Goal: Information Seeking & Learning: Check status

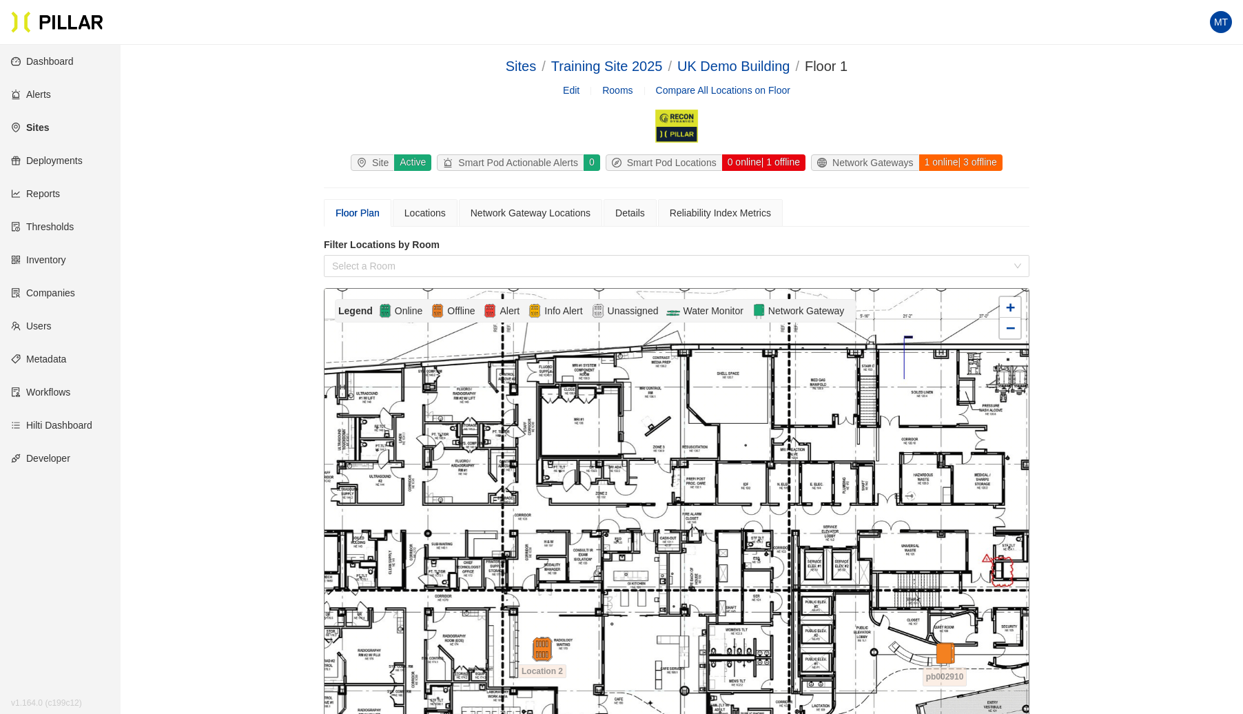
click at [48, 130] on link "Sites" at bounding box center [30, 127] width 38 height 11
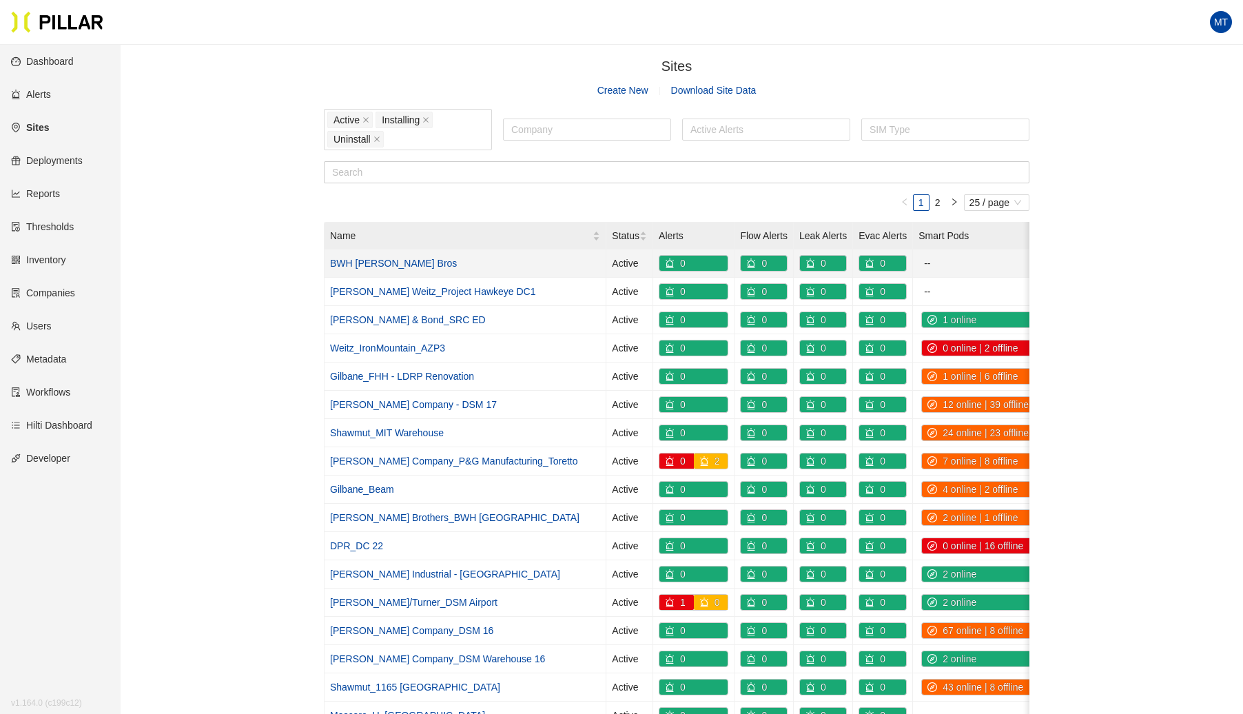
click at [393, 260] on link "BWH [PERSON_NAME] Bros" at bounding box center [393, 263] width 127 height 11
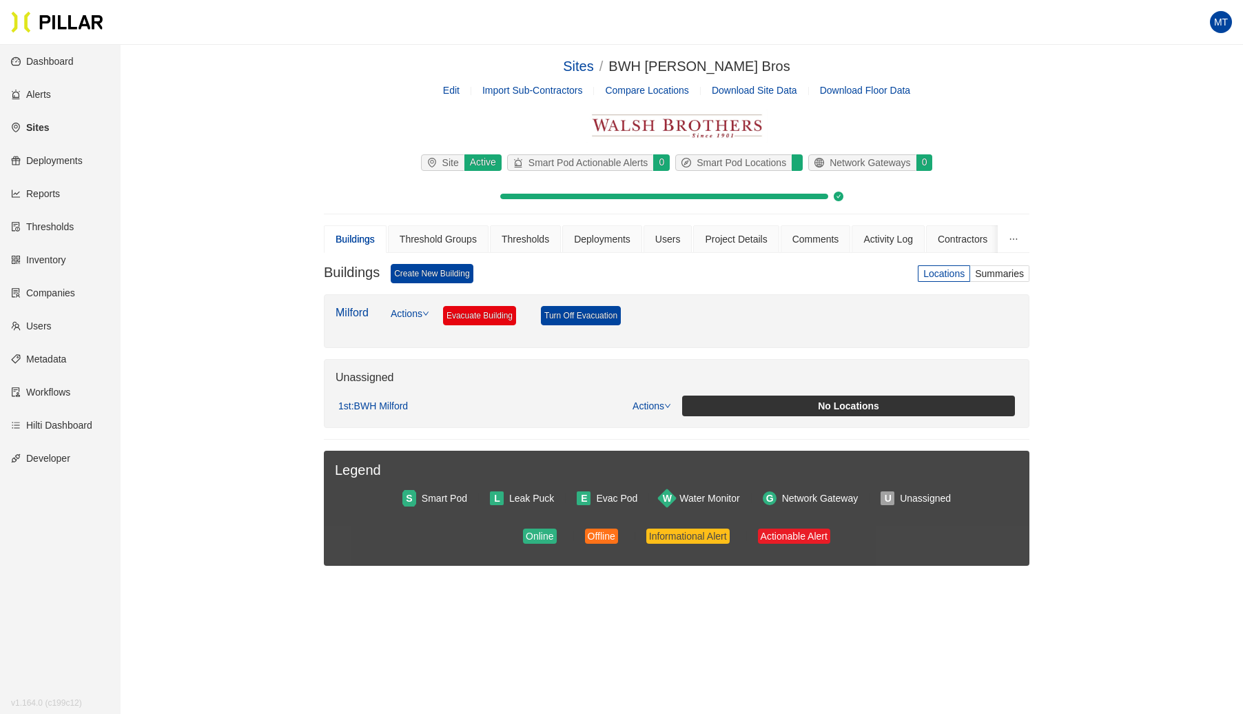
click at [458, 94] on link "Edit" at bounding box center [451, 90] width 17 height 11
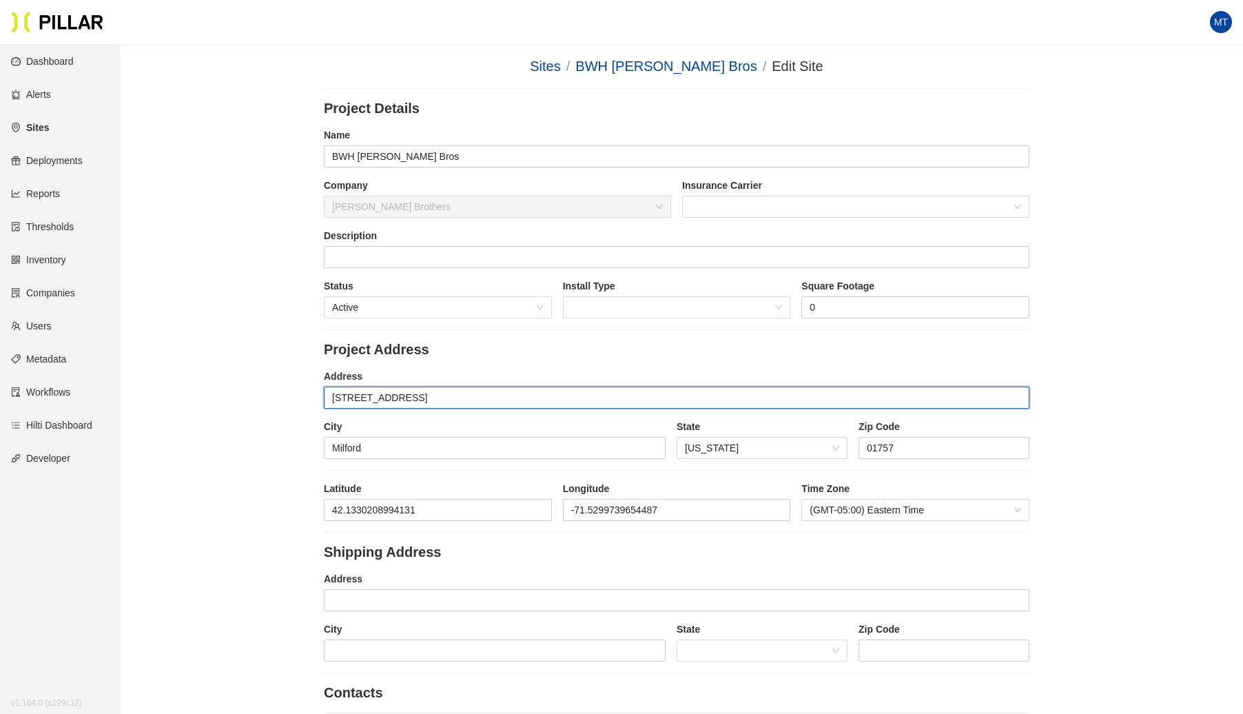
drag, startPoint x: 423, startPoint y: 387, endPoint x: 311, endPoint y: 393, distance: 111.8
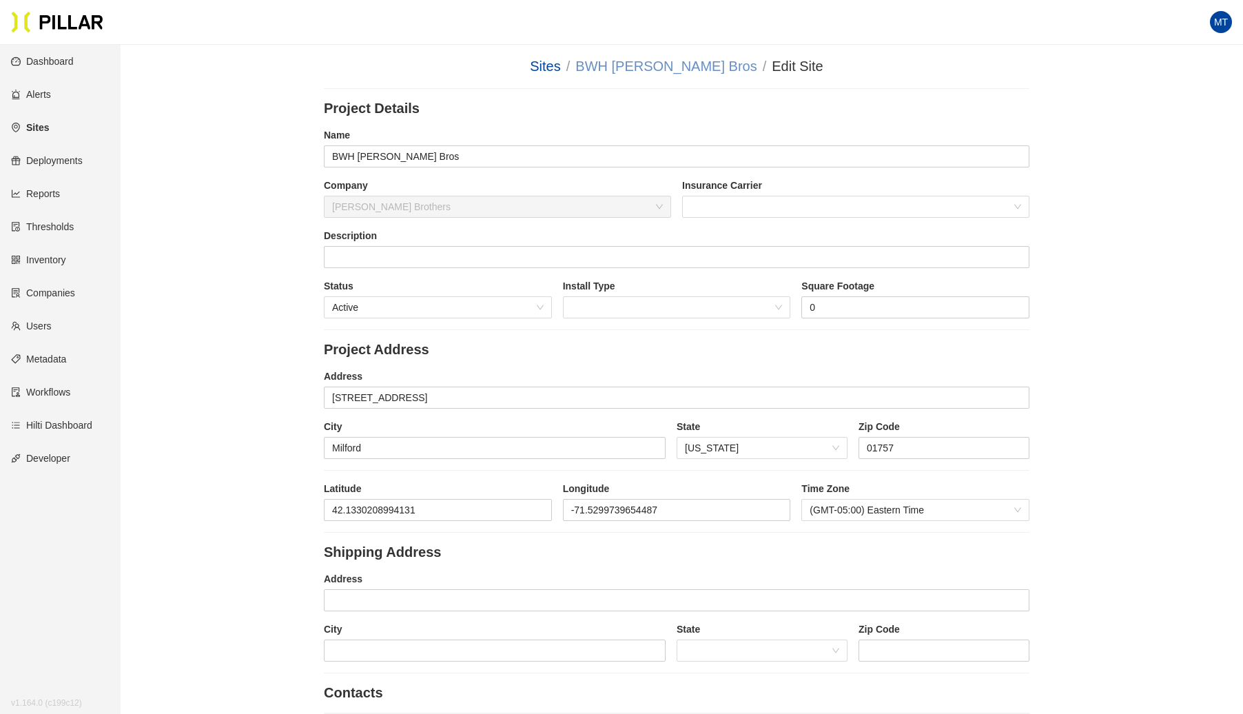
click at [668, 61] on link "BWH [PERSON_NAME] Bros" at bounding box center [665, 66] width 181 height 15
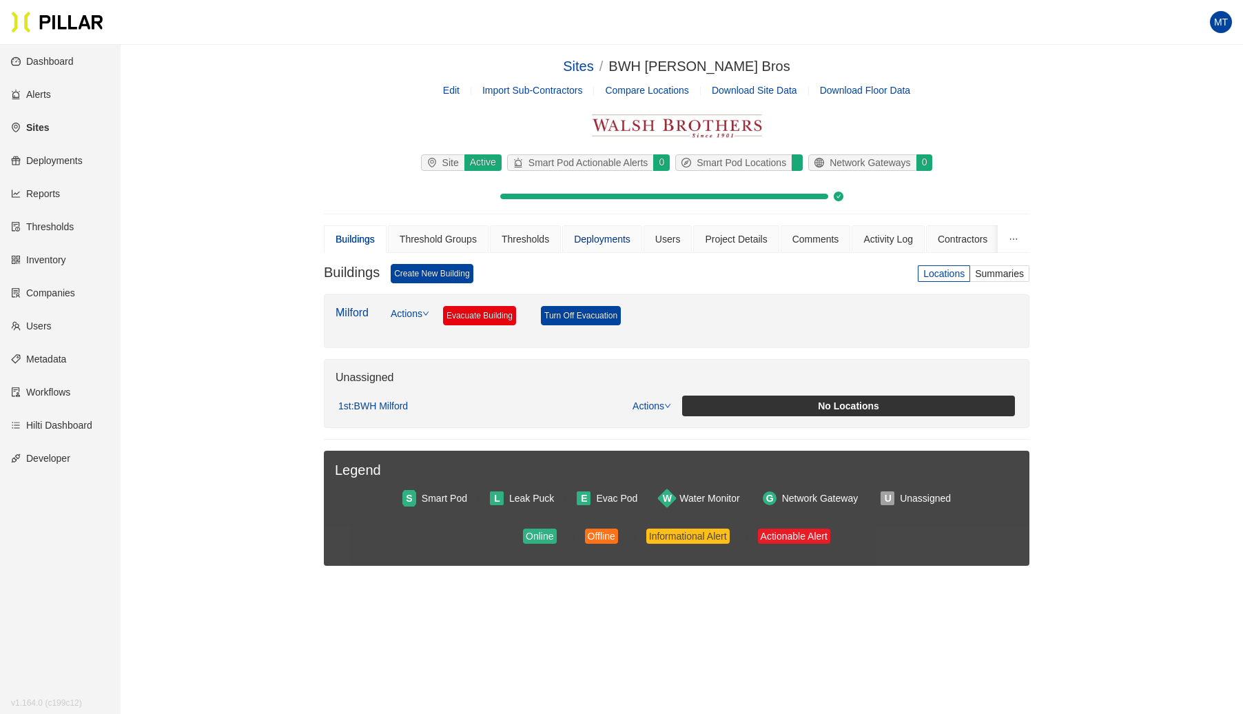
click at [605, 243] on div "Deployments" at bounding box center [602, 239] width 57 height 15
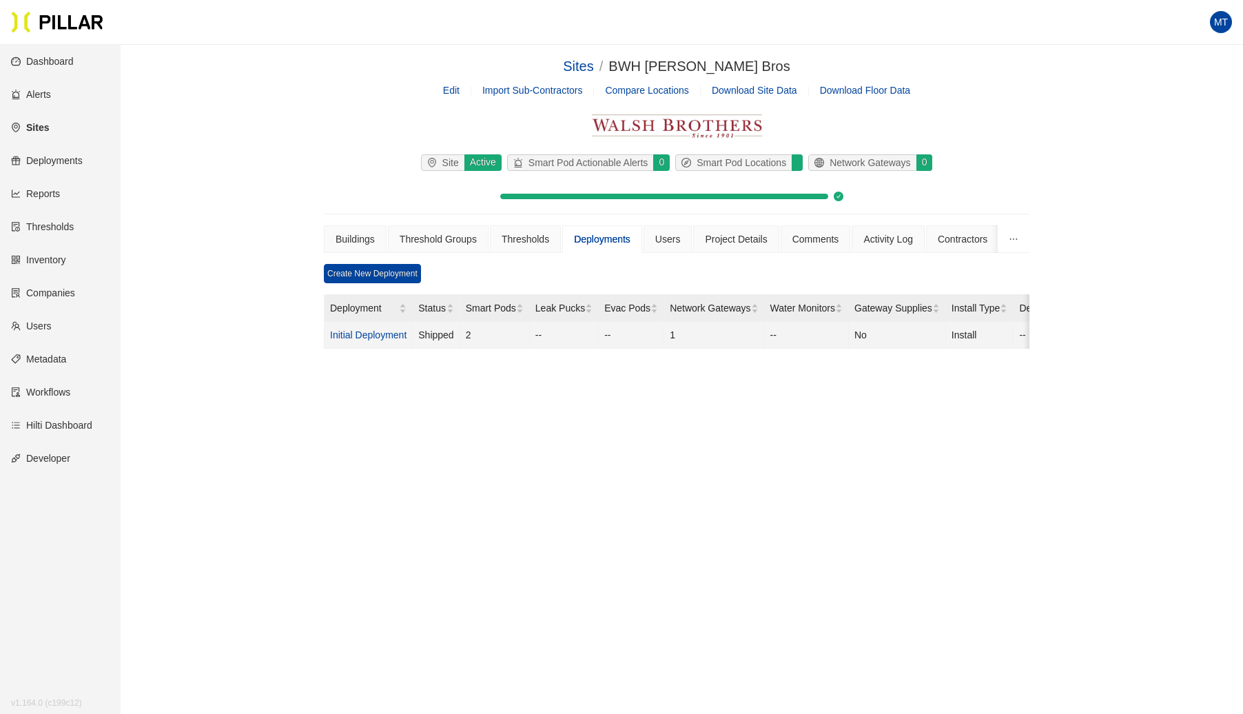
click at [390, 329] on link "Initial Deployment" at bounding box center [368, 334] width 76 height 11
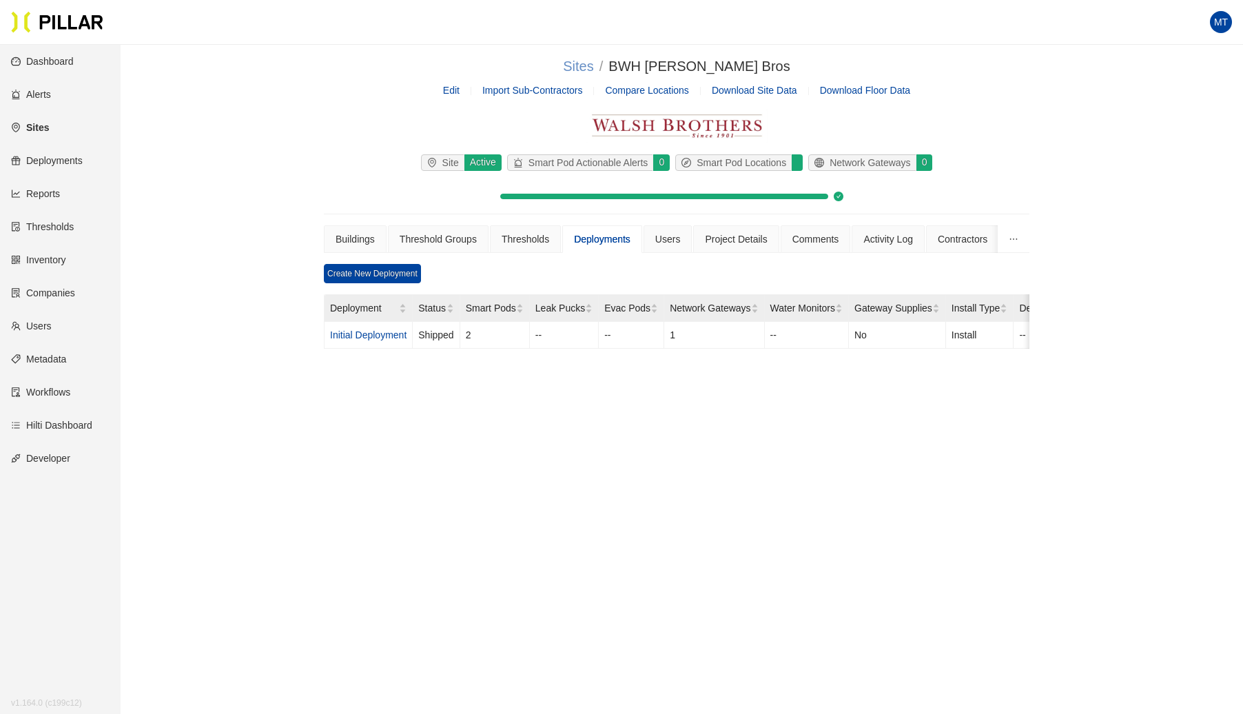
click at [584, 64] on link "Sites" at bounding box center [578, 66] width 30 height 15
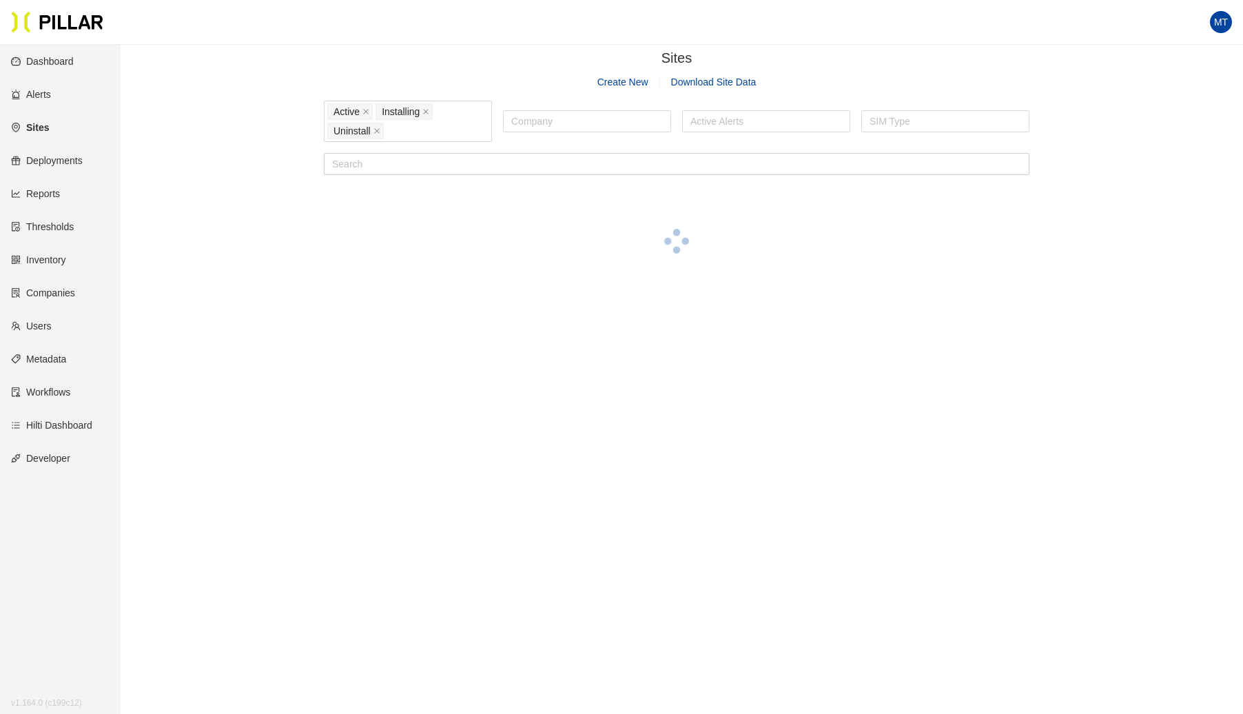
scroll to position [23, 0]
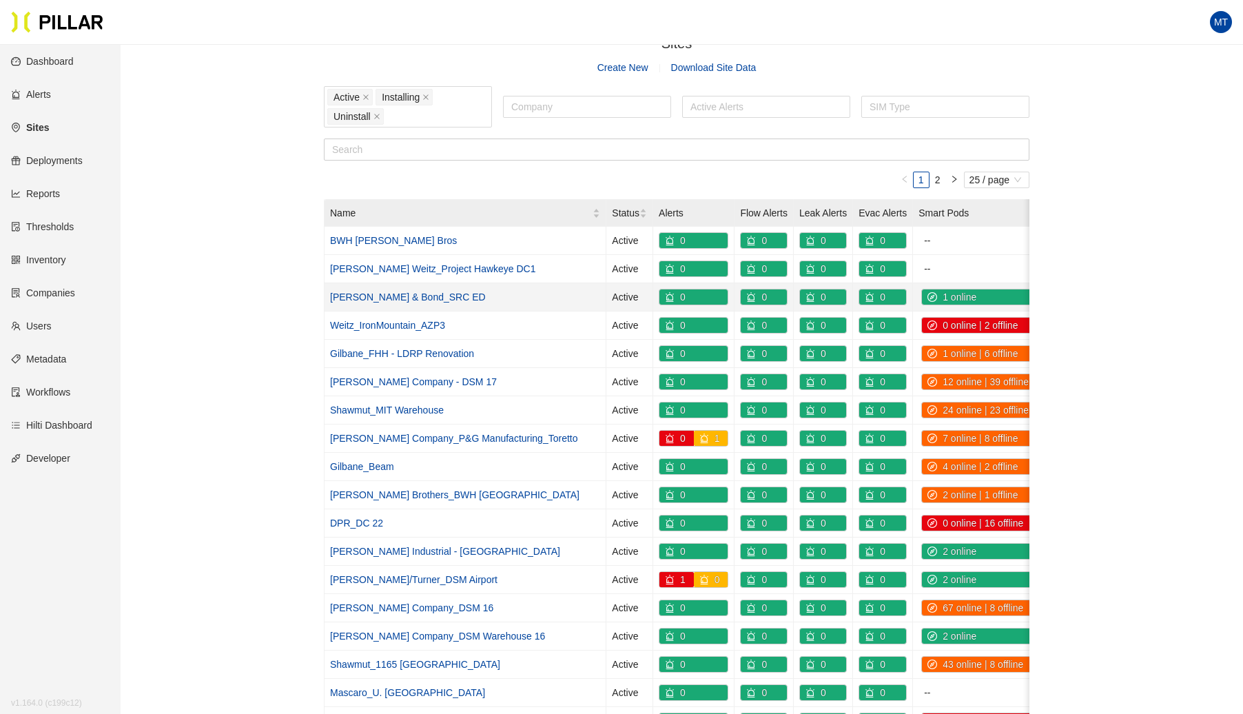
click at [387, 294] on link "[PERSON_NAME] & Bond_SRC ED" at bounding box center [408, 296] width 156 height 11
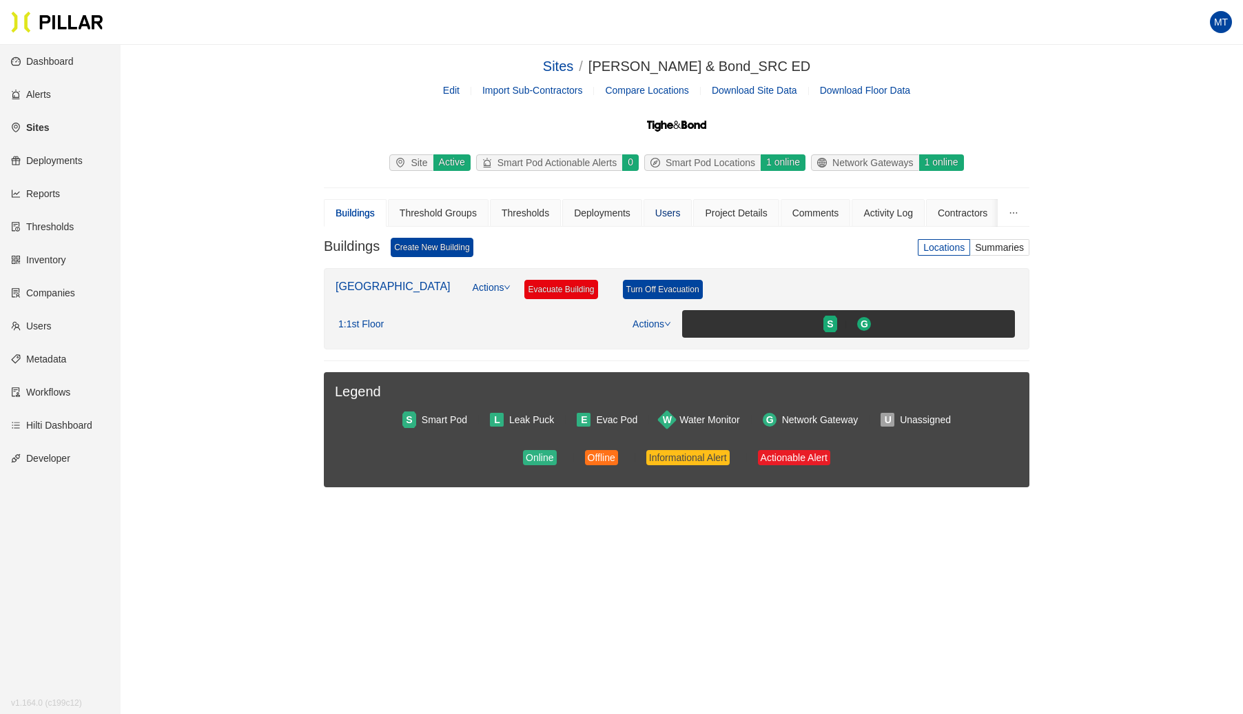
click at [664, 206] on div "Users" at bounding box center [667, 212] width 25 height 15
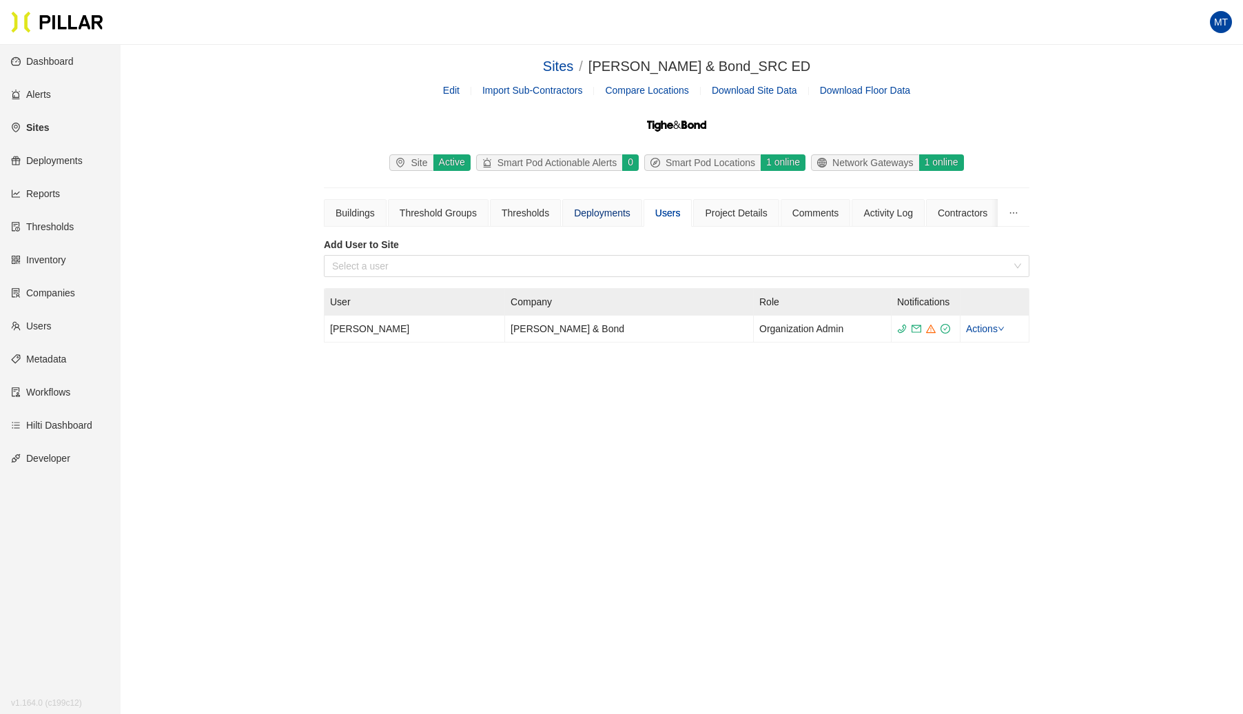
click at [609, 209] on div "Deployments" at bounding box center [602, 212] width 57 height 15
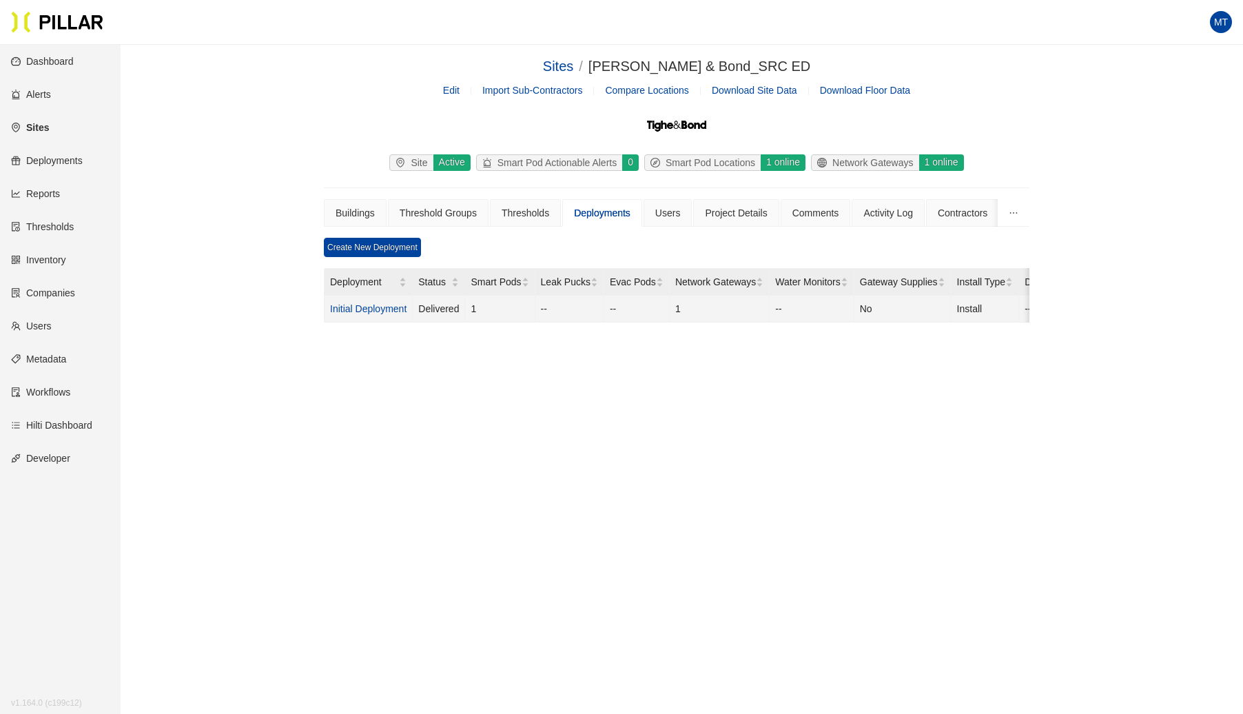
click at [384, 303] on link "Initial Deployment" at bounding box center [368, 308] width 76 height 11
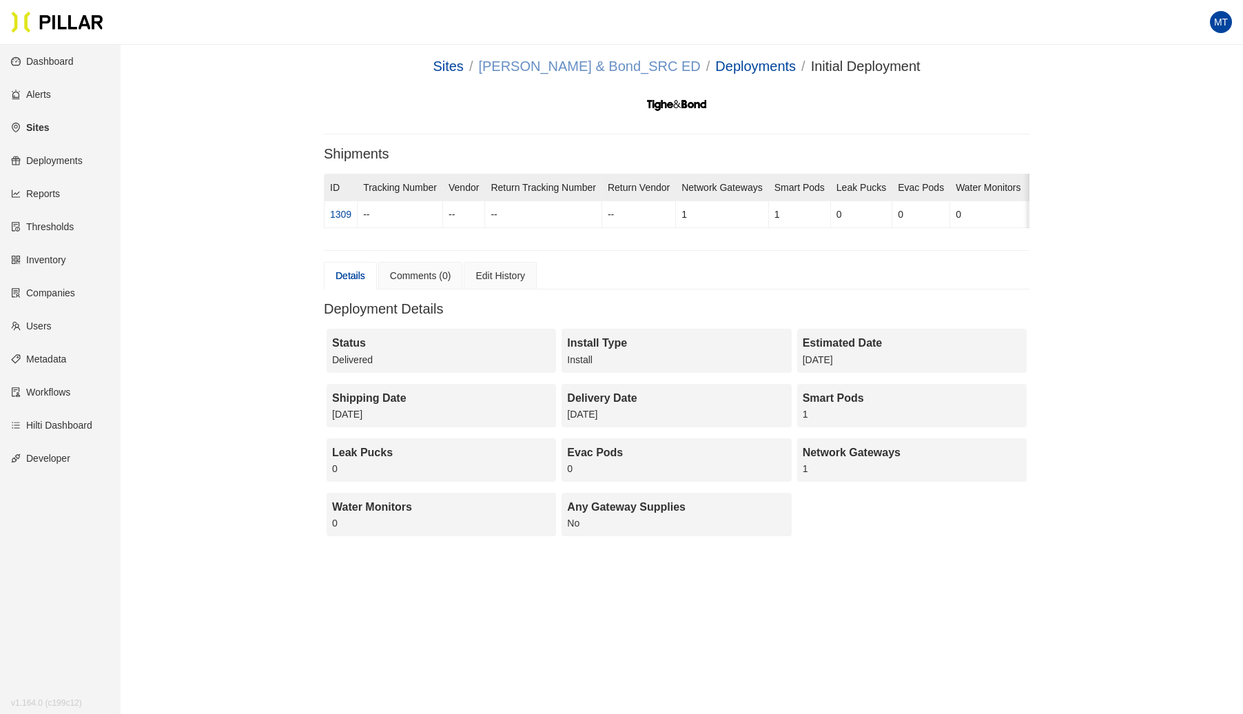
click at [636, 68] on link "[PERSON_NAME] & Bond_SRC ED" at bounding box center [589, 66] width 222 height 15
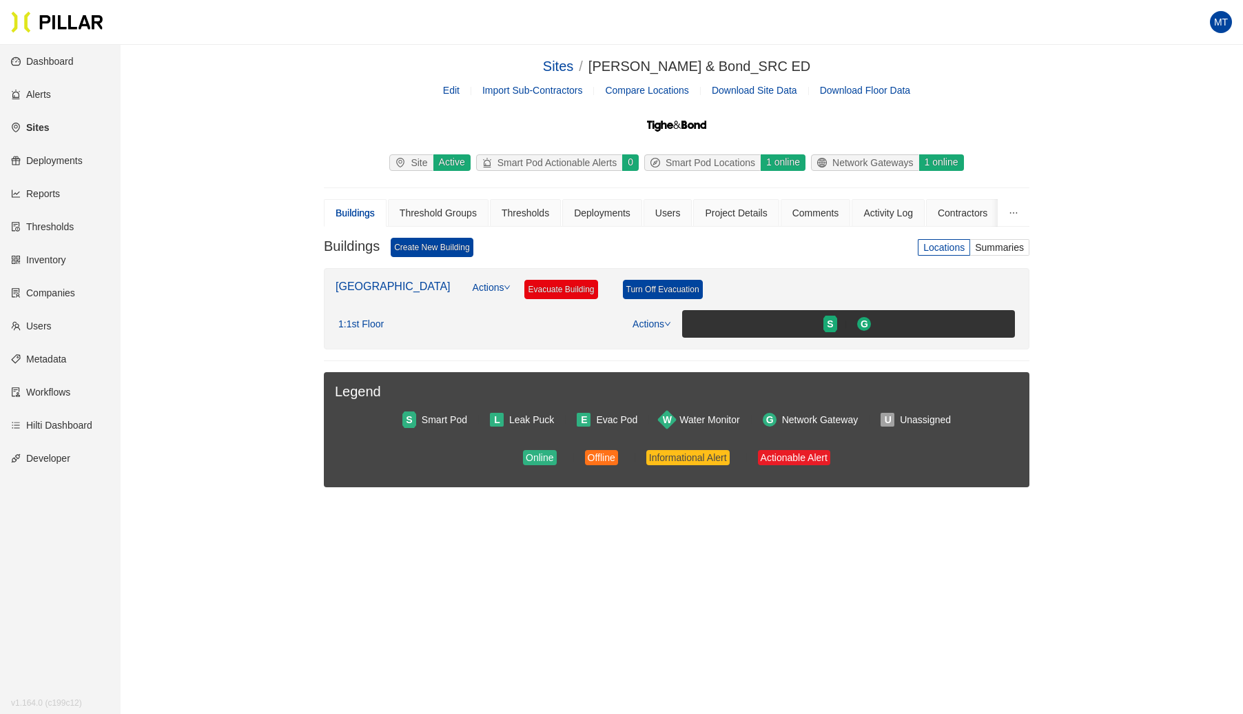
click at [450, 91] on link "Edit" at bounding box center [451, 90] width 17 height 11
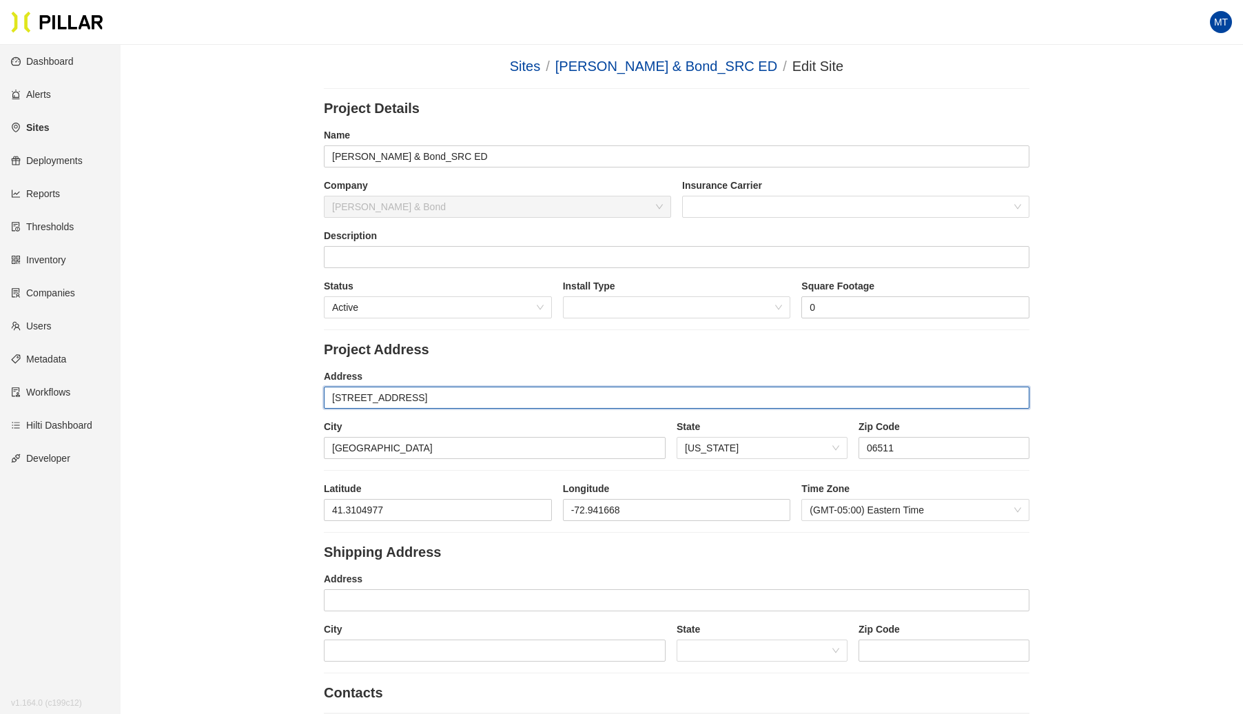
drag, startPoint x: 413, startPoint y: 394, endPoint x: 265, endPoint y: 401, distance: 149.0
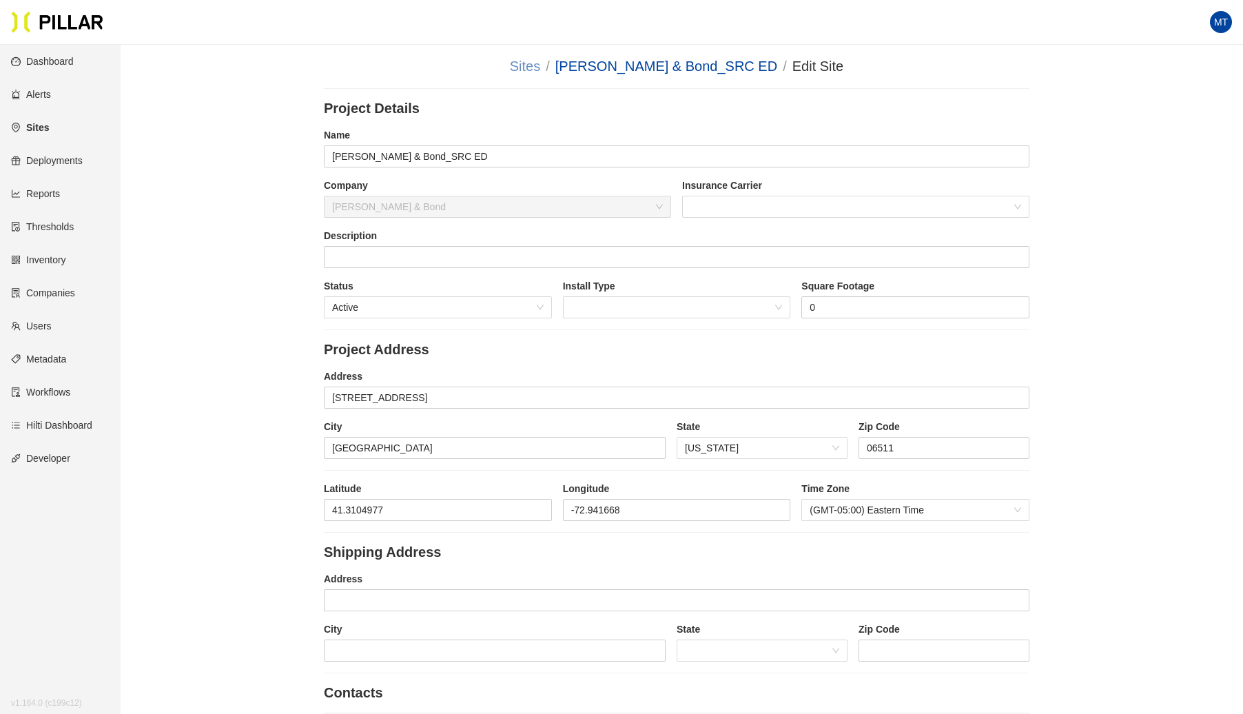
click at [540, 67] on link "Sites" at bounding box center [525, 66] width 30 height 15
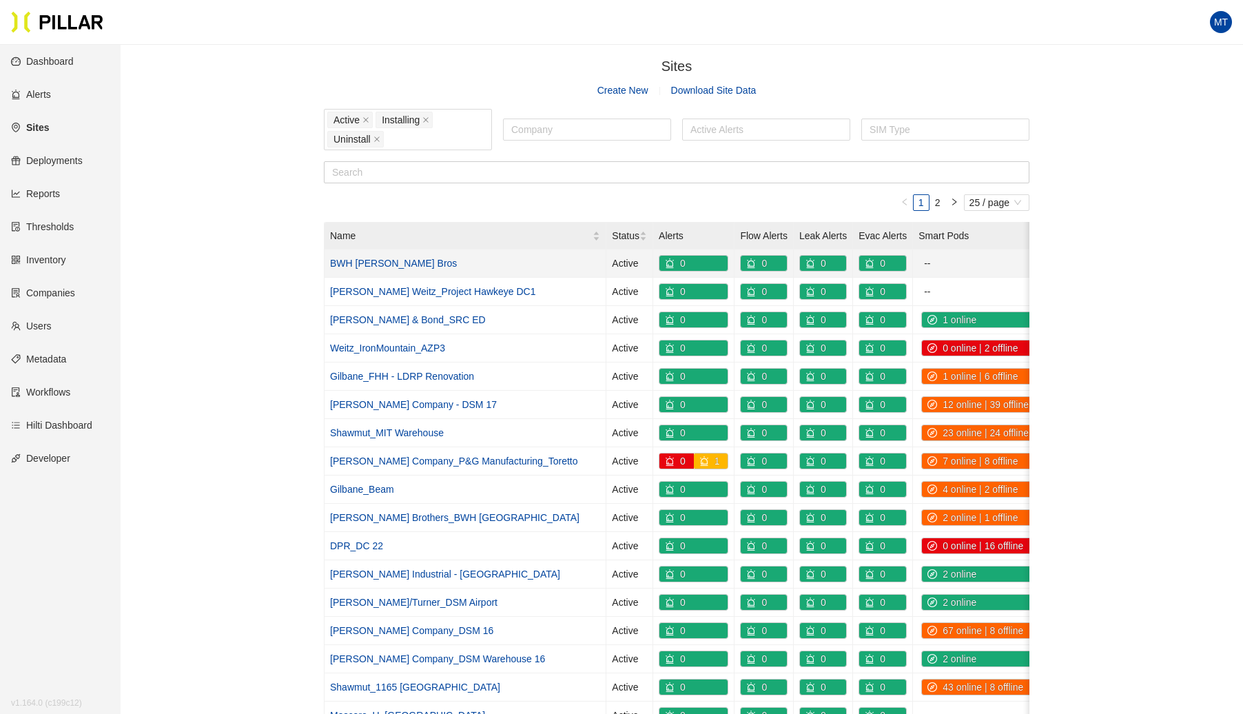
click at [377, 260] on link "BWH [PERSON_NAME] Bros" at bounding box center [393, 263] width 127 height 11
click at [373, 427] on link "Shawmut_MIT Warehouse" at bounding box center [387, 432] width 114 height 11
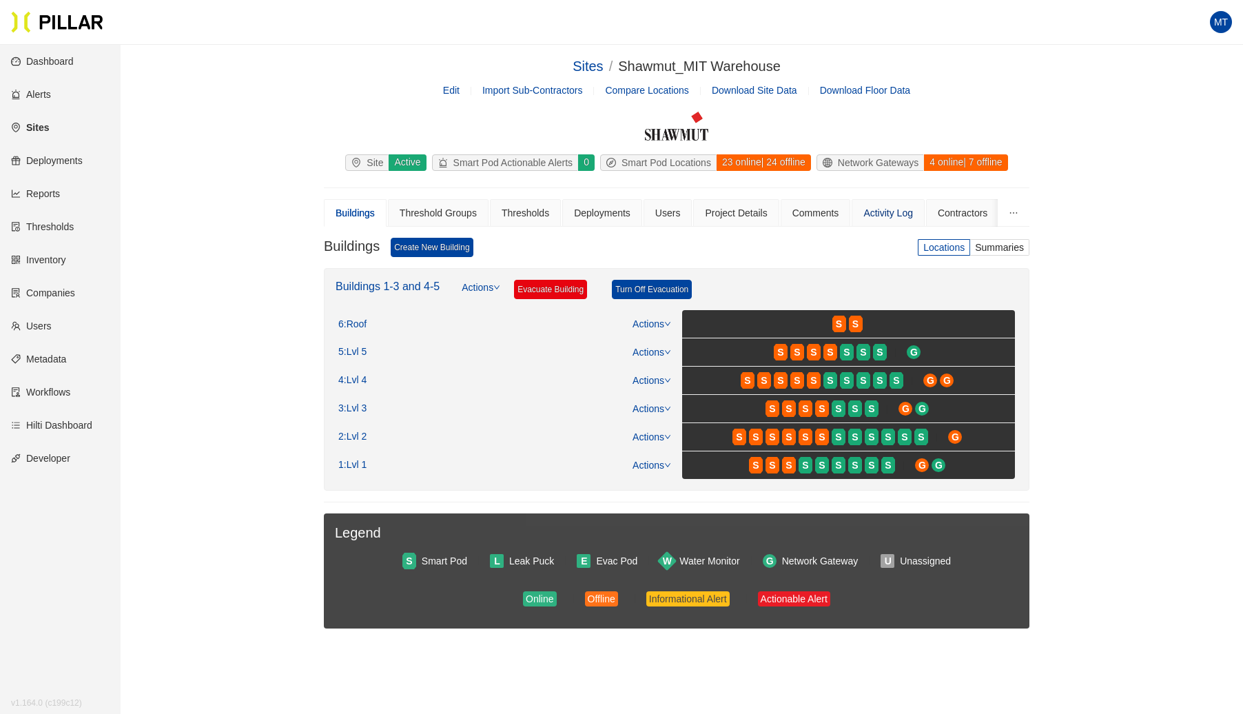
click at [899, 214] on div "Activity Log" at bounding box center [888, 212] width 50 height 15
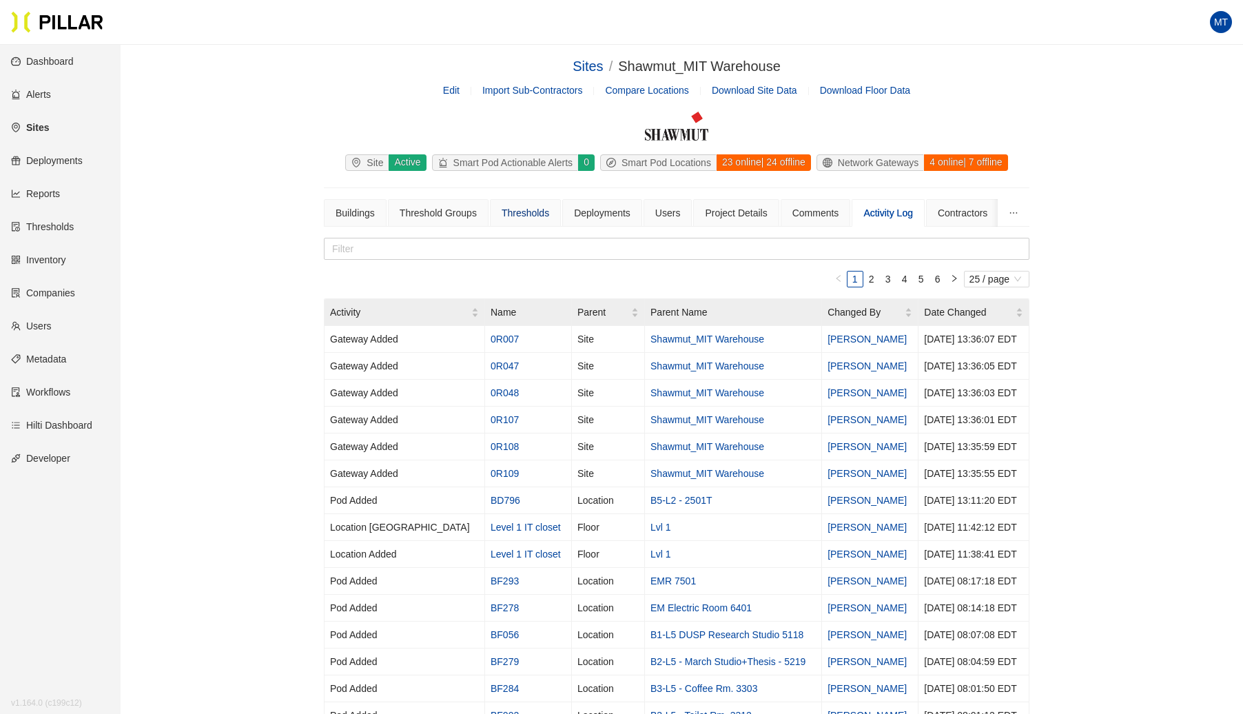
click at [529, 214] on div "Thresholds" at bounding box center [526, 212] width 48 height 15
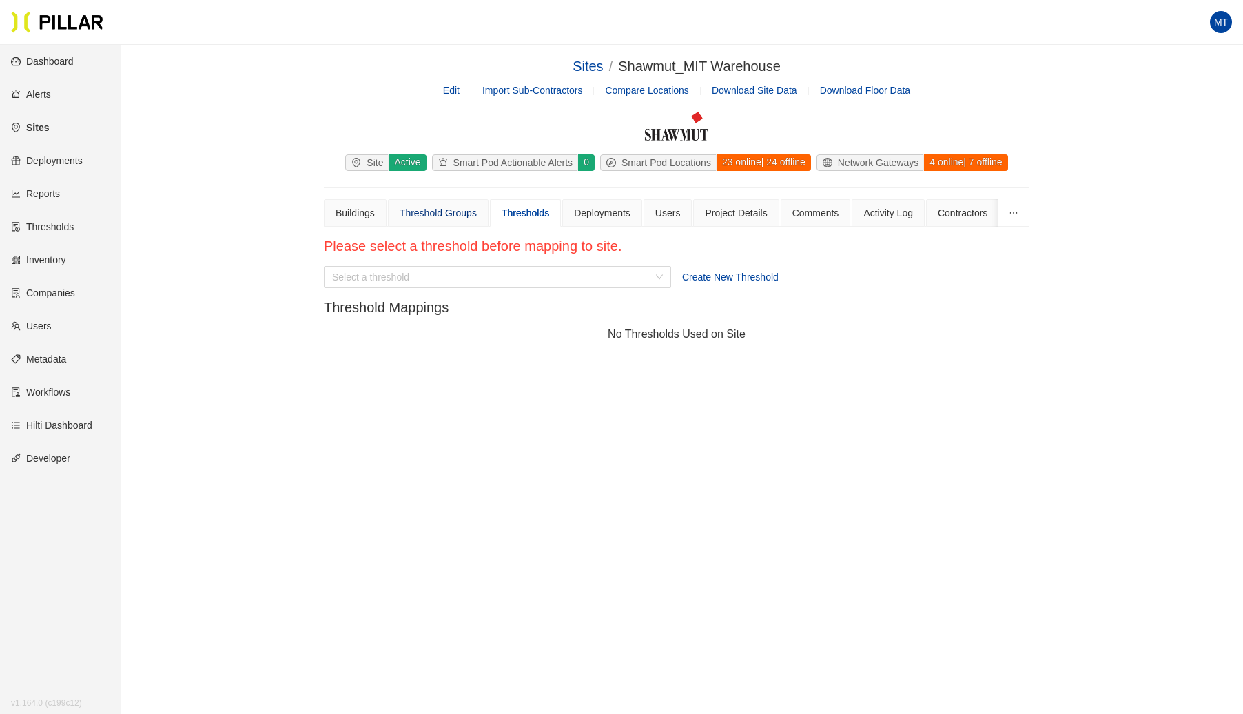
click at [433, 207] on div "Threshold Groups" at bounding box center [438, 212] width 77 height 15
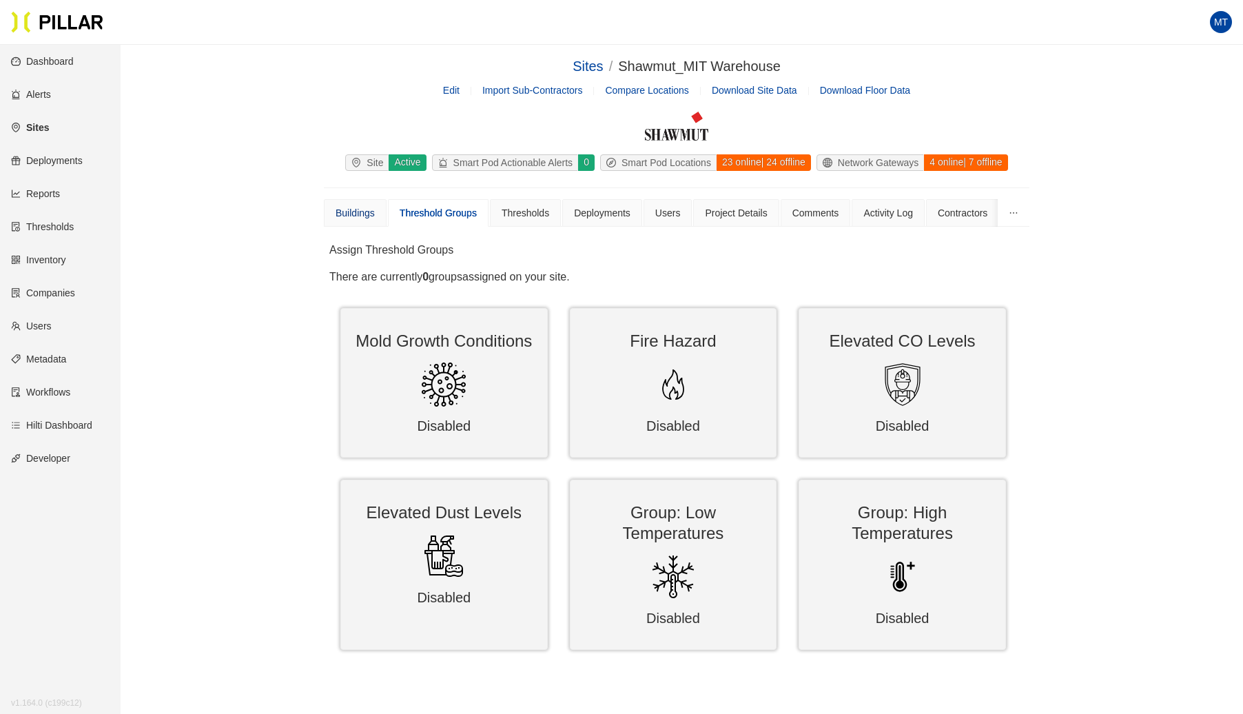
click at [350, 208] on div "Buildings" at bounding box center [355, 212] width 39 height 15
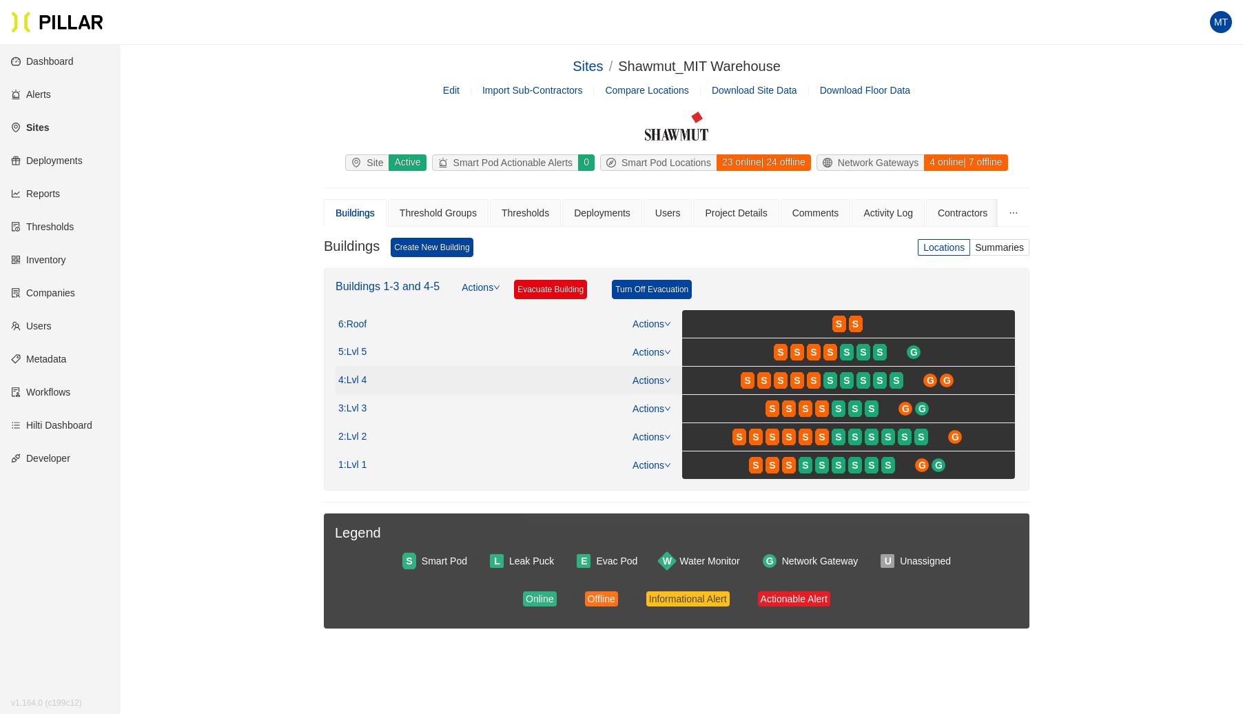
click at [659, 376] on link "Actions" at bounding box center [652, 380] width 39 height 11
click at [668, 400] on link "View/Edit Floor Plan" at bounding box center [681, 398] width 87 height 15
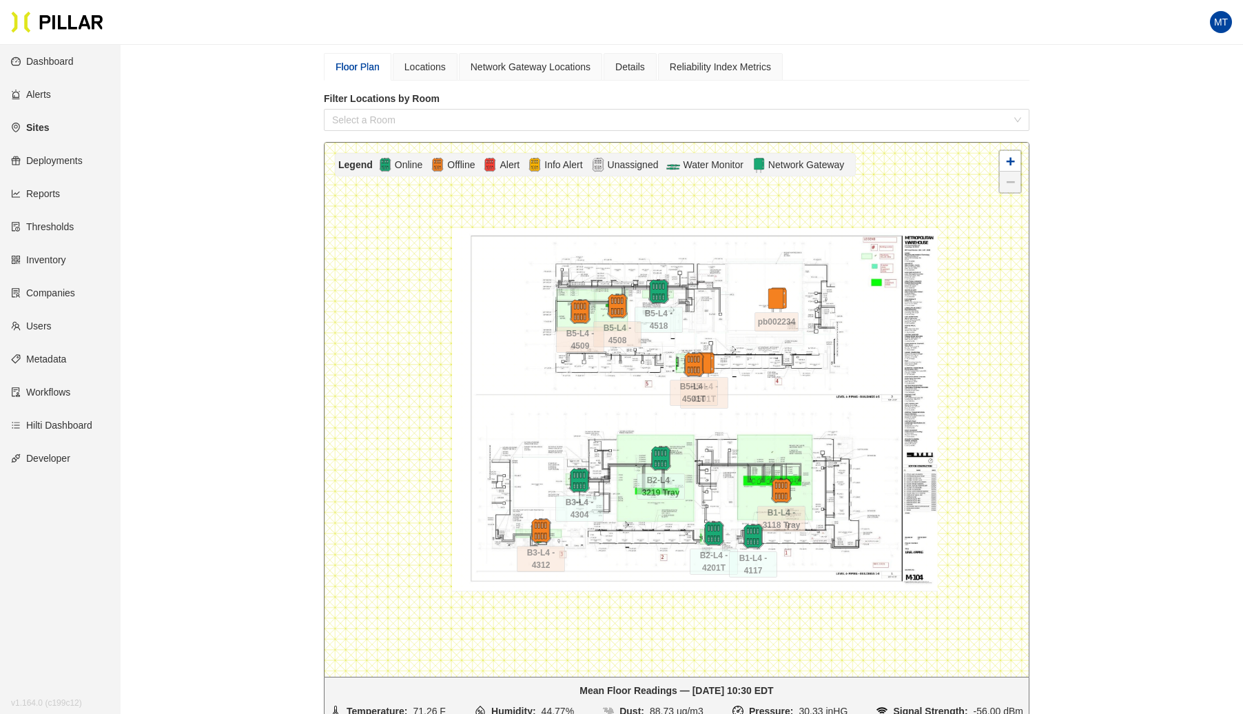
scroll to position [165, 0]
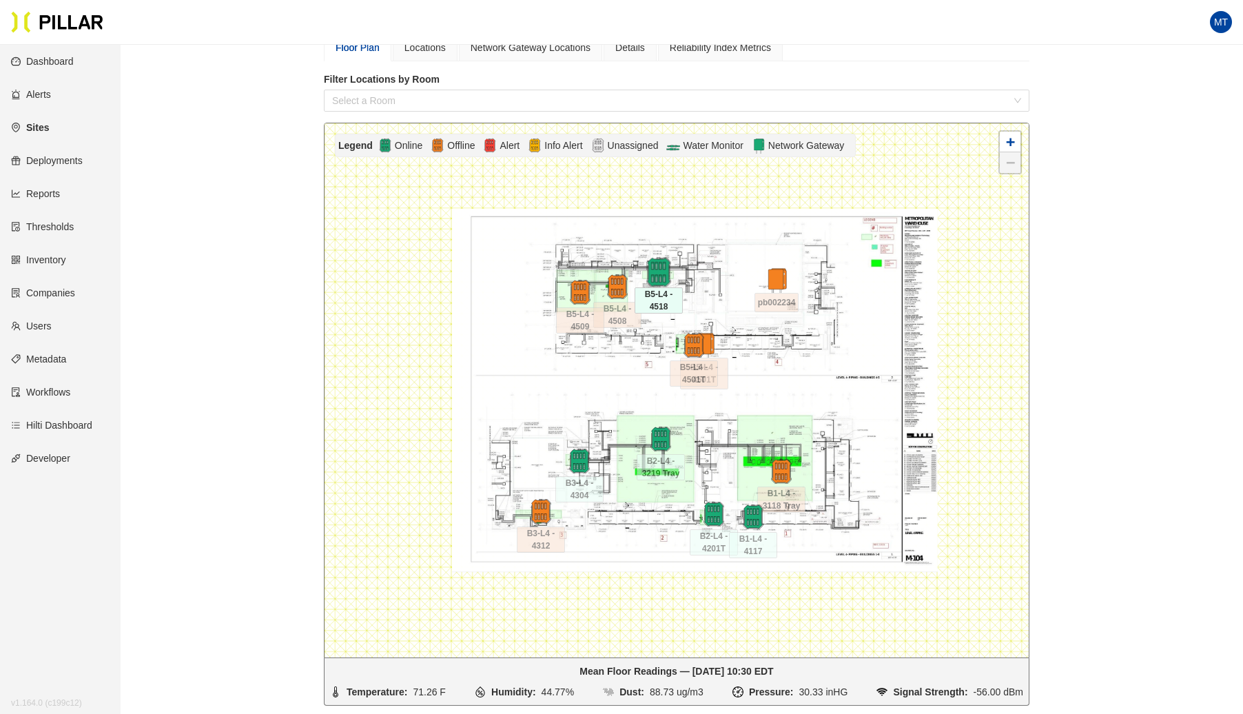
click at [655, 270] on img at bounding box center [659, 273] width 30 height 30
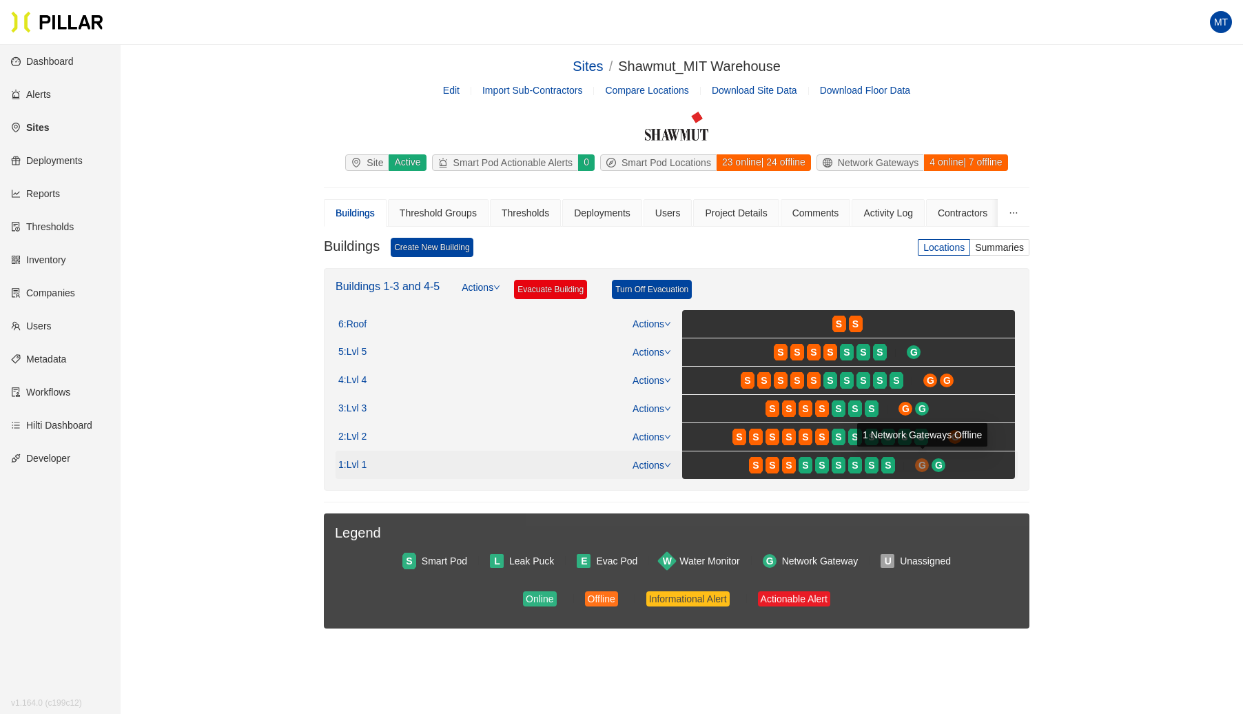
click at [923, 460] on span "G" at bounding box center [923, 465] width 8 height 15
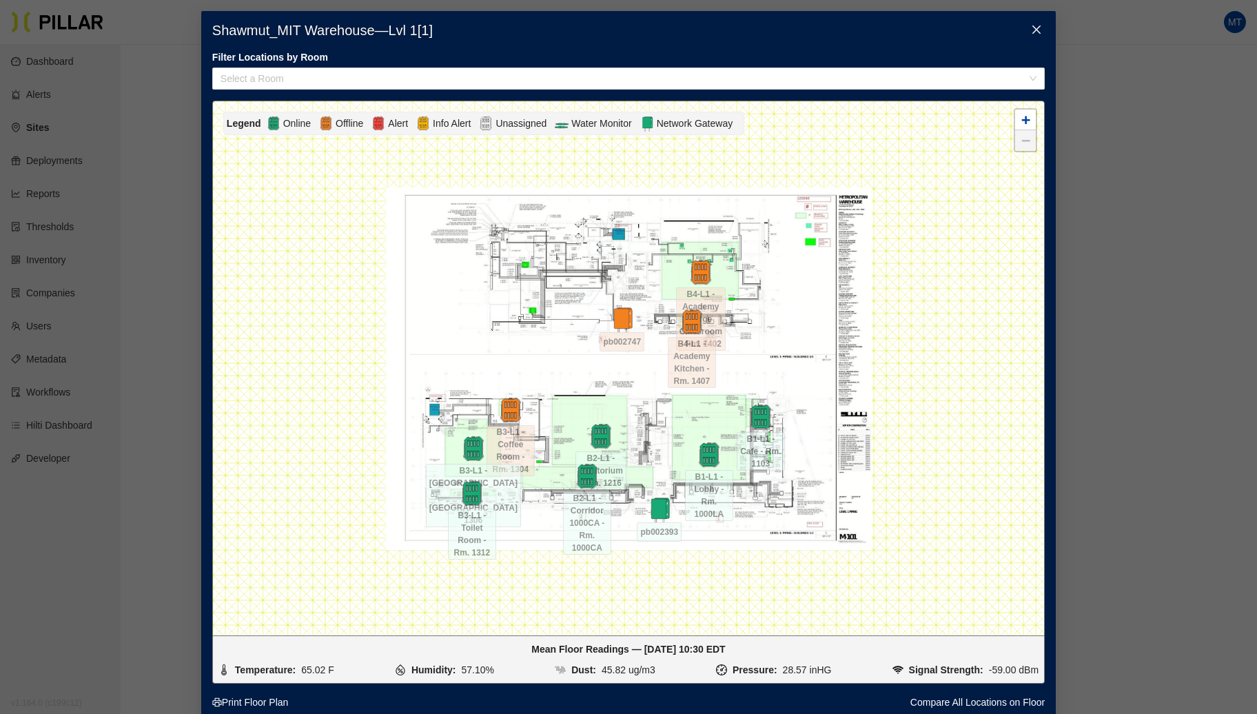
click at [1032, 29] on icon "close" at bounding box center [1036, 29] width 8 height 8
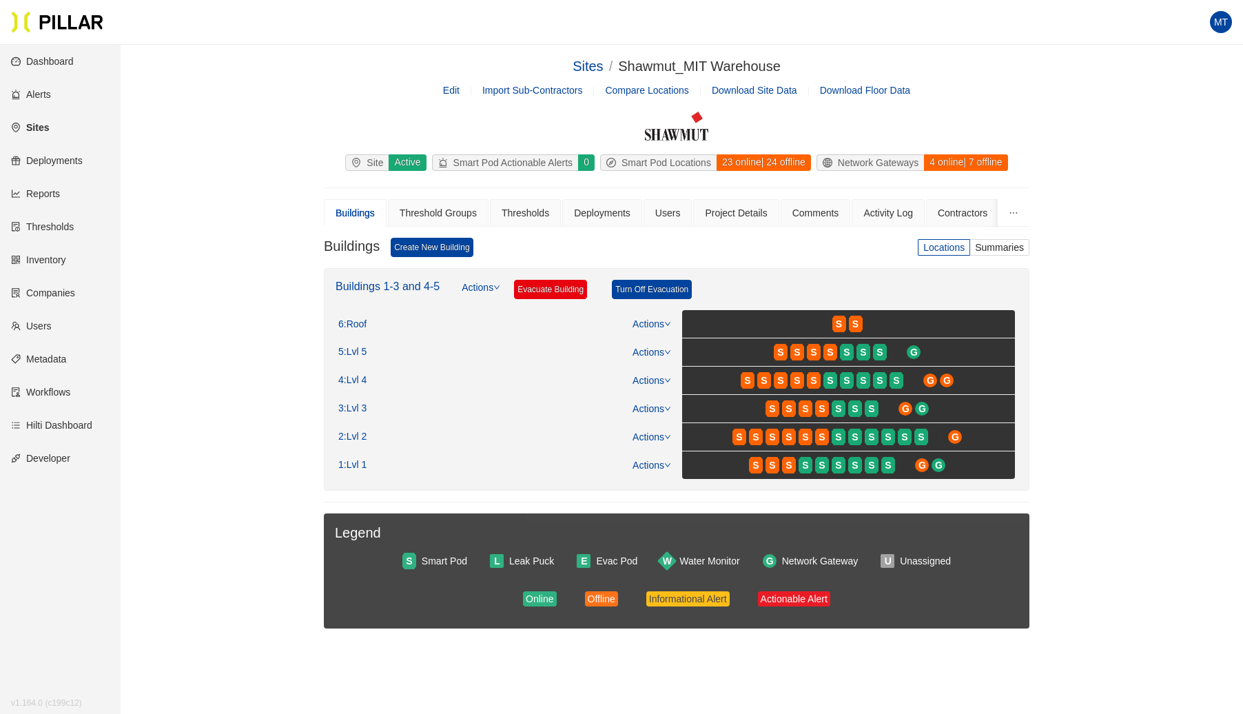
click at [604, 61] on span "Sites /" at bounding box center [595, 66] width 45 height 15
click at [579, 68] on link "Sites" at bounding box center [588, 66] width 30 height 15
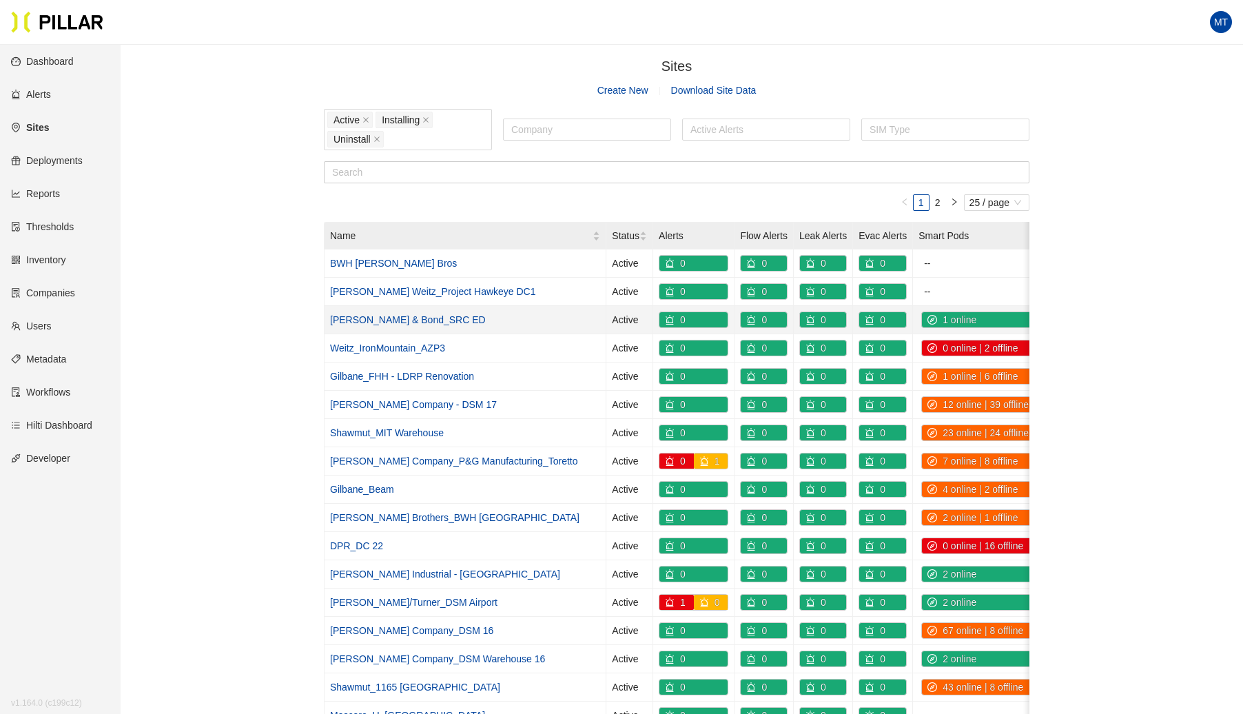
click at [378, 314] on link "[PERSON_NAME] & Bond_SRC ED" at bounding box center [408, 319] width 156 height 11
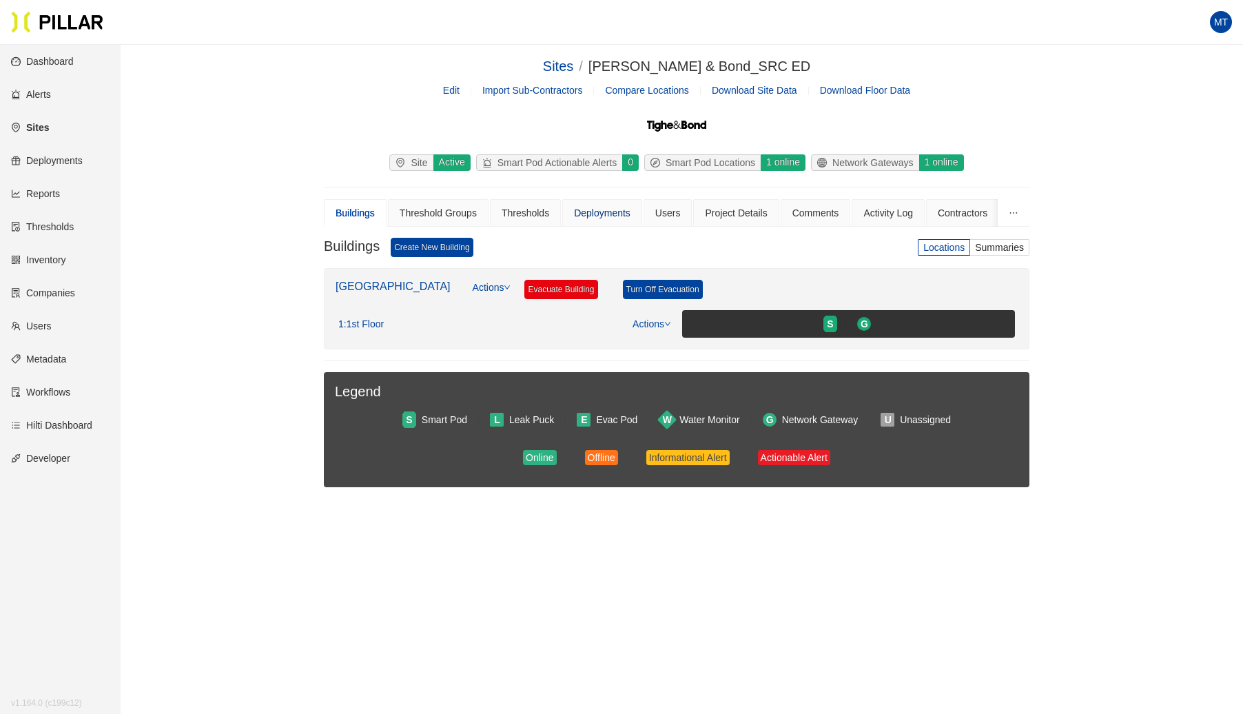
click at [589, 215] on div "Deployments" at bounding box center [602, 212] width 57 height 15
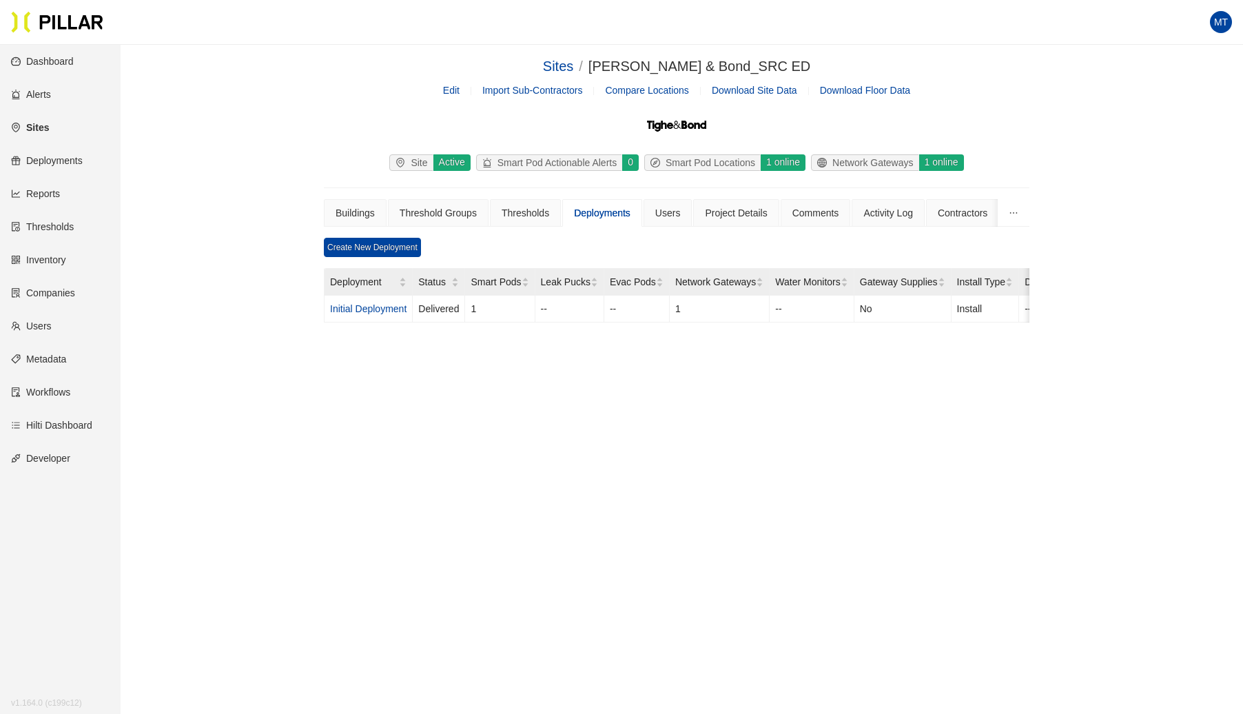
click at [453, 92] on link "Edit" at bounding box center [451, 90] width 17 height 11
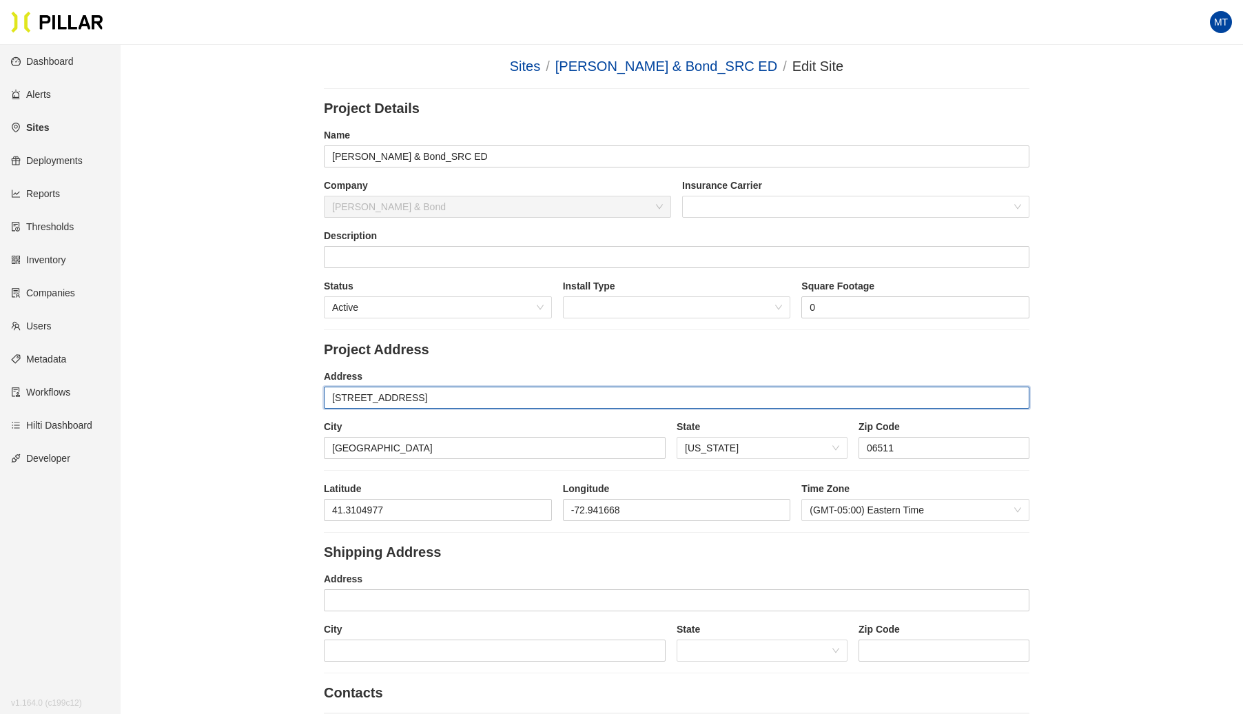
drag, startPoint x: 385, startPoint y: 396, endPoint x: 250, endPoint y: 389, distance: 135.2
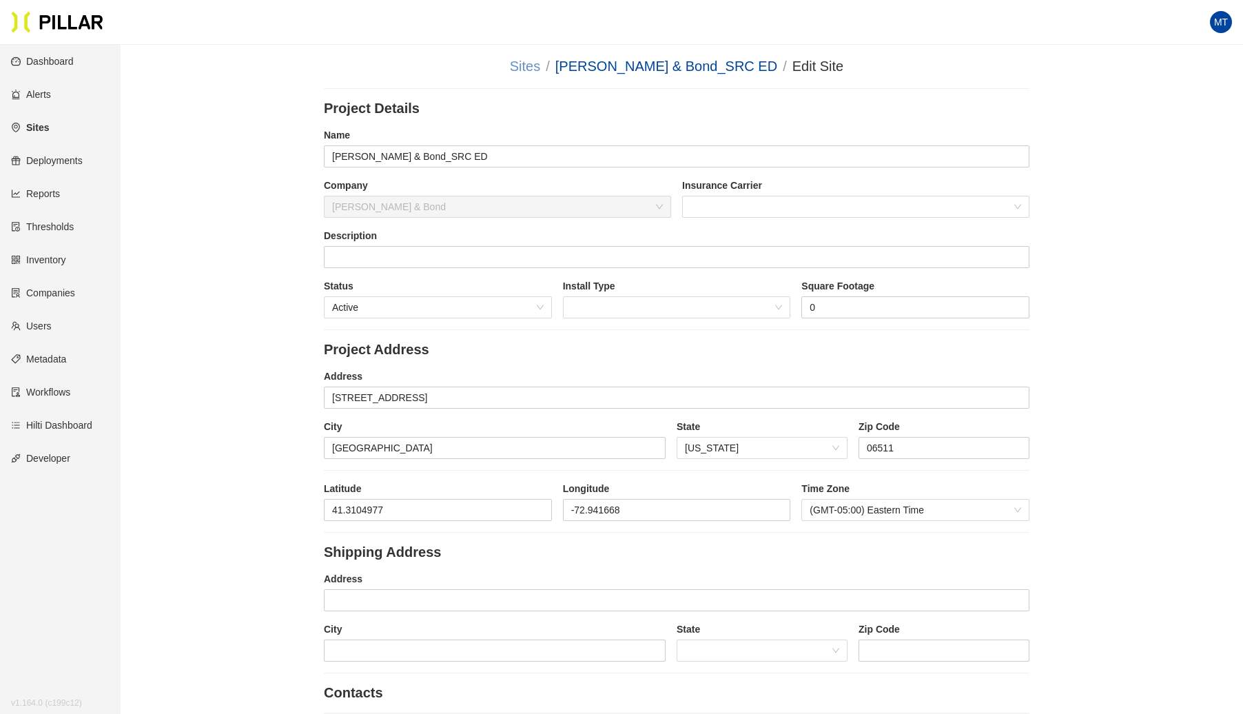
click at [540, 69] on link "Sites" at bounding box center [525, 66] width 30 height 15
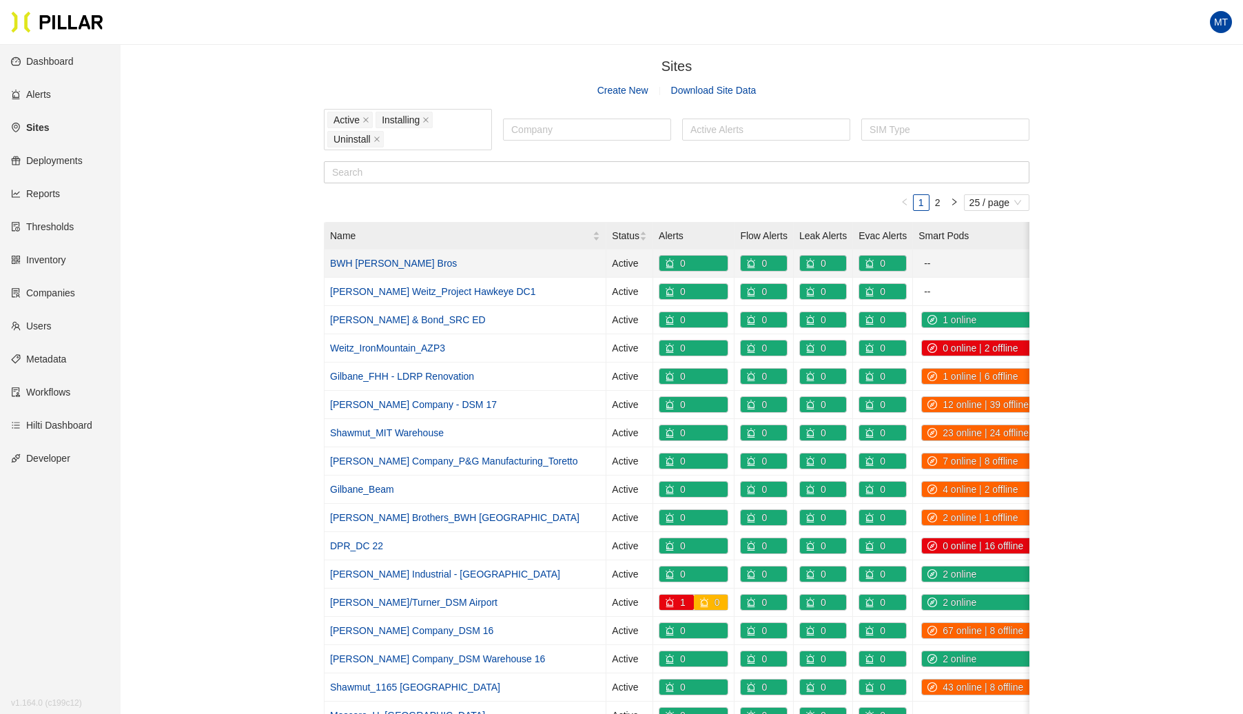
click at [416, 260] on link "BWH [PERSON_NAME] Bros" at bounding box center [393, 263] width 127 height 11
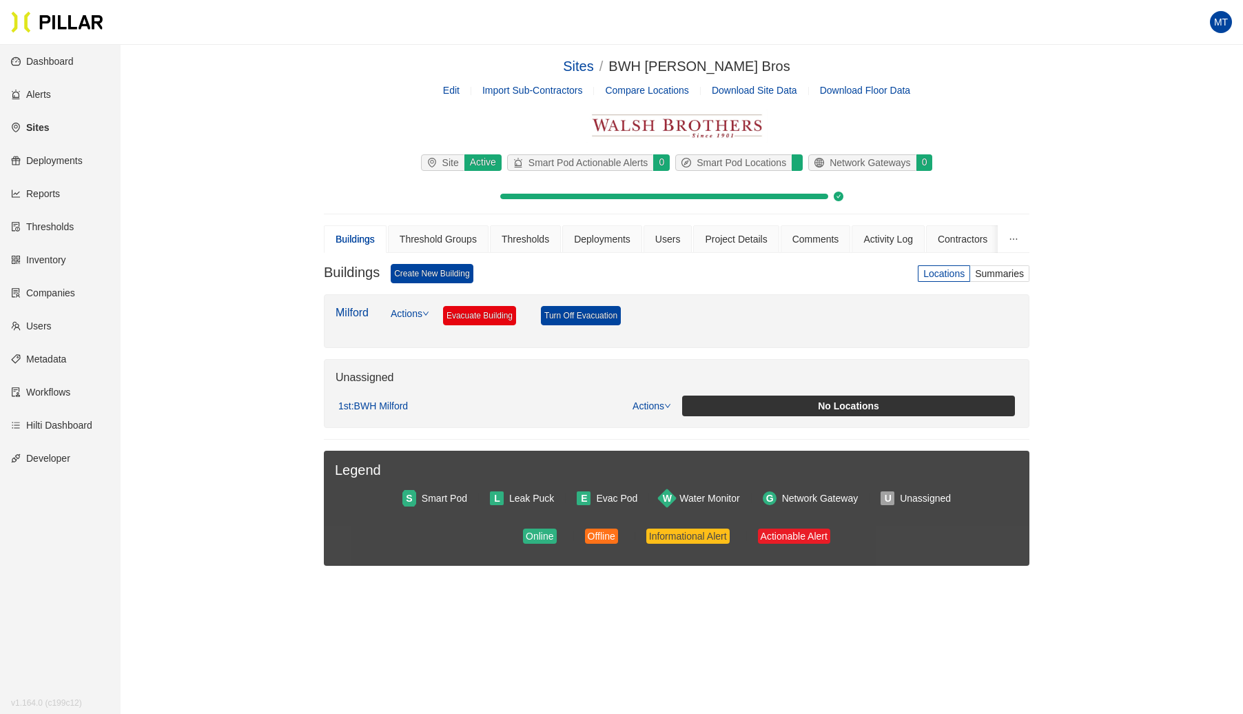
click at [453, 88] on link "Edit" at bounding box center [451, 90] width 17 height 11
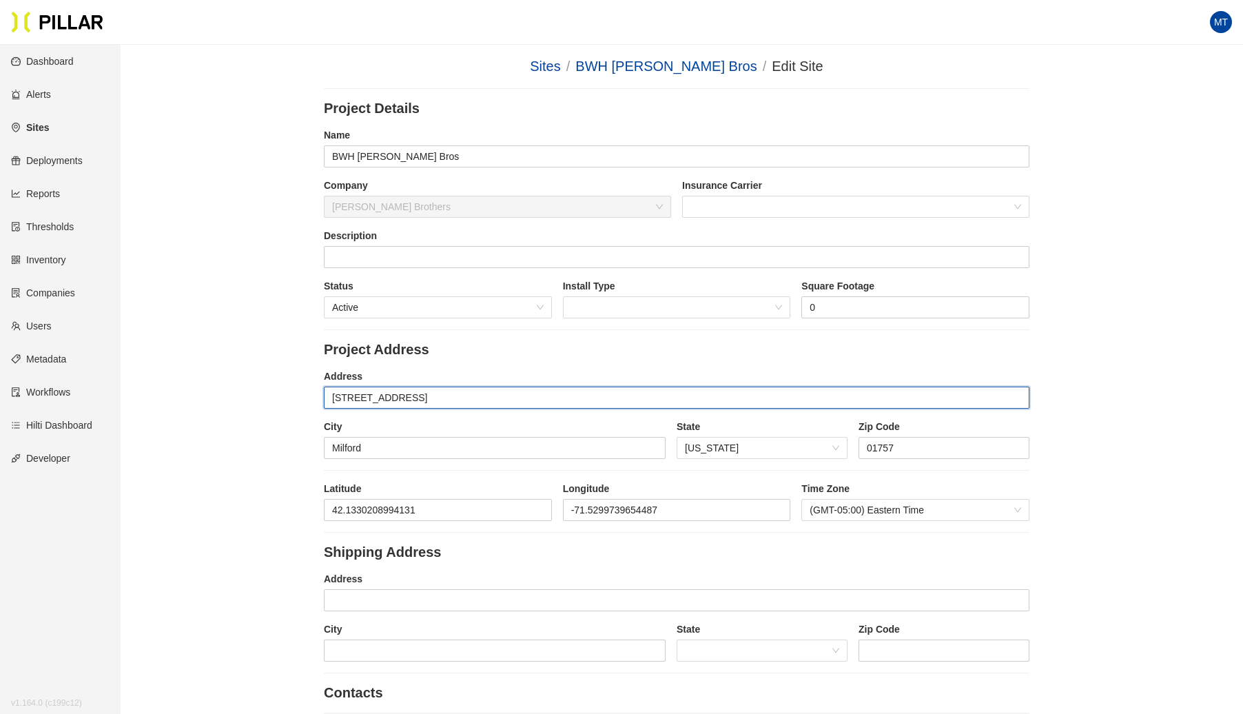
drag, startPoint x: 423, startPoint y: 396, endPoint x: 253, endPoint y: 387, distance: 170.5
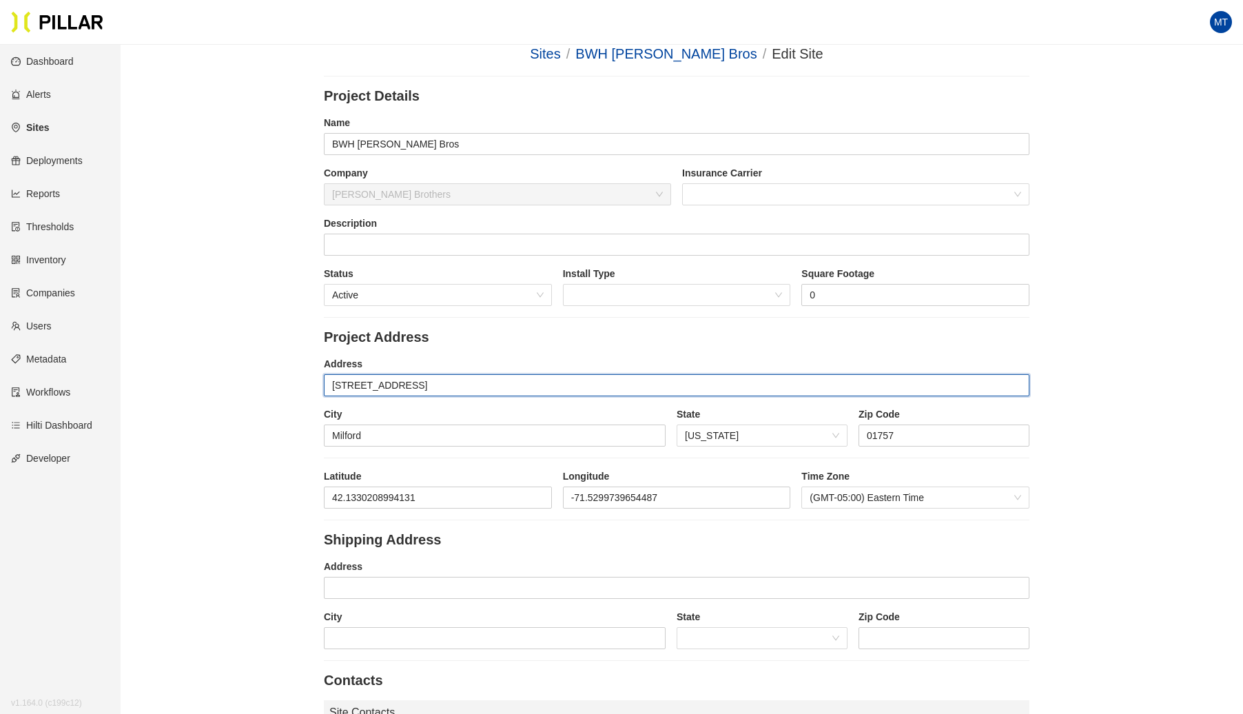
scroll to position [21, 0]
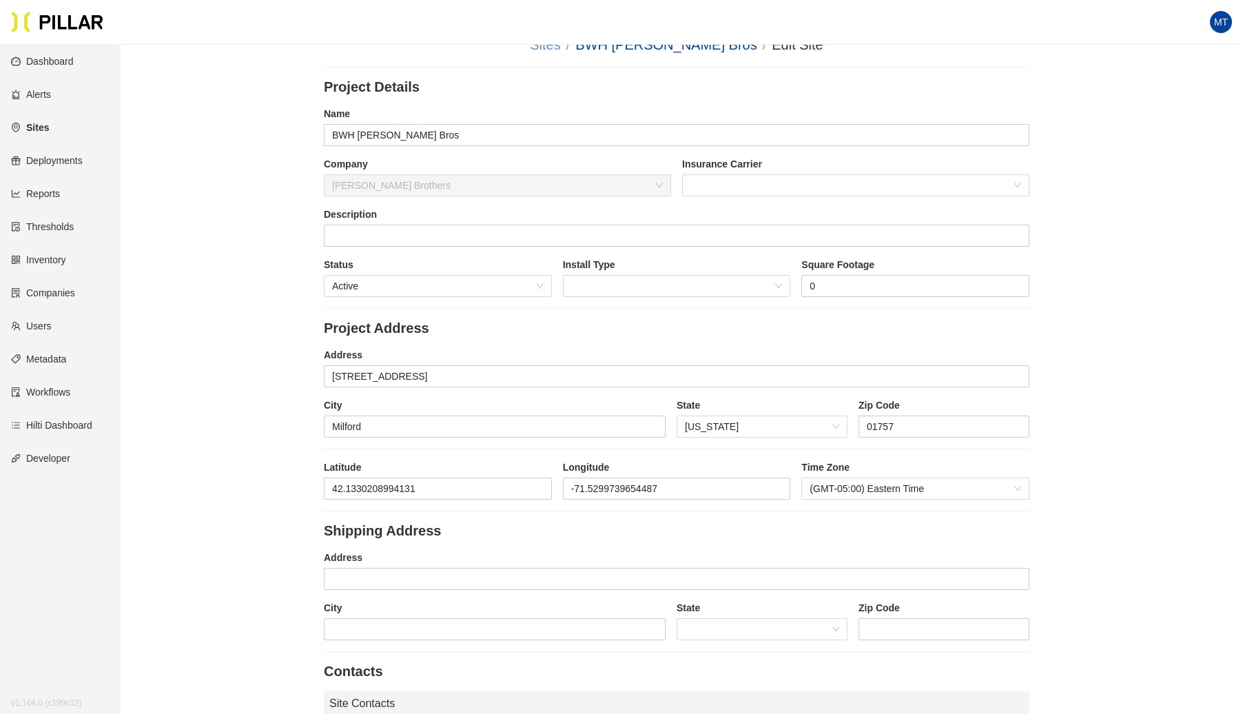
click at [554, 47] on link "Sites" at bounding box center [545, 44] width 30 height 15
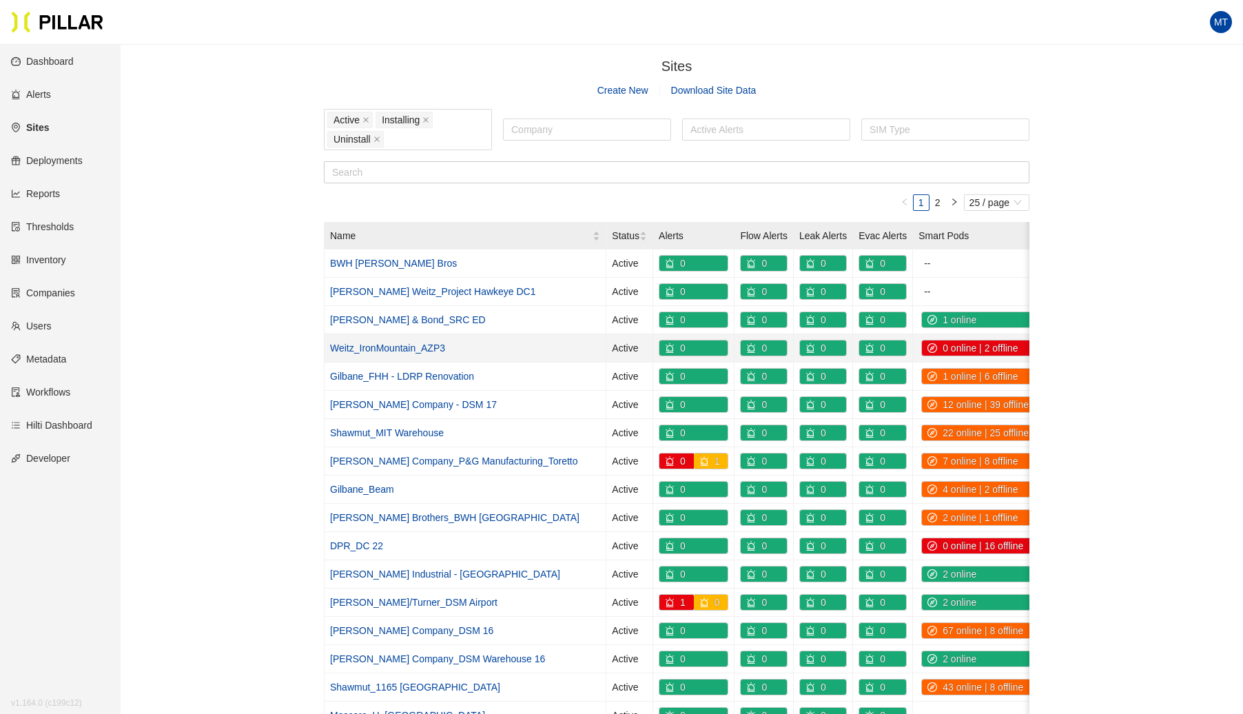
click at [406, 349] on link "Weitz_IronMountain_AZP3" at bounding box center [387, 347] width 115 height 11
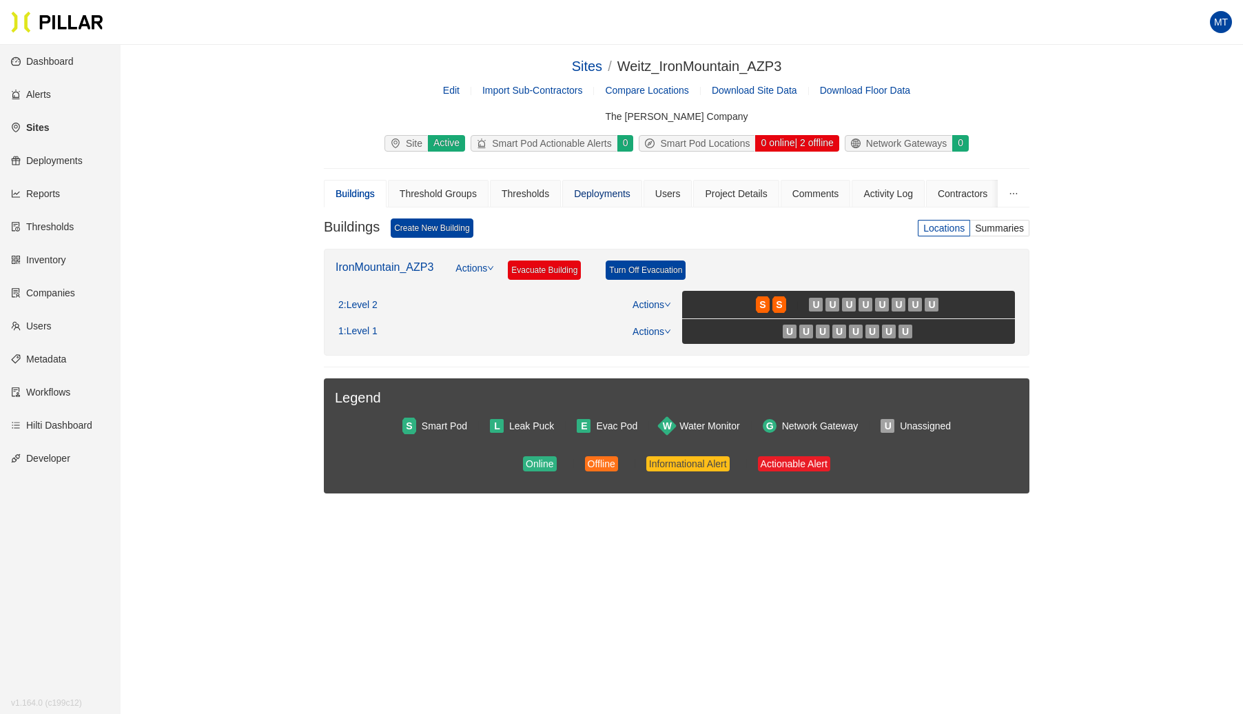
click at [594, 191] on div "Deployments" at bounding box center [602, 193] width 57 height 15
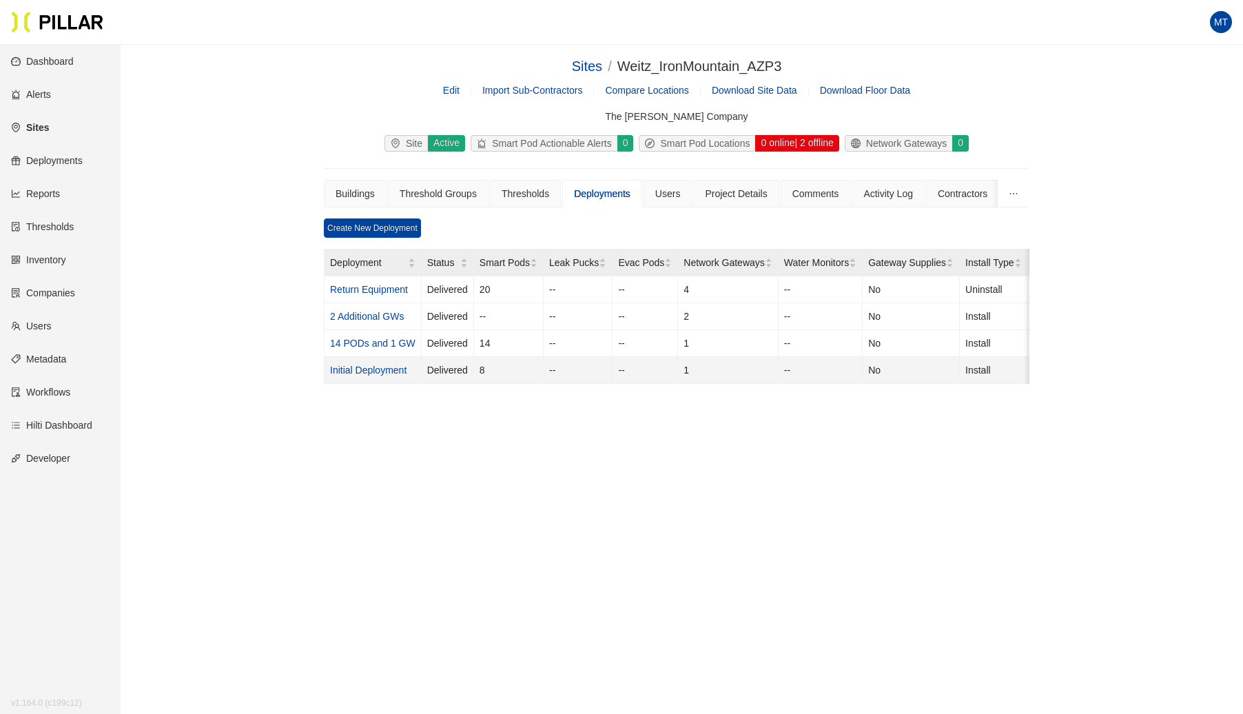
click at [385, 365] on link "Initial Deployment" at bounding box center [368, 370] width 76 height 11
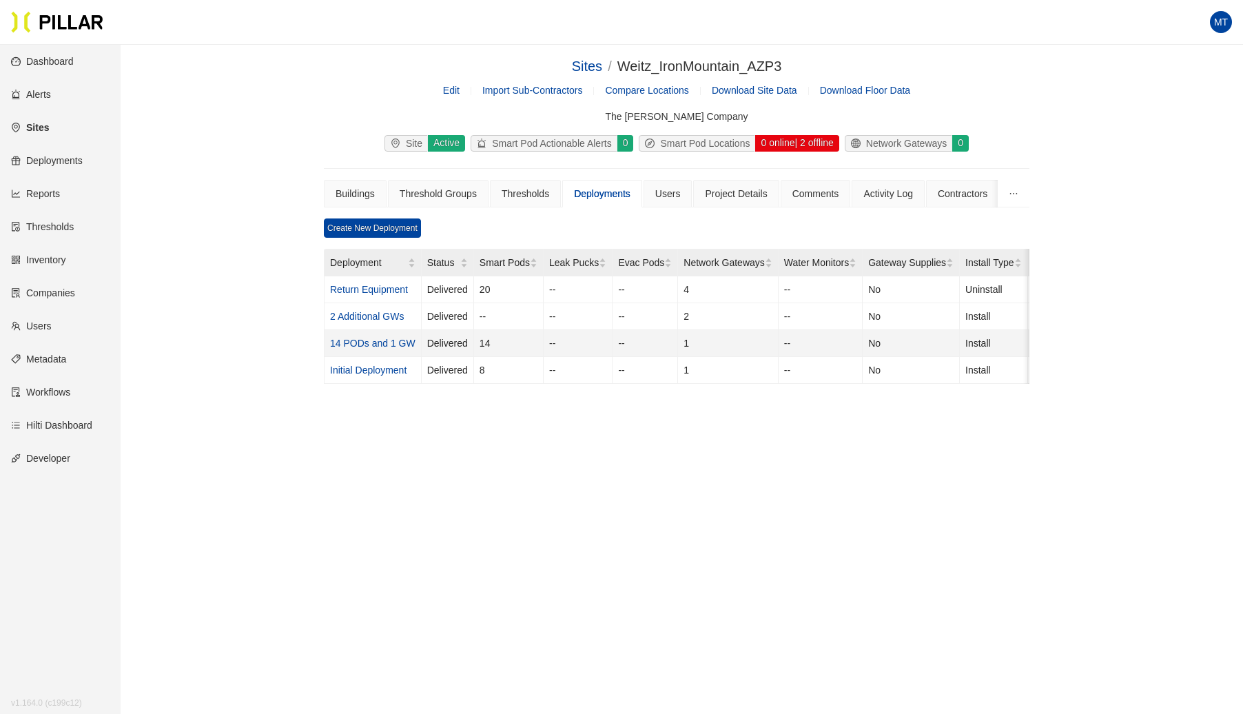
click at [387, 342] on link "14 PODs and 1 GW" at bounding box center [372, 343] width 85 height 11
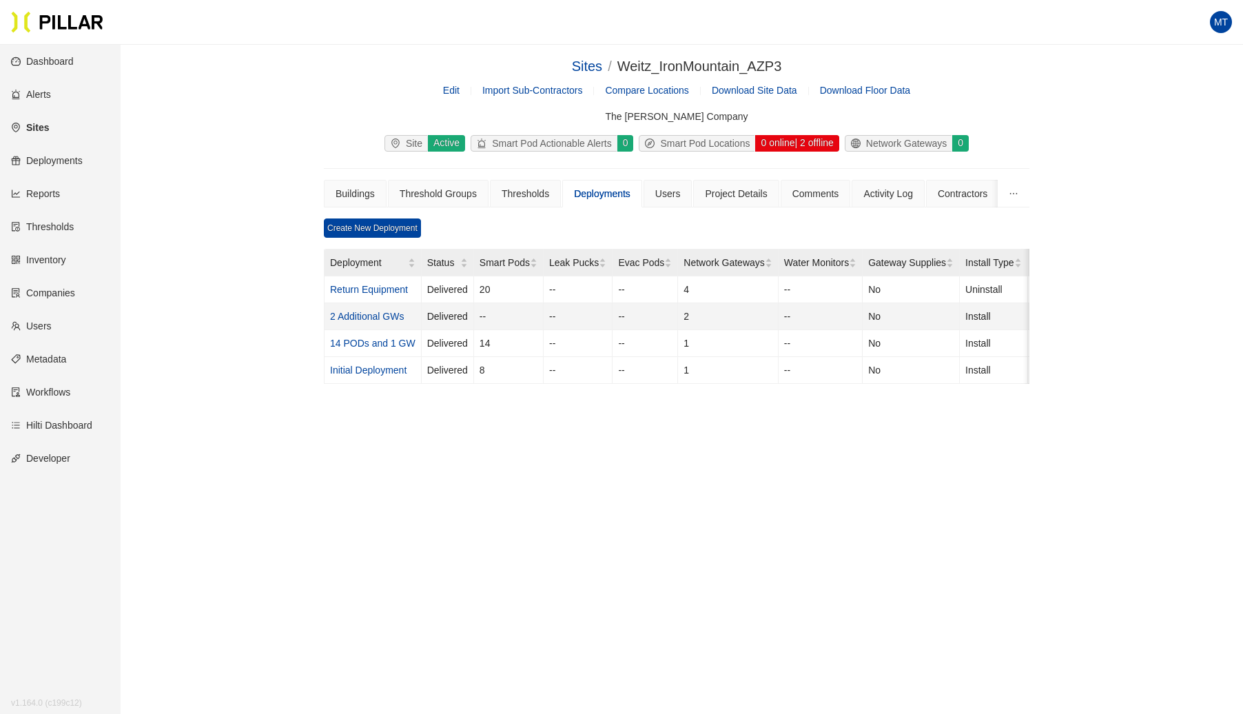
click at [383, 311] on link "2 Additional GWs" at bounding box center [367, 316] width 74 height 11
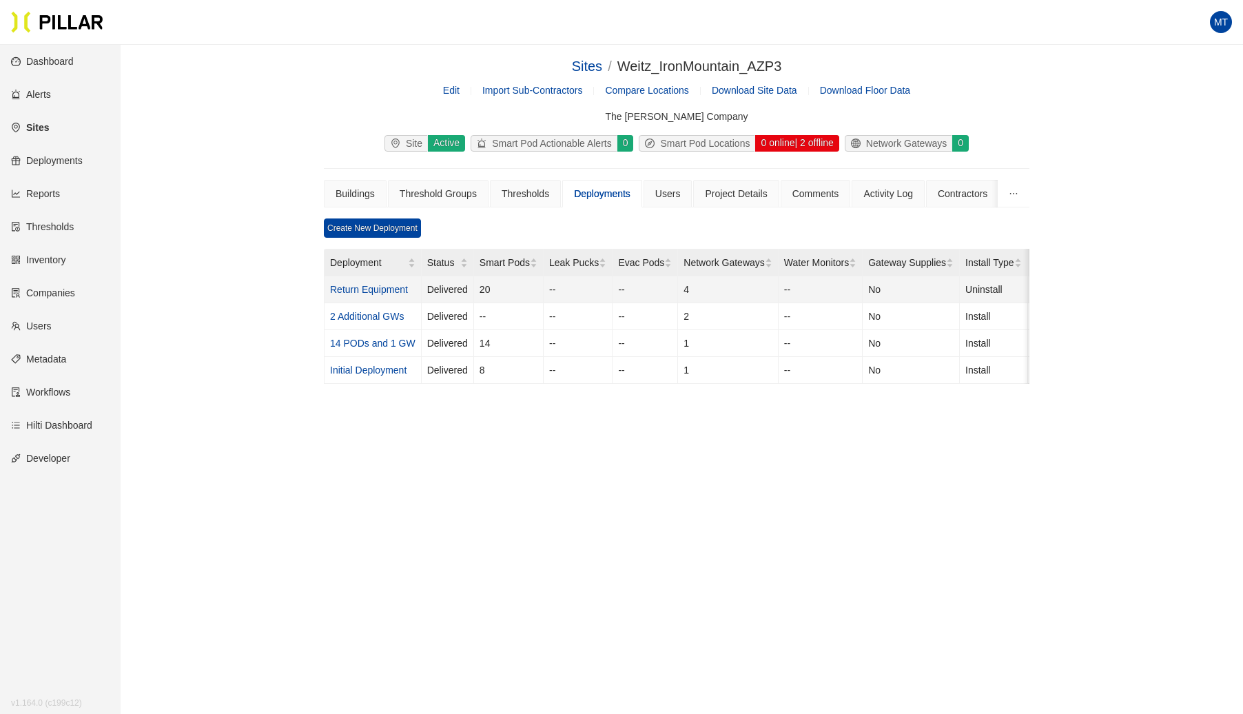
click at [369, 291] on link "Return Equipment" at bounding box center [369, 289] width 78 height 11
click at [593, 68] on link "Sites" at bounding box center [587, 66] width 30 height 15
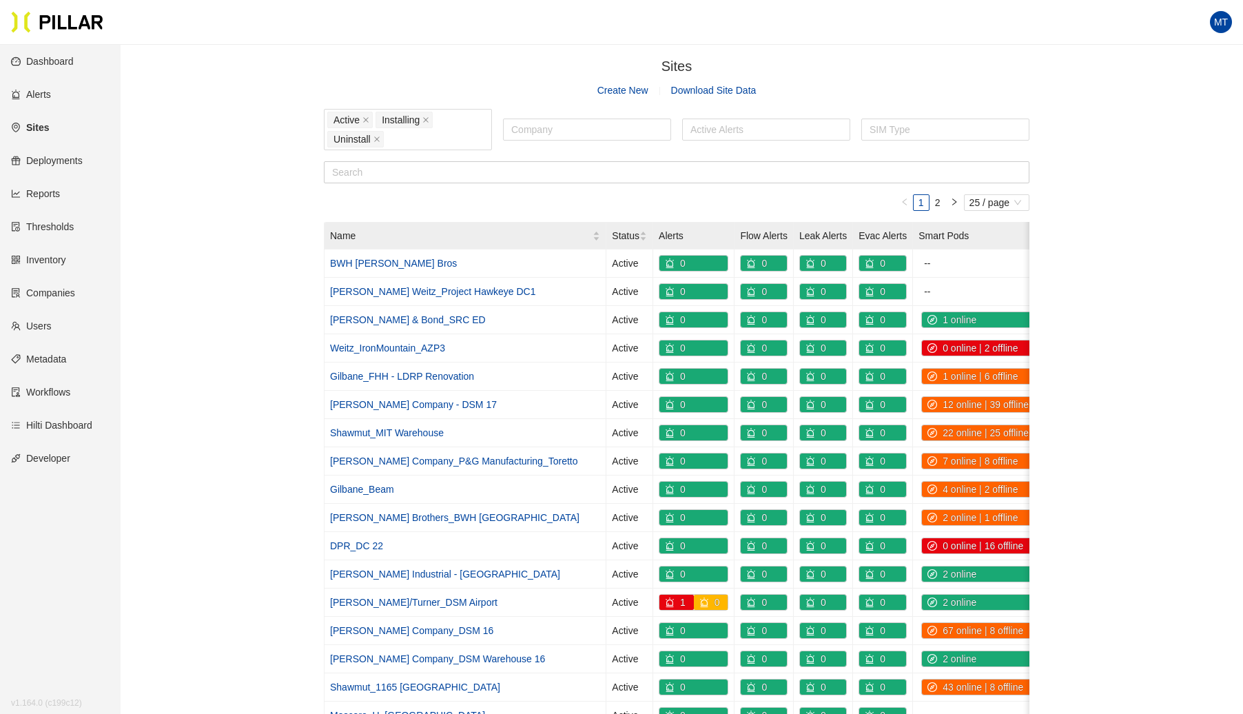
click at [414, 371] on link "Gilbane_FHH - LDRP Renovation" at bounding box center [402, 376] width 144 height 11
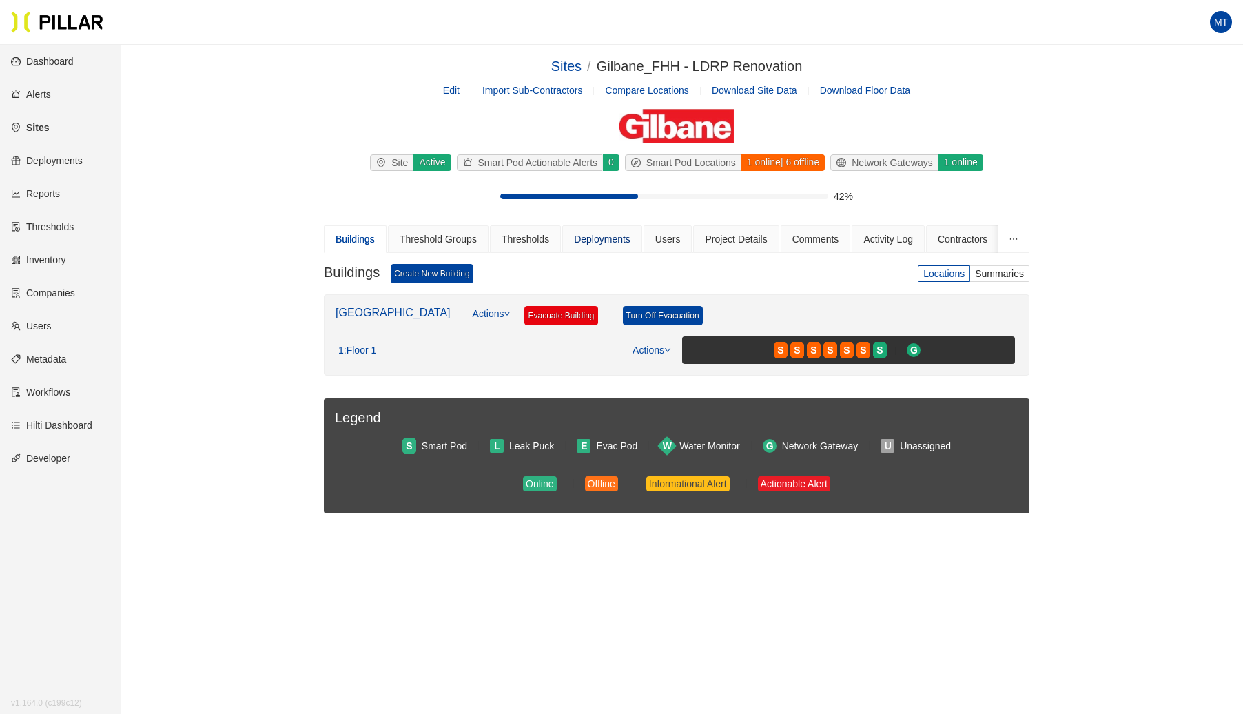
click at [600, 234] on div "Deployments" at bounding box center [602, 239] width 57 height 15
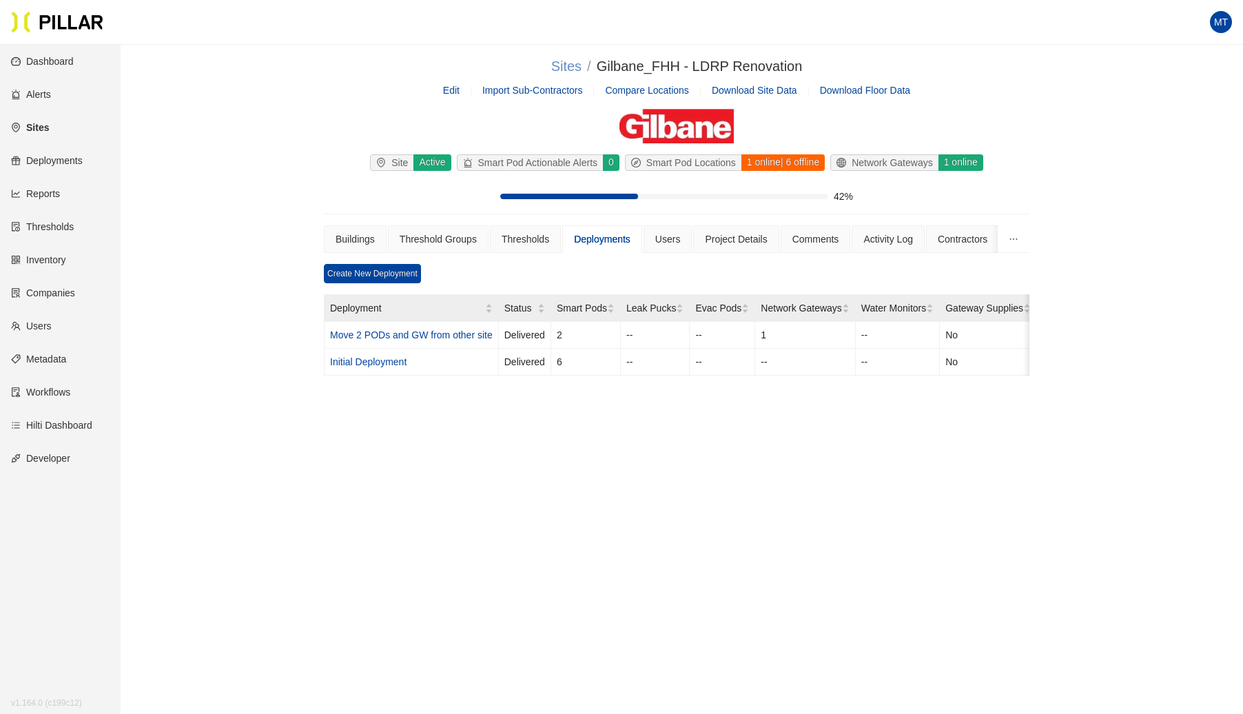
click at [557, 66] on link "Sites" at bounding box center [566, 66] width 30 height 15
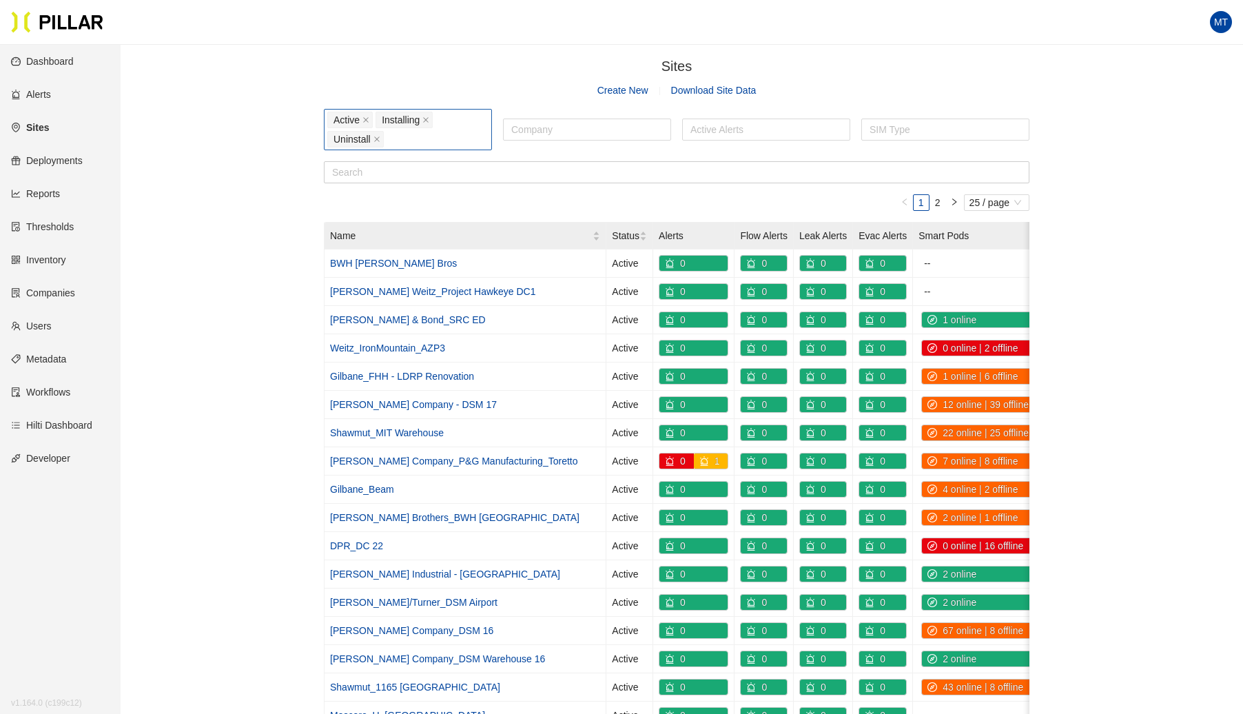
click at [429, 134] on div "Active Installing Uninstall" at bounding box center [407, 129] width 161 height 39
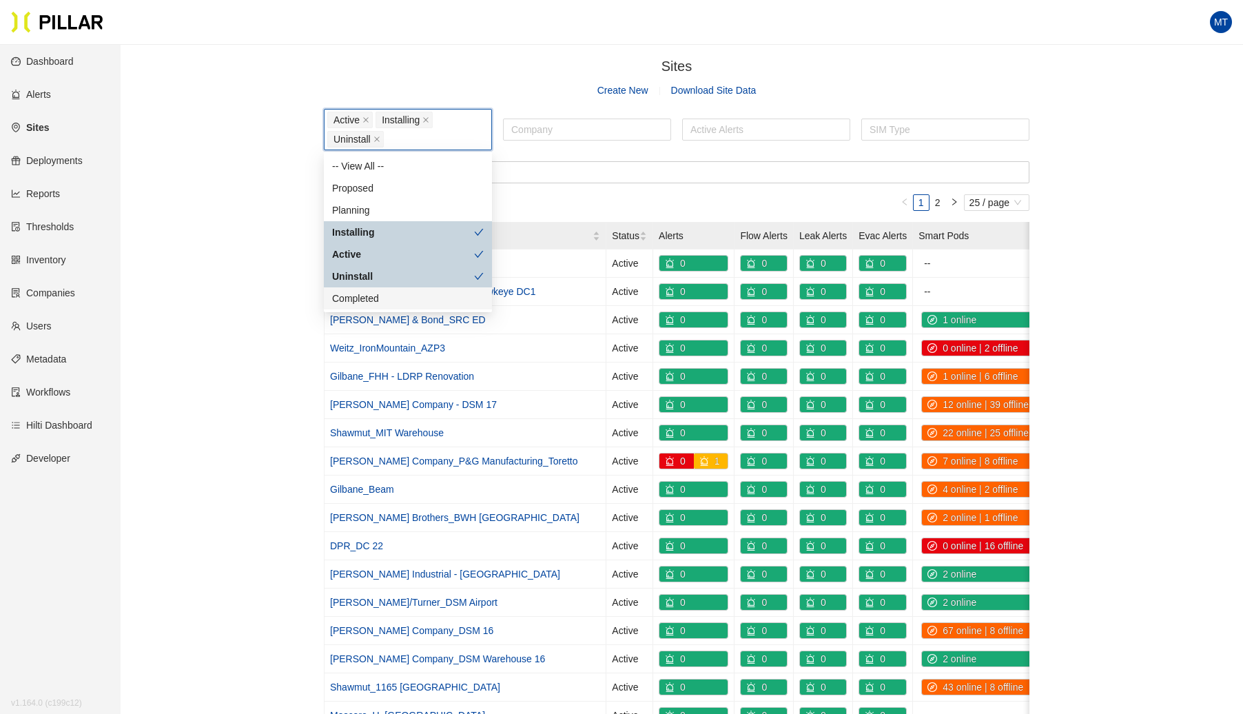
click at [360, 292] on div "Completed" at bounding box center [408, 298] width 152 height 15
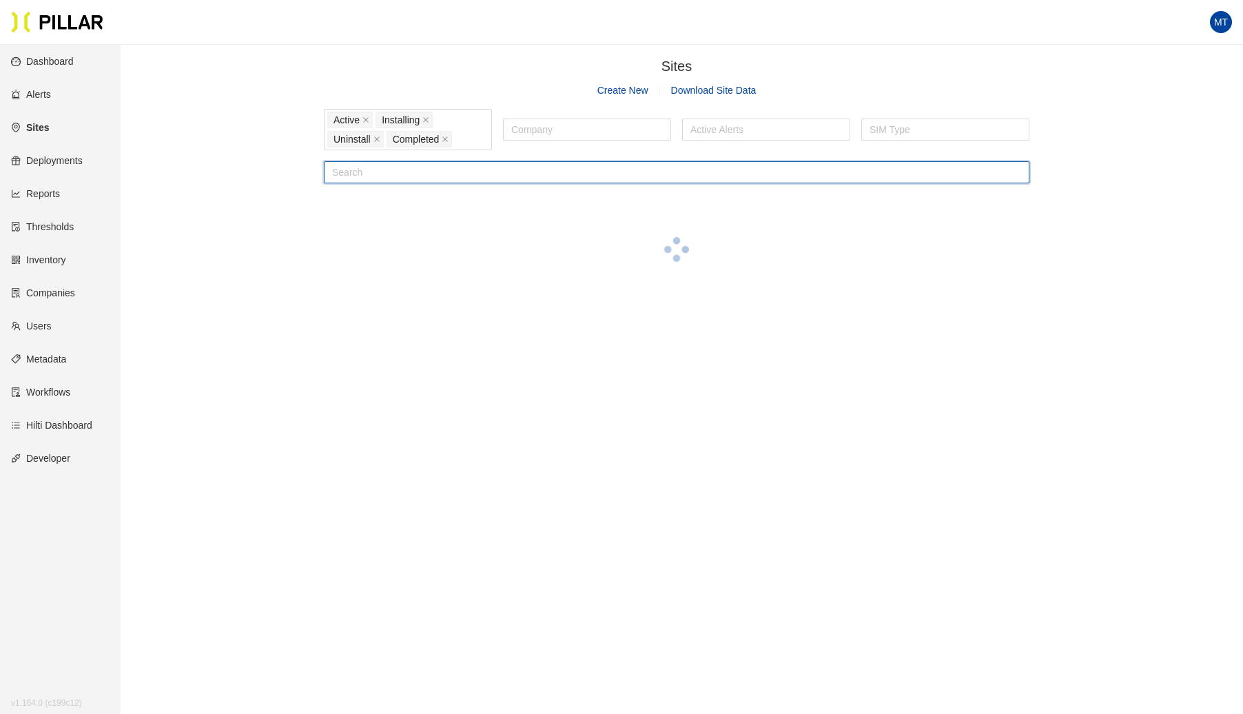
click at [540, 172] on input "text" at bounding box center [677, 172] width 706 height 22
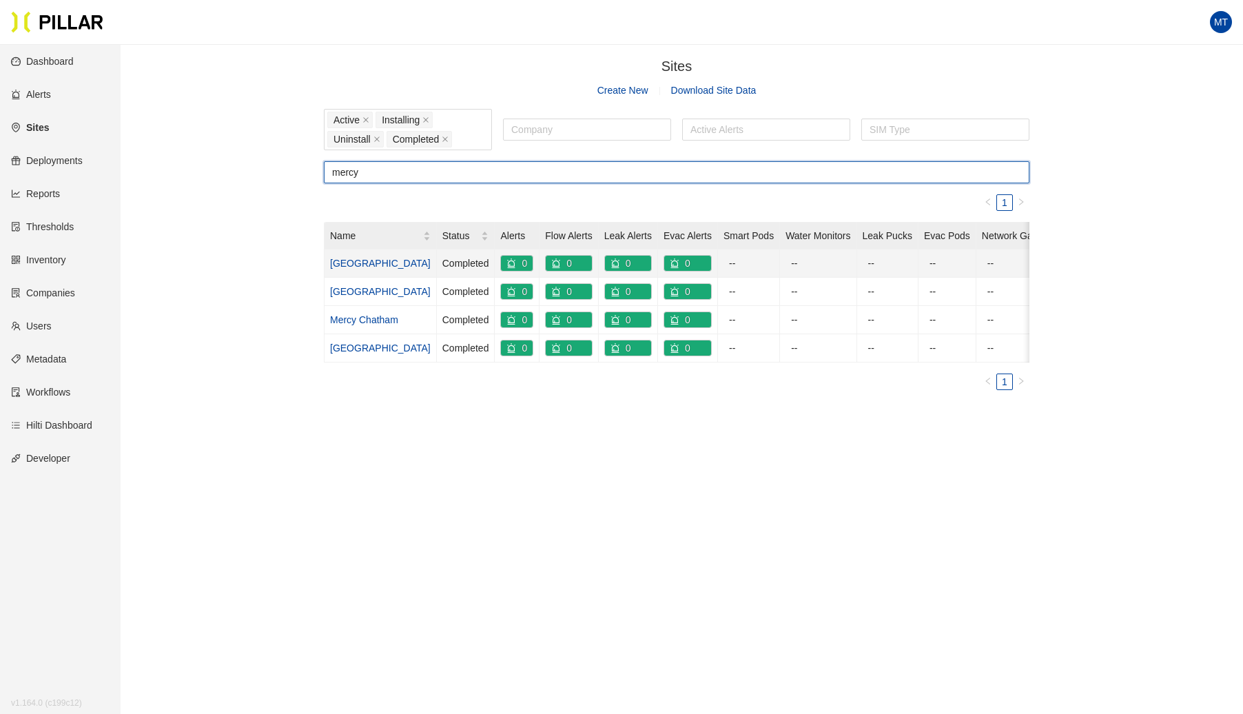
type input "mercy"
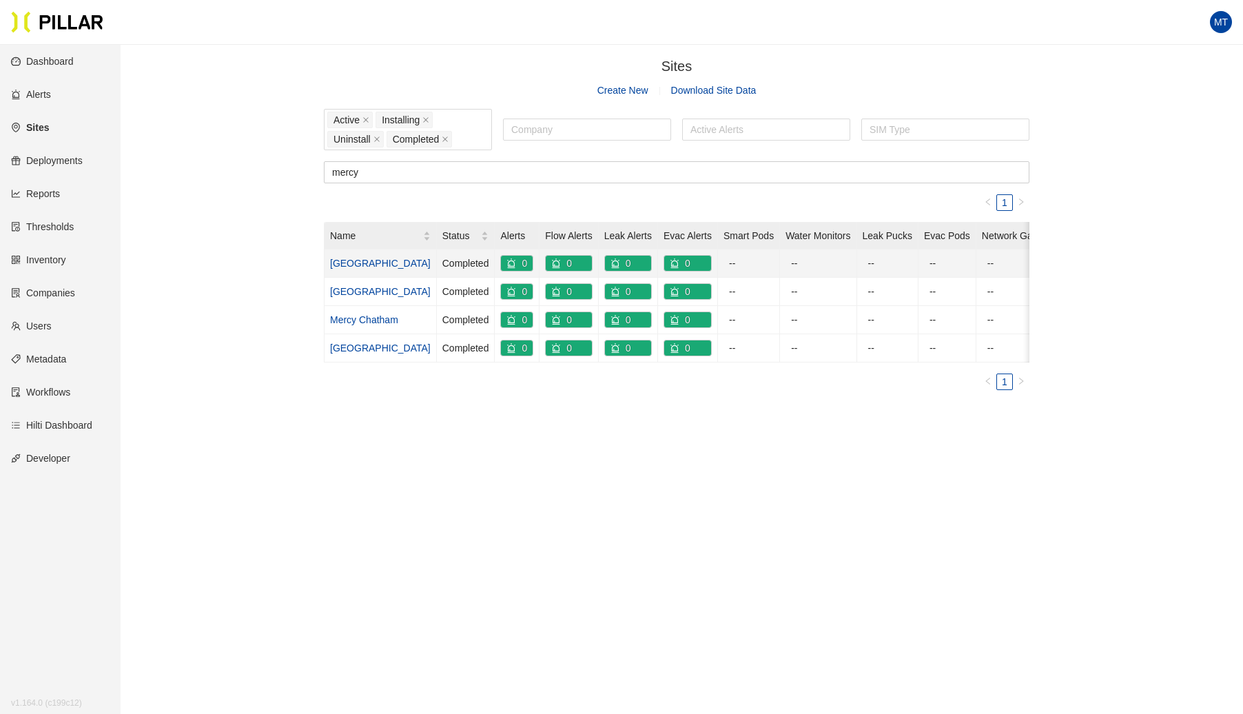
click at [429, 260] on link "[GEOGRAPHIC_DATA]" at bounding box center [380, 263] width 101 height 11
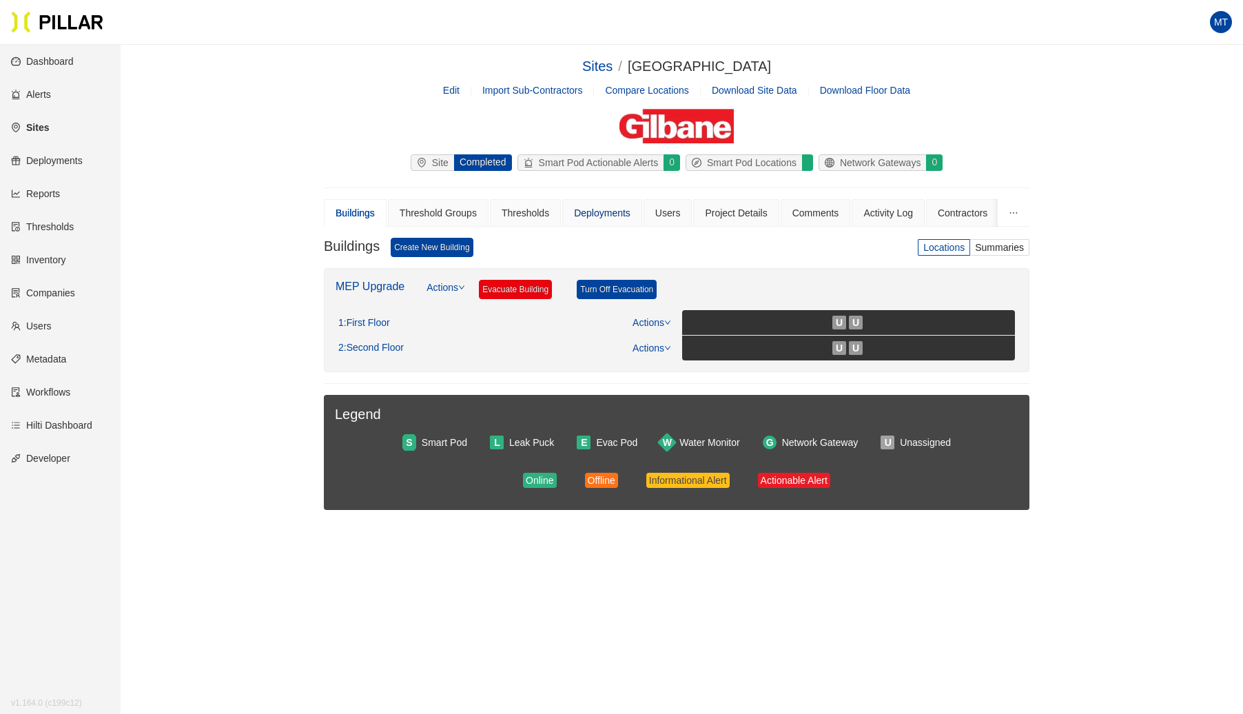
click at [609, 216] on div "Deployments" at bounding box center [602, 212] width 57 height 15
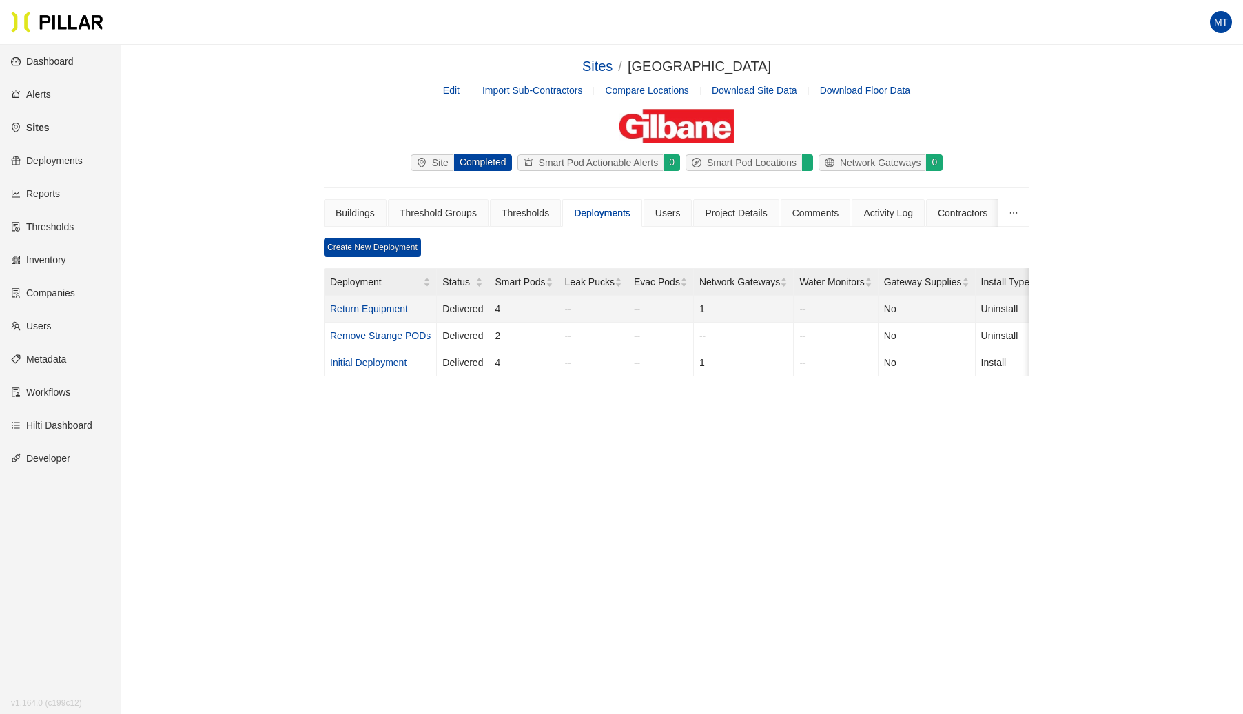
click at [378, 303] on link "Return Equipment" at bounding box center [369, 308] width 78 height 11
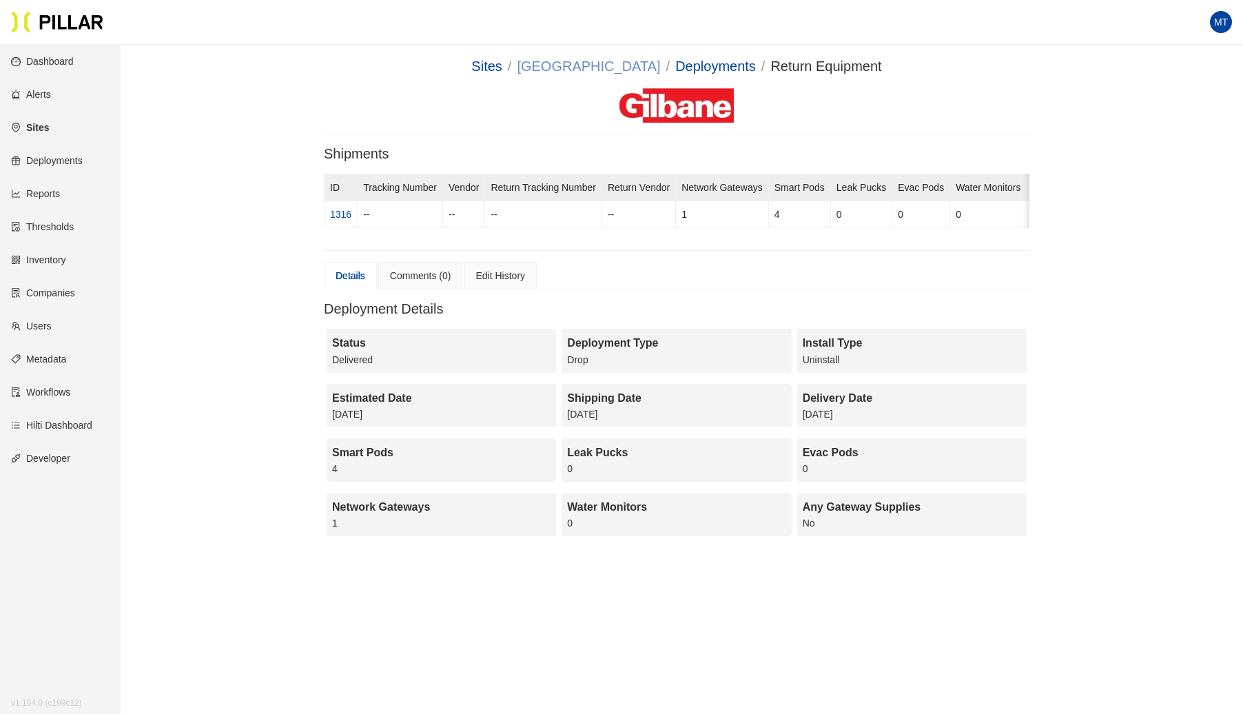
click at [543, 67] on link "[GEOGRAPHIC_DATA]" at bounding box center [588, 66] width 143 height 15
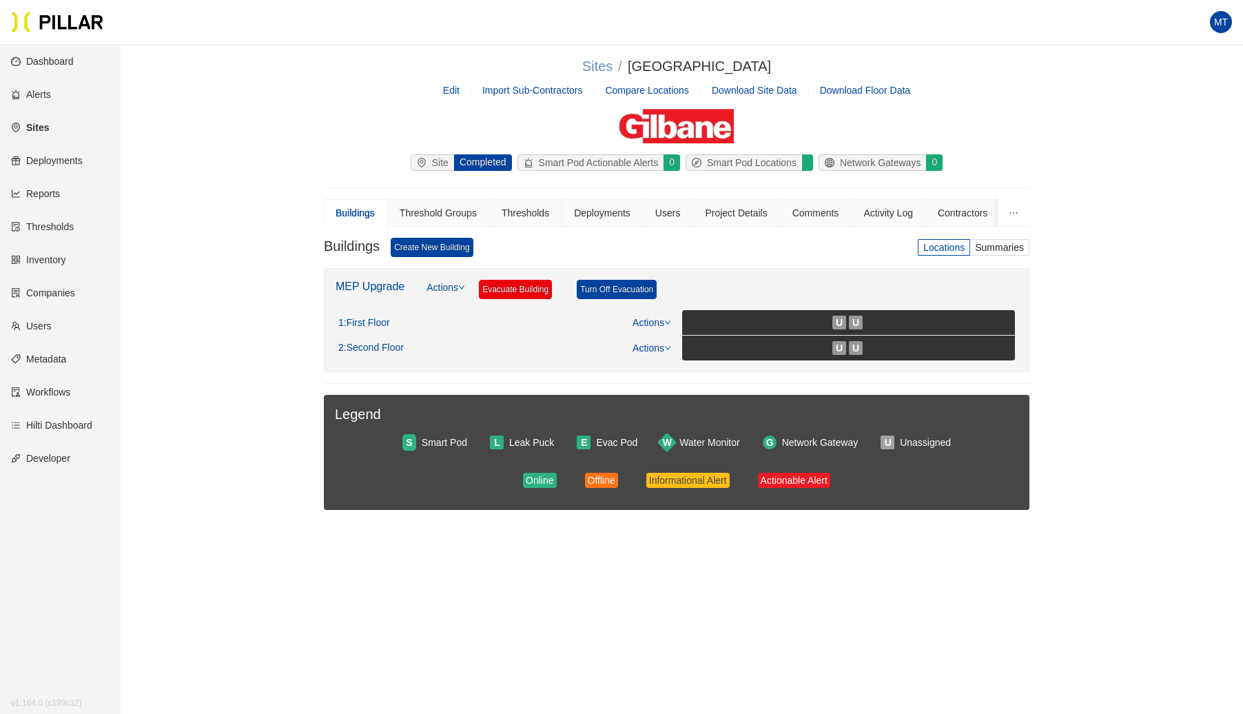
click at [582, 68] on link "Sites" at bounding box center [597, 66] width 30 height 15
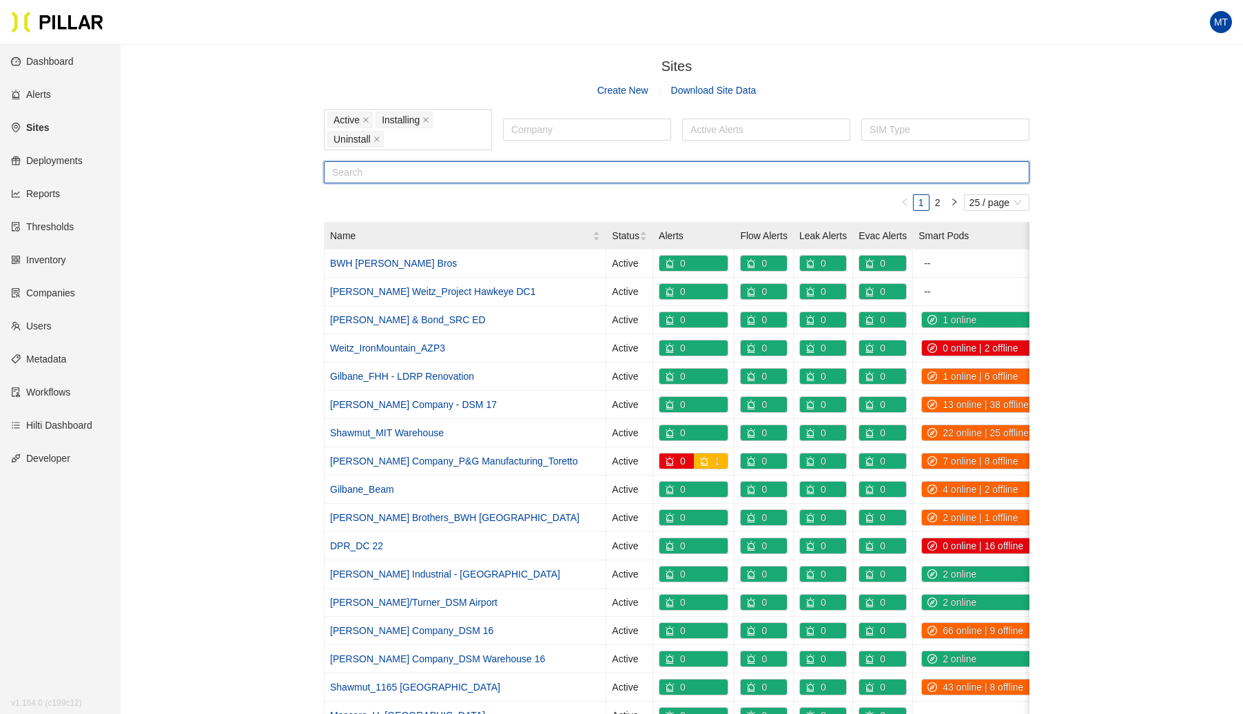
click at [410, 167] on input "text" at bounding box center [677, 172] width 706 height 22
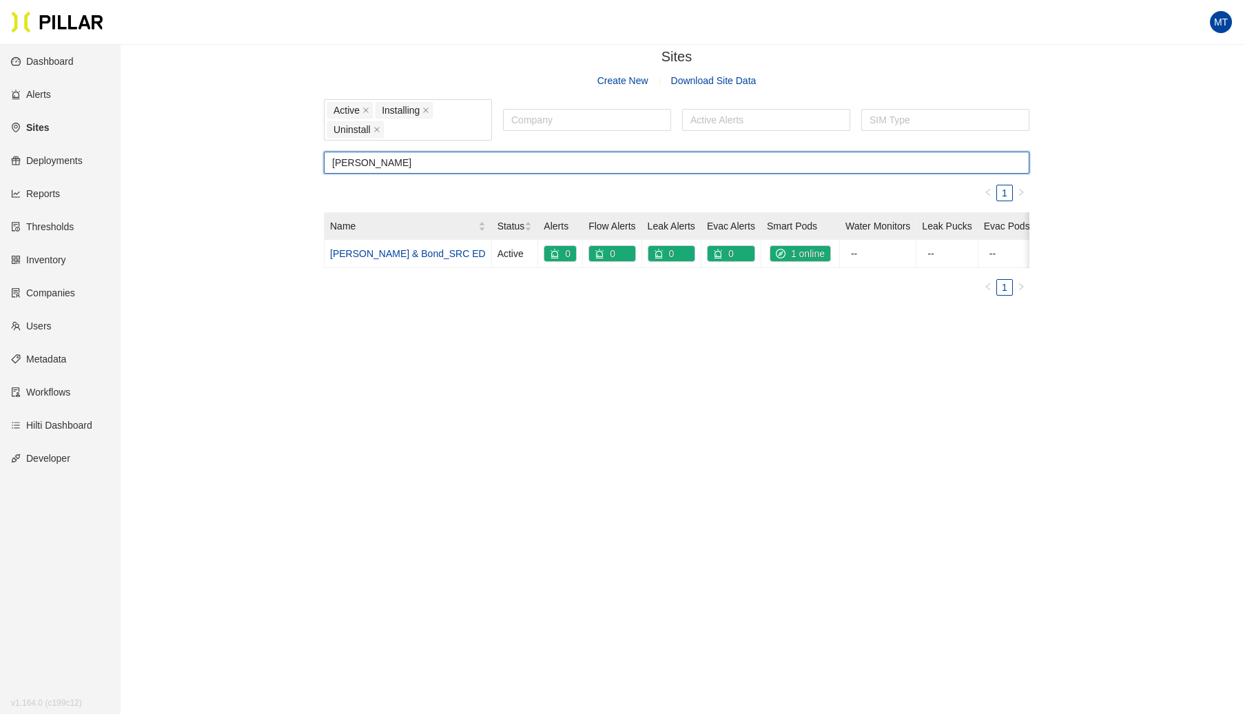
scroll to position [20, 0]
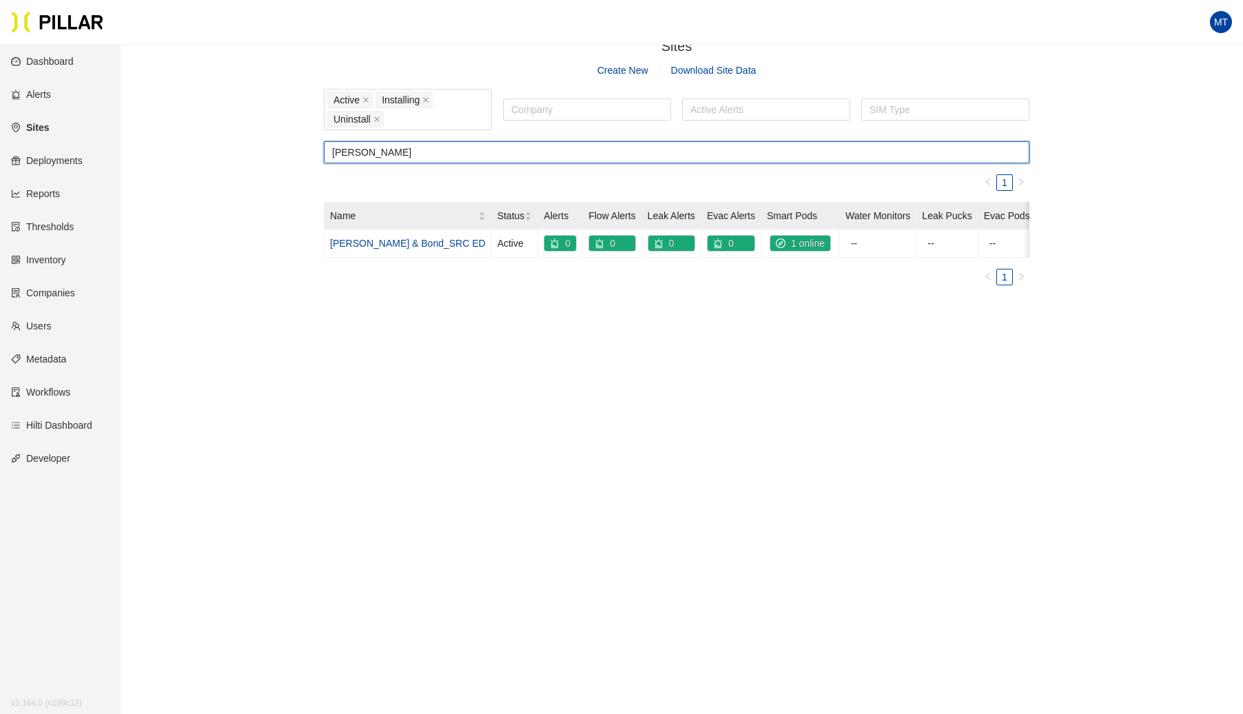
type input "[PERSON_NAME]"
click at [438, 117] on div "Active Installing Uninstall" at bounding box center [407, 109] width 161 height 39
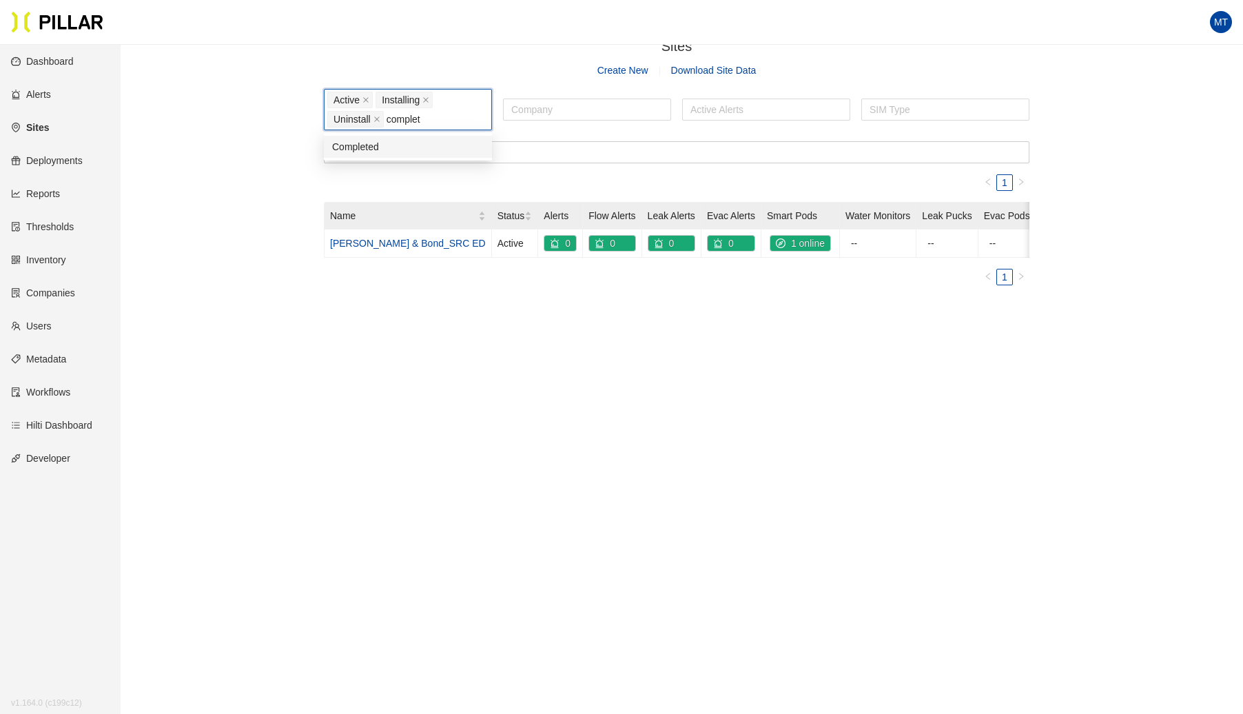
type input "complete"
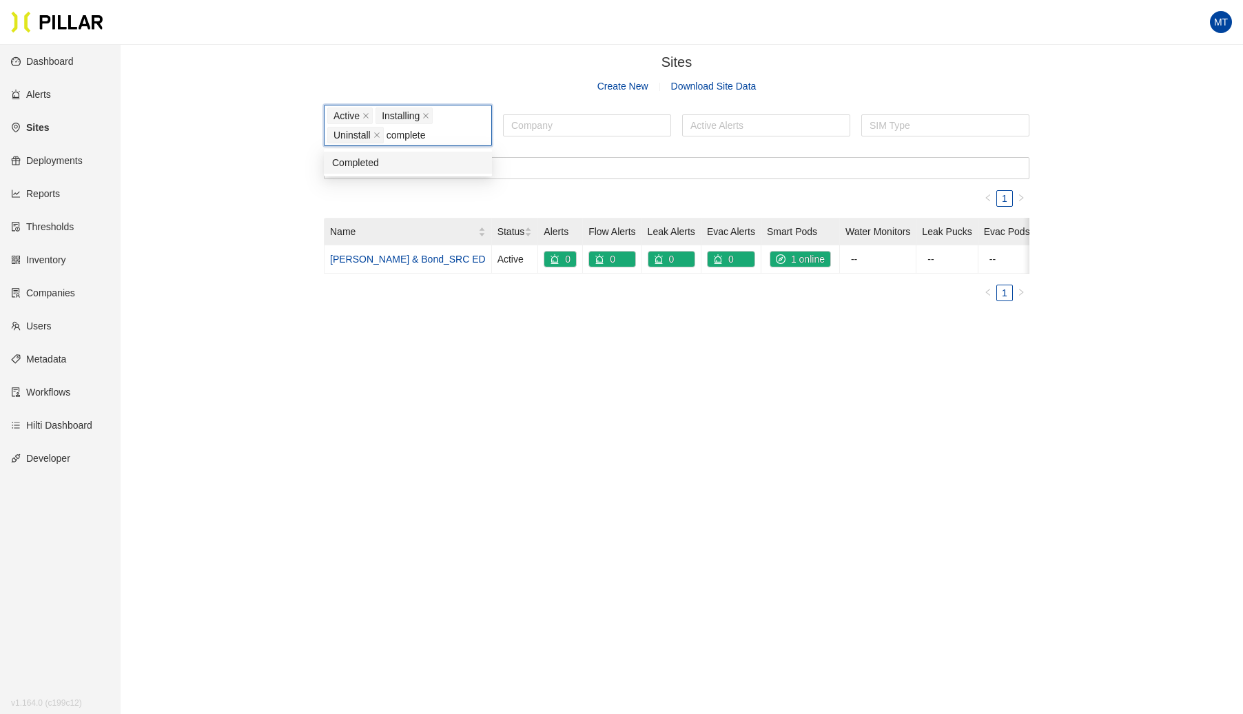
scroll to position [0, 0]
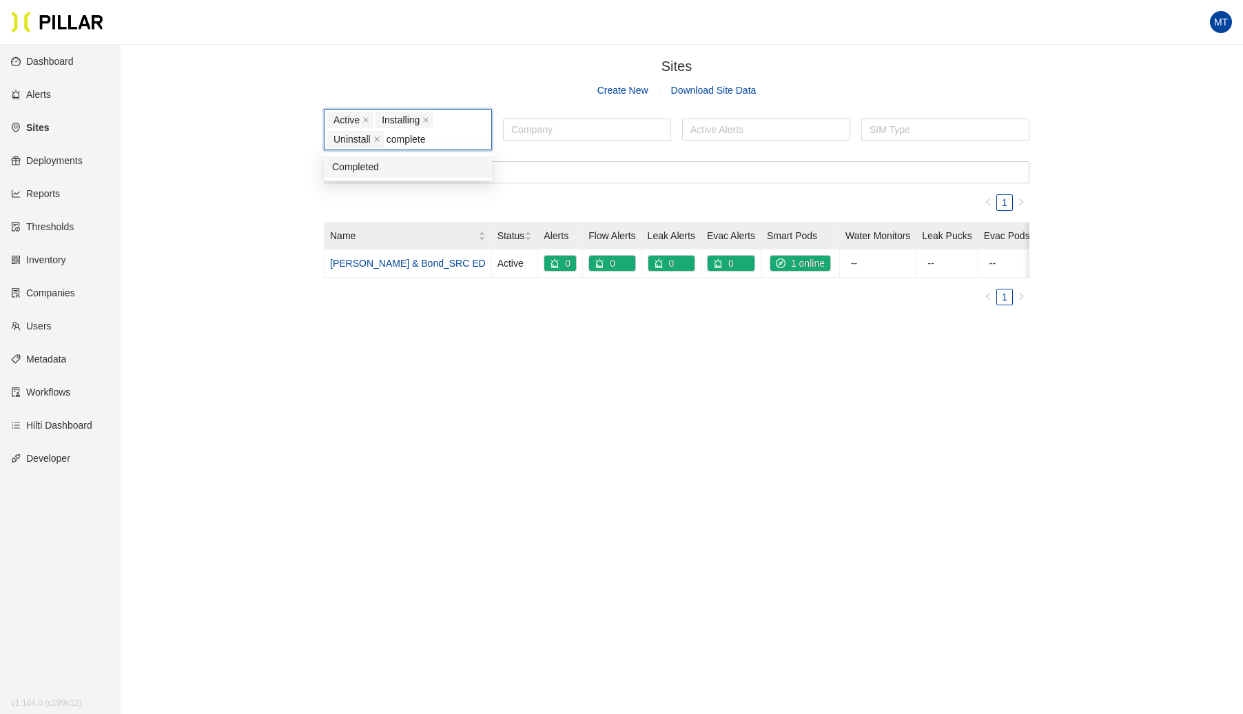
click at [397, 159] on div "Completed" at bounding box center [408, 166] width 152 height 15
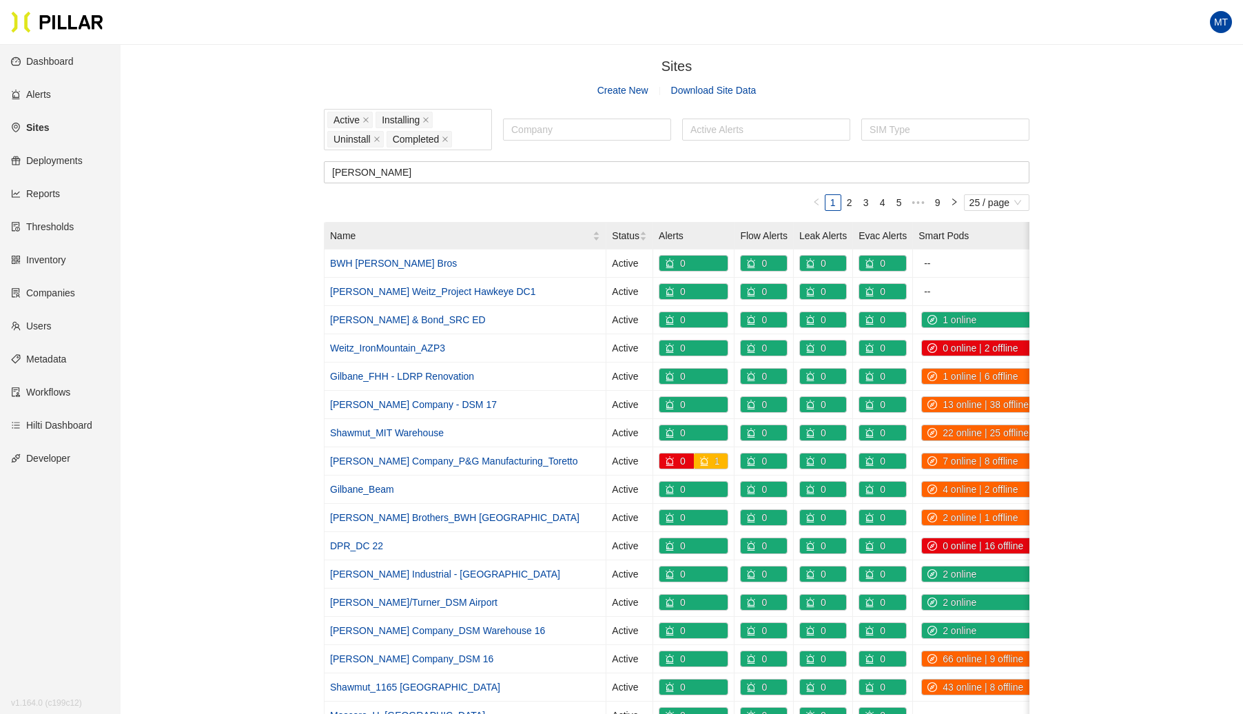
click at [256, 203] on div "Sites / Create New Download Site Data Active Installing Uninstall Completed Com…" at bounding box center [676, 525] width 1045 height 938
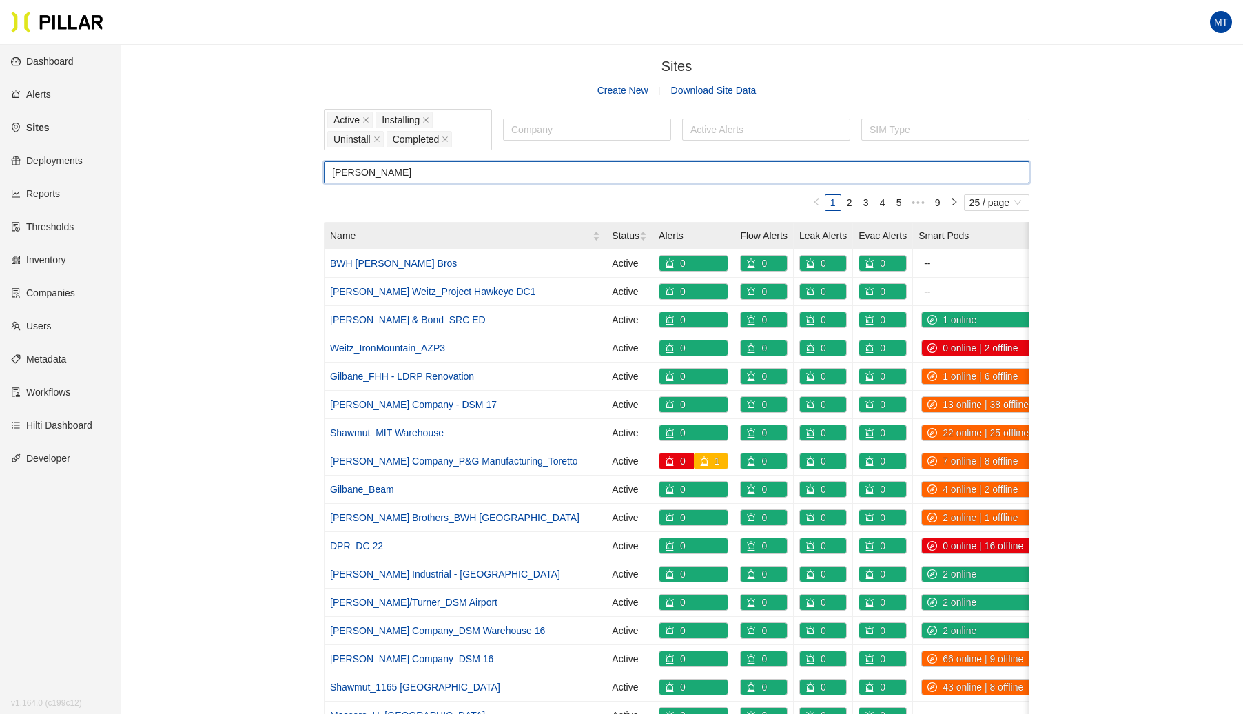
click at [389, 173] on input "[PERSON_NAME]" at bounding box center [677, 172] width 706 height 22
drag, startPoint x: 362, startPoint y: 169, endPoint x: 307, endPoint y: 170, distance: 55.8
click at [307, 170] on div "Sites / Create New Download Site Data Active Installing Uninstall Completed Com…" at bounding box center [676, 525] width 1045 height 938
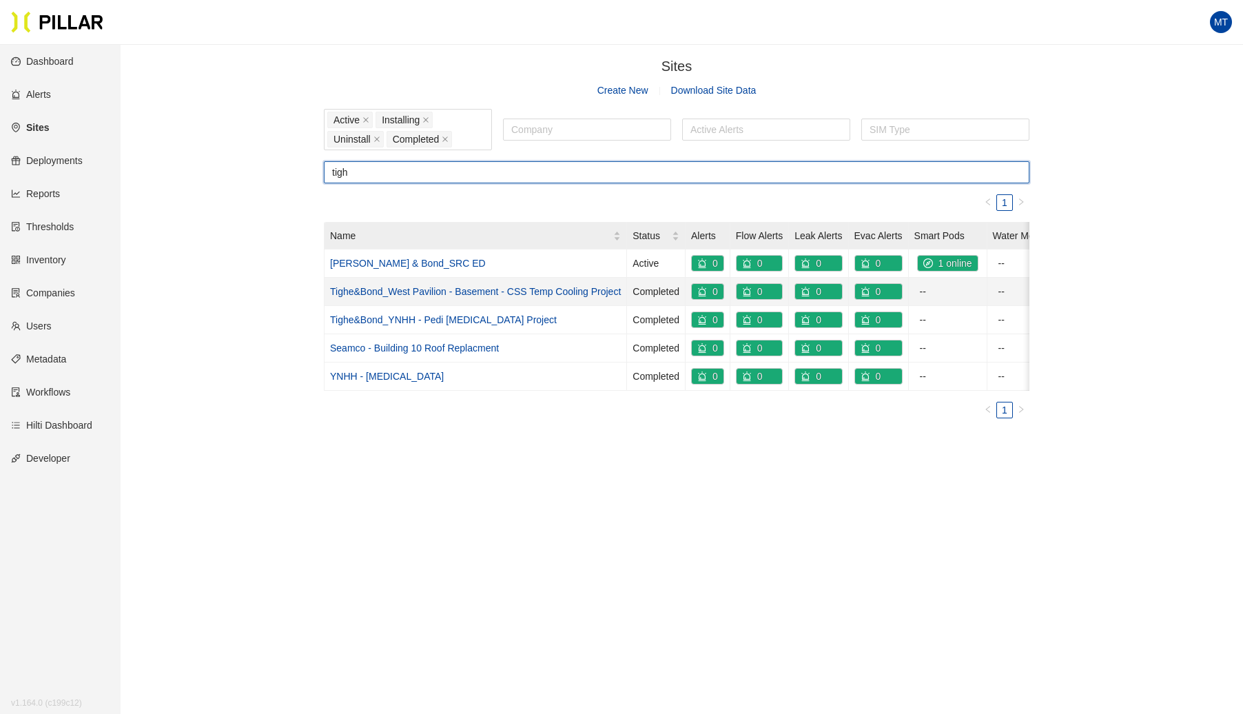
type input "tigh"
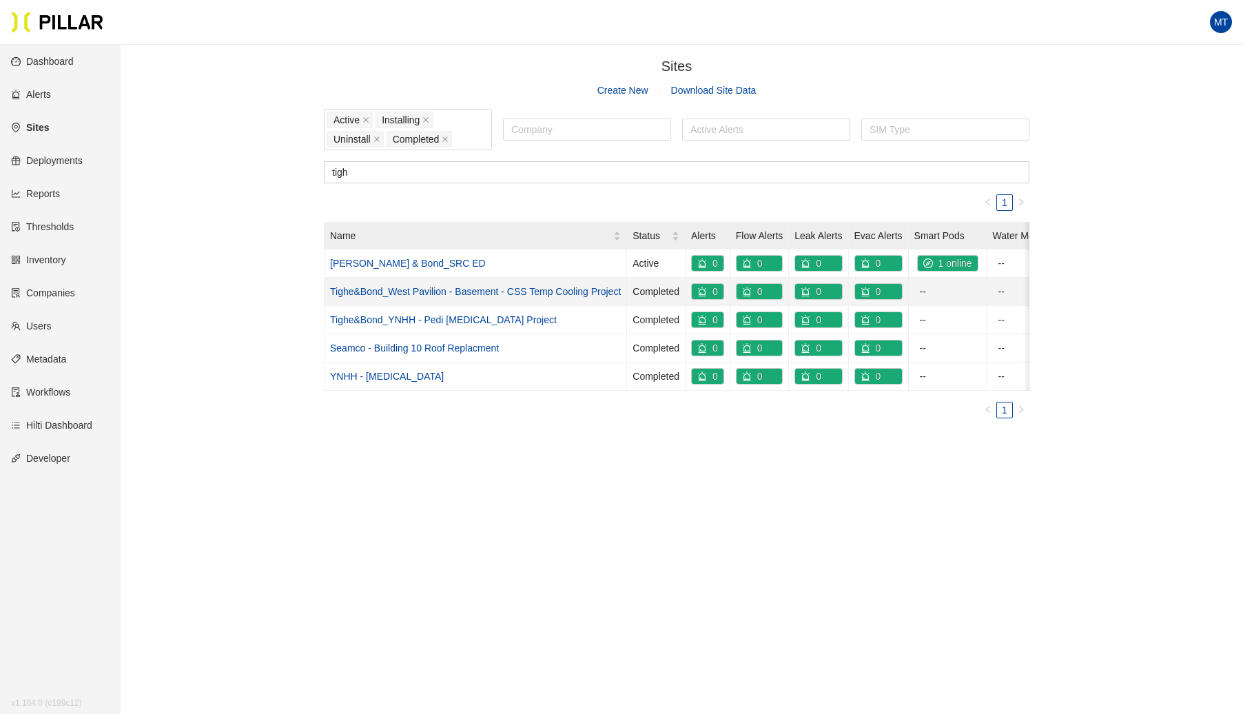
click at [433, 295] on td "Tighe&Bond_West Pavilion - Basement - CSS Temp Cooling Project" at bounding box center [476, 292] width 302 height 28
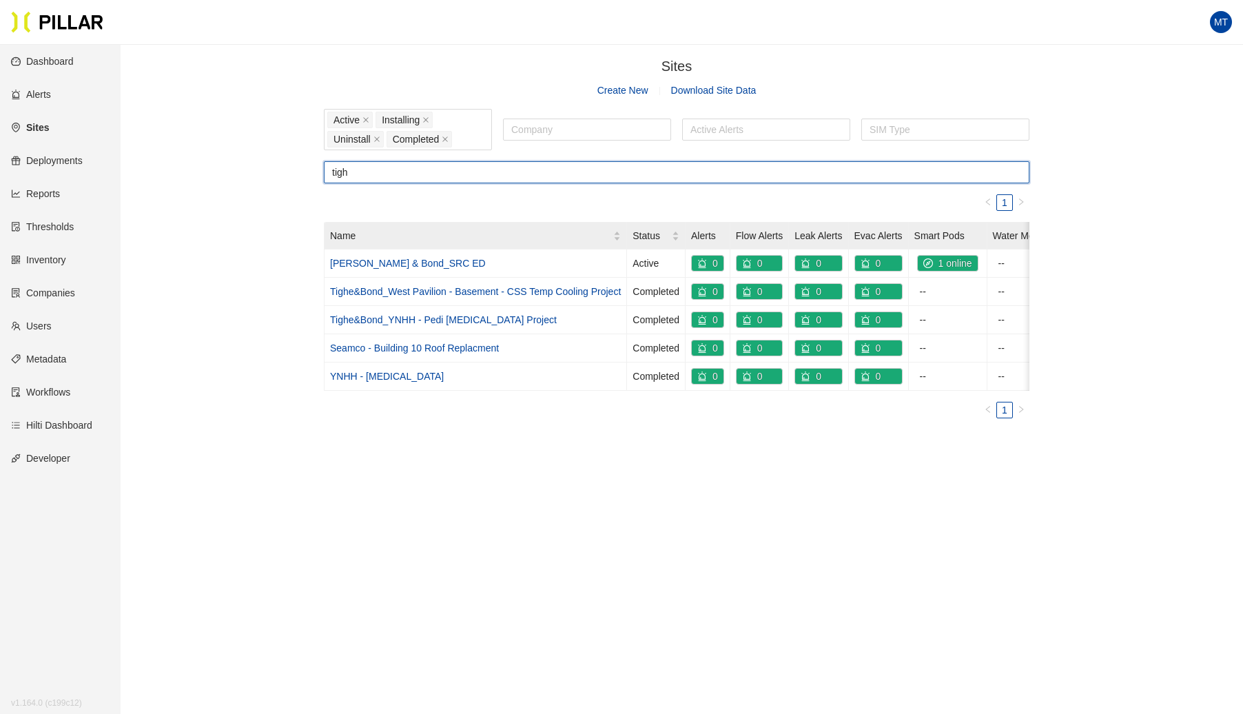
drag, startPoint x: 362, startPoint y: 173, endPoint x: 315, endPoint y: 168, distance: 47.8
click at [316, 168] on div "Sites / Create New Download Site Data Active Installing Uninstall Completed Com…" at bounding box center [676, 242] width 1045 height 373
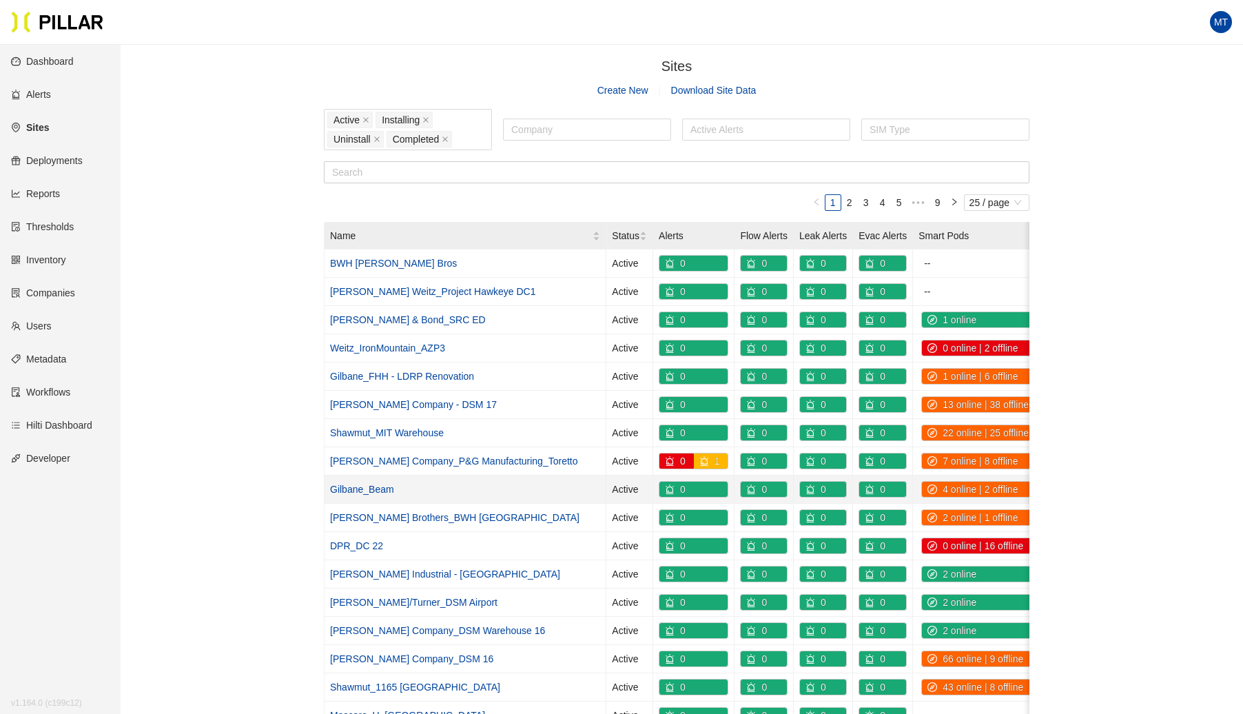
click at [352, 484] on link "Gilbane_Beam" at bounding box center [362, 489] width 64 height 11
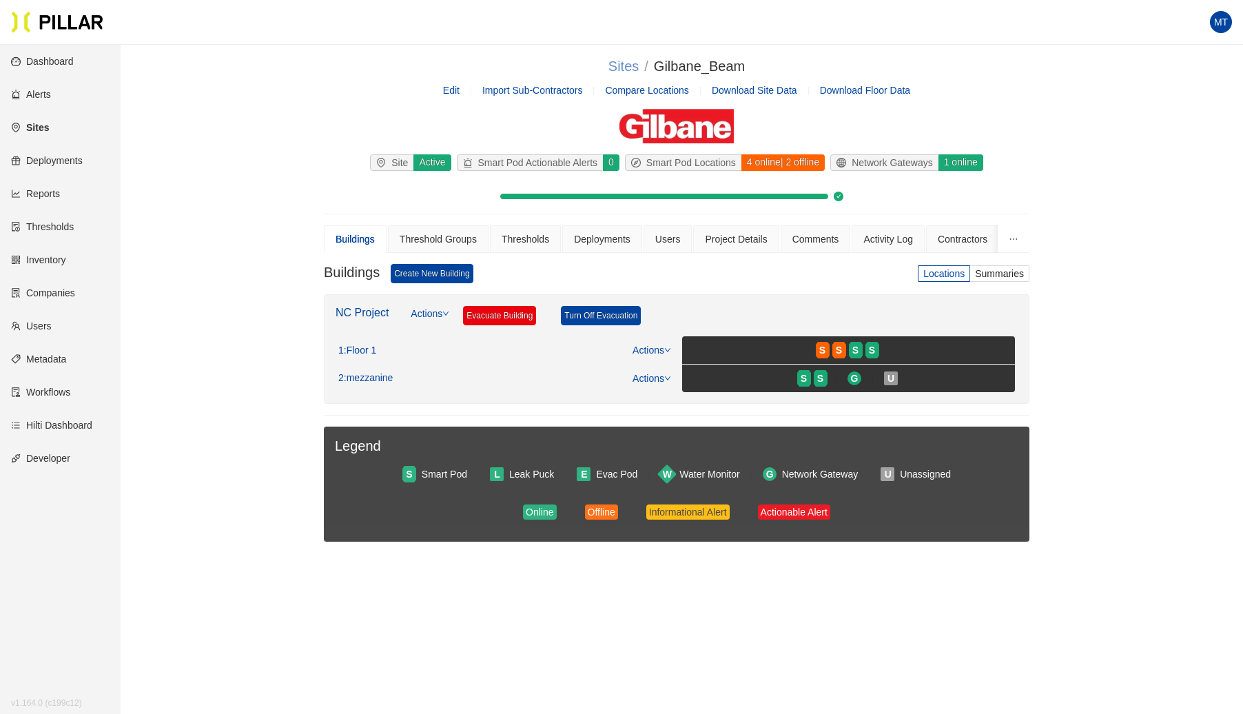
click at [622, 70] on link "Sites" at bounding box center [623, 66] width 30 height 15
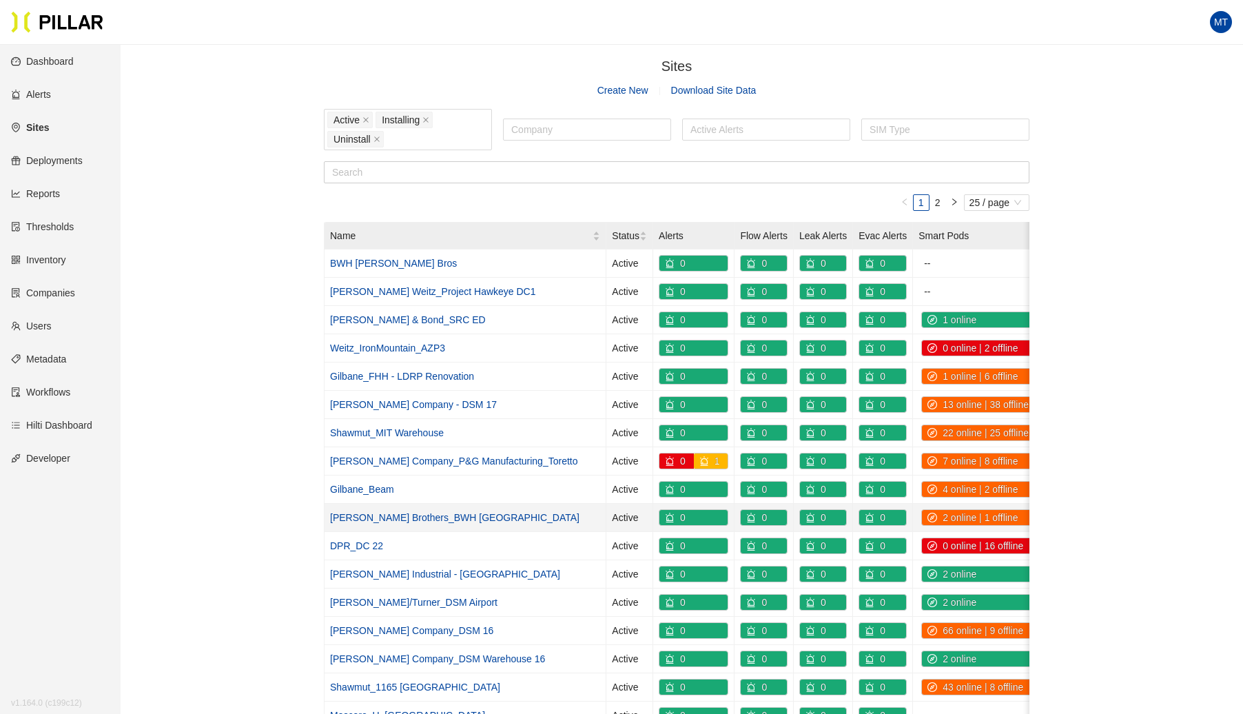
click at [379, 512] on link "[PERSON_NAME] Brothers_BWH [GEOGRAPHIC_DATA]" at bounding box center [454, 517] width 249 height 11
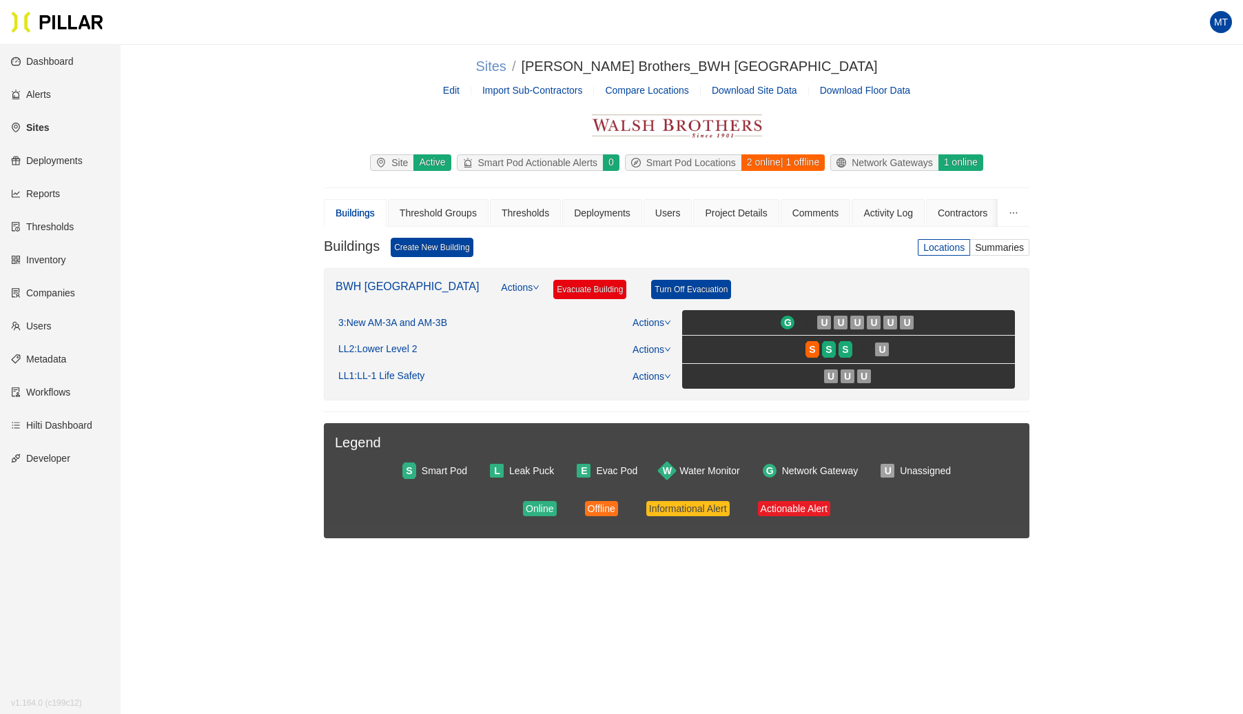
click at [506, 62] on link "Sites" at bounding box center [490, 66] width 30 height 15
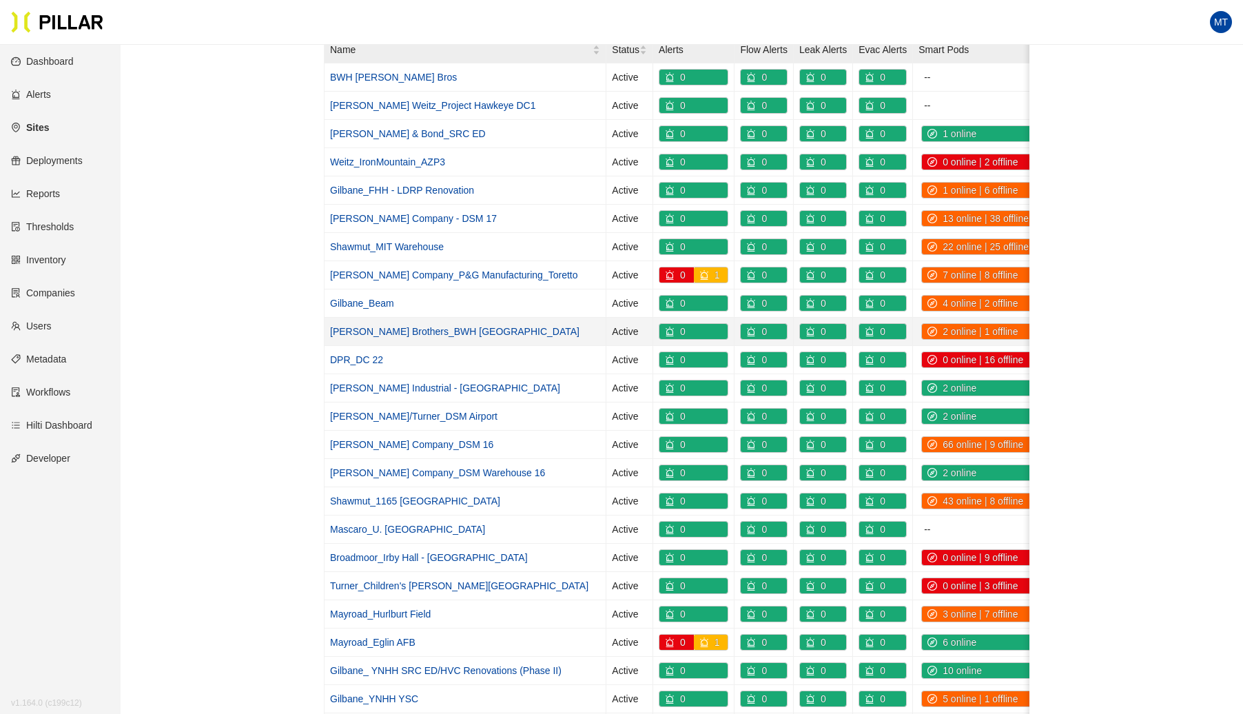
scroll to position [244, 0]
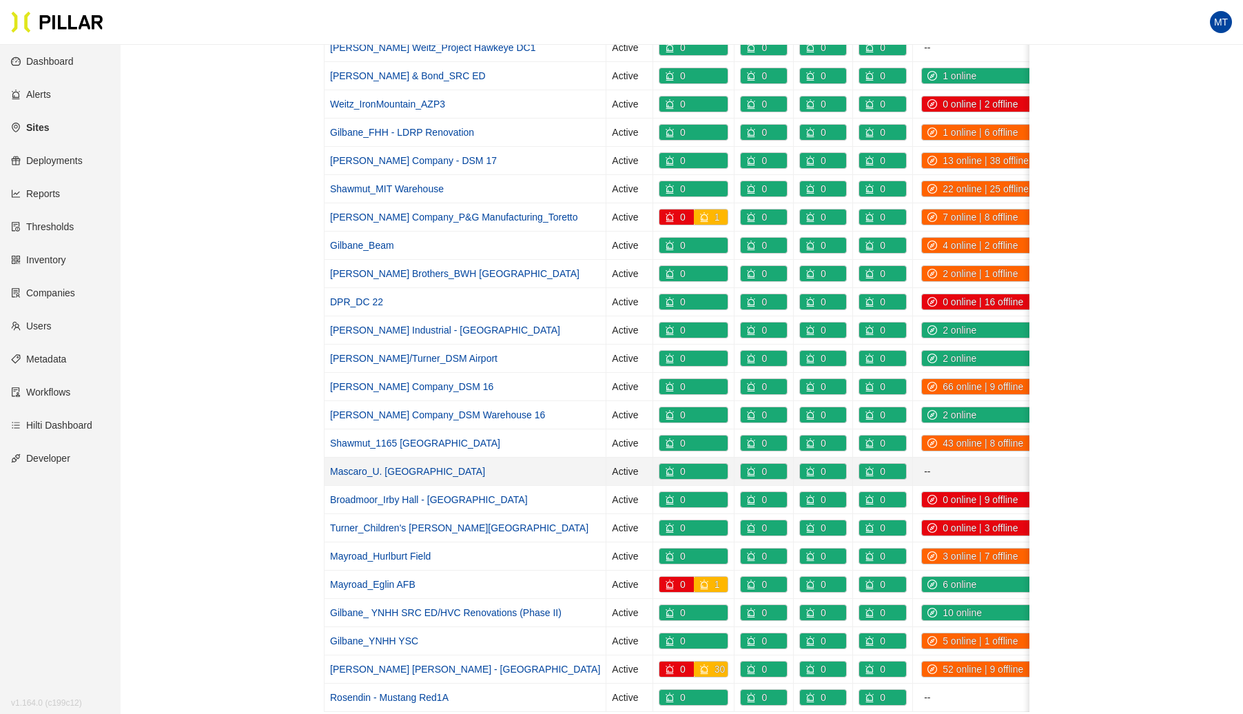
click at [404, 466] on link "Mascaro_U. [GEOGRAPHIC_DATA]" at bounding box center [407, 471] width 155 height 11
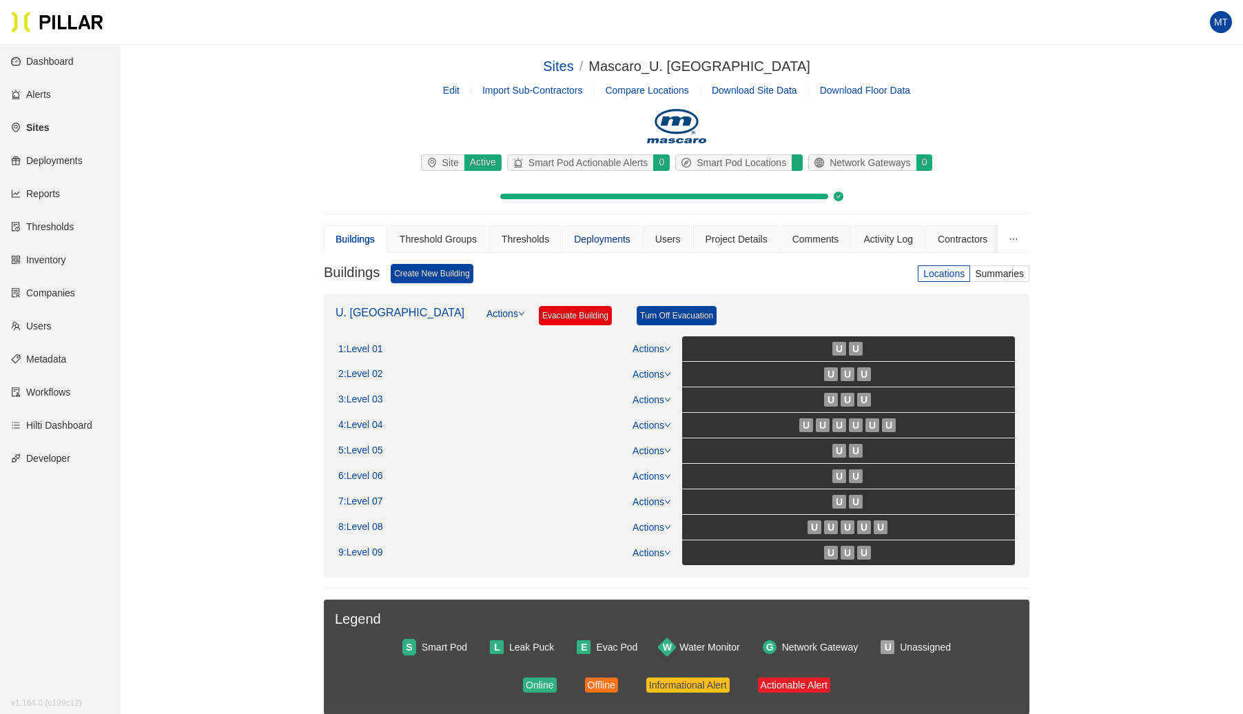
click at [606, 234] on div "Deployments" at bounding box center [602, 239] width 57 height 15
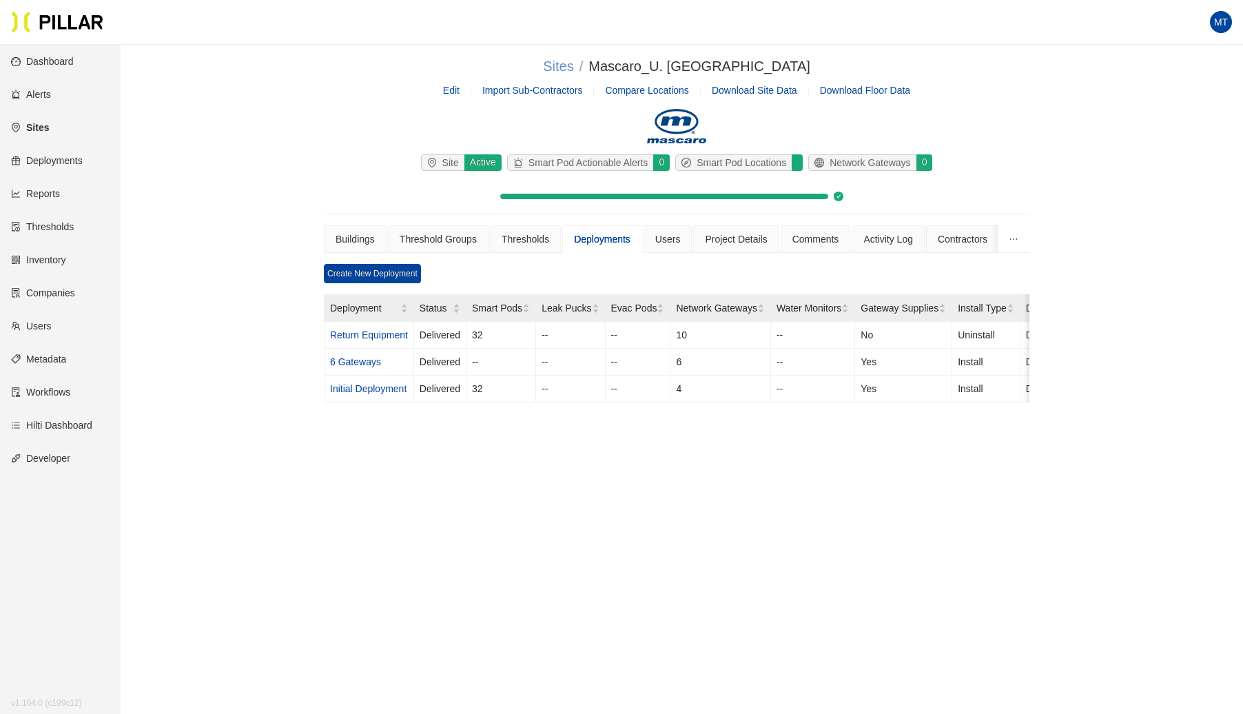
click at [551, 66] on link "Sites" at bounding box center [558, 66] width 30 height 15
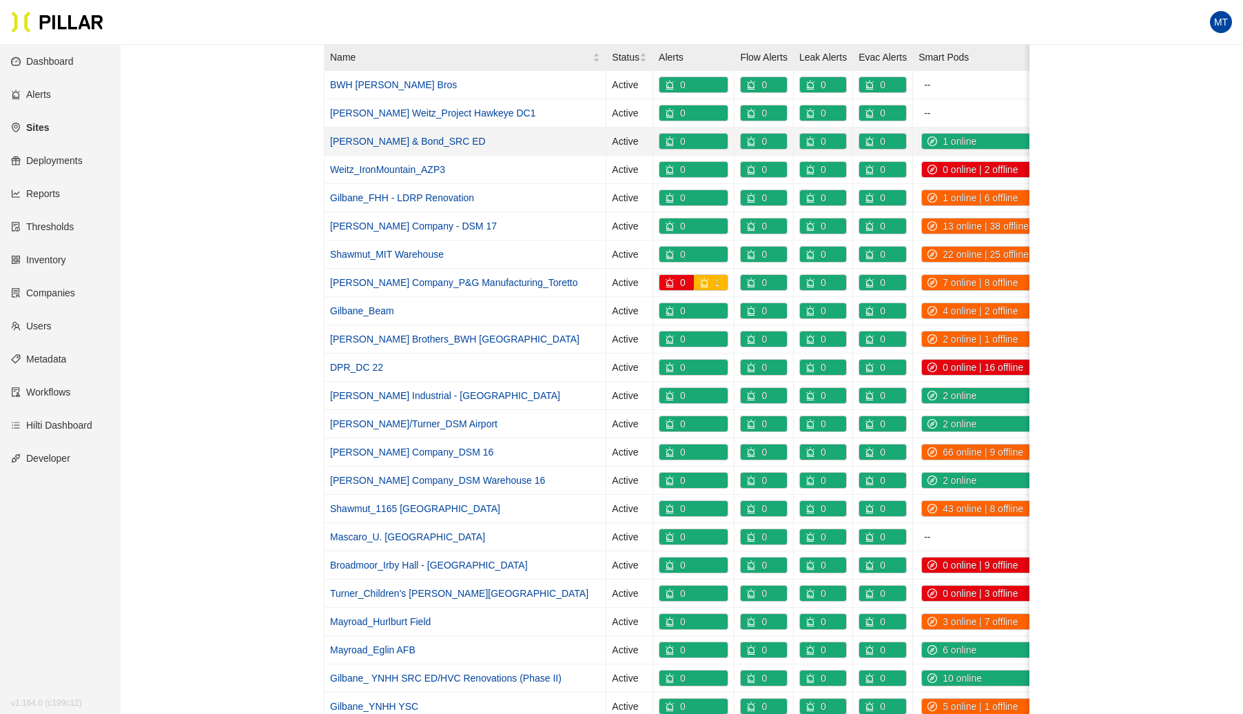
scroll to position [180, 0]
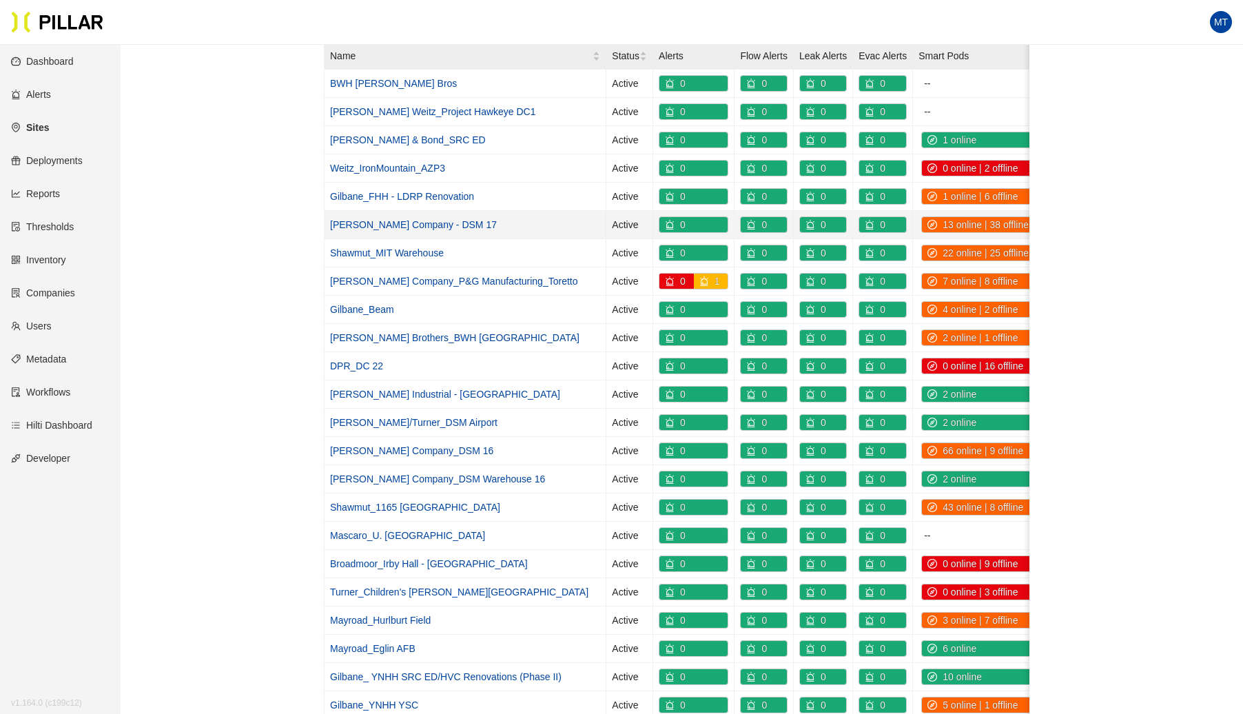
click at [368, 219] on link "[PERSON_NAME] Company - DSM 17" at bounding box center [413, 224] width 167 height 11
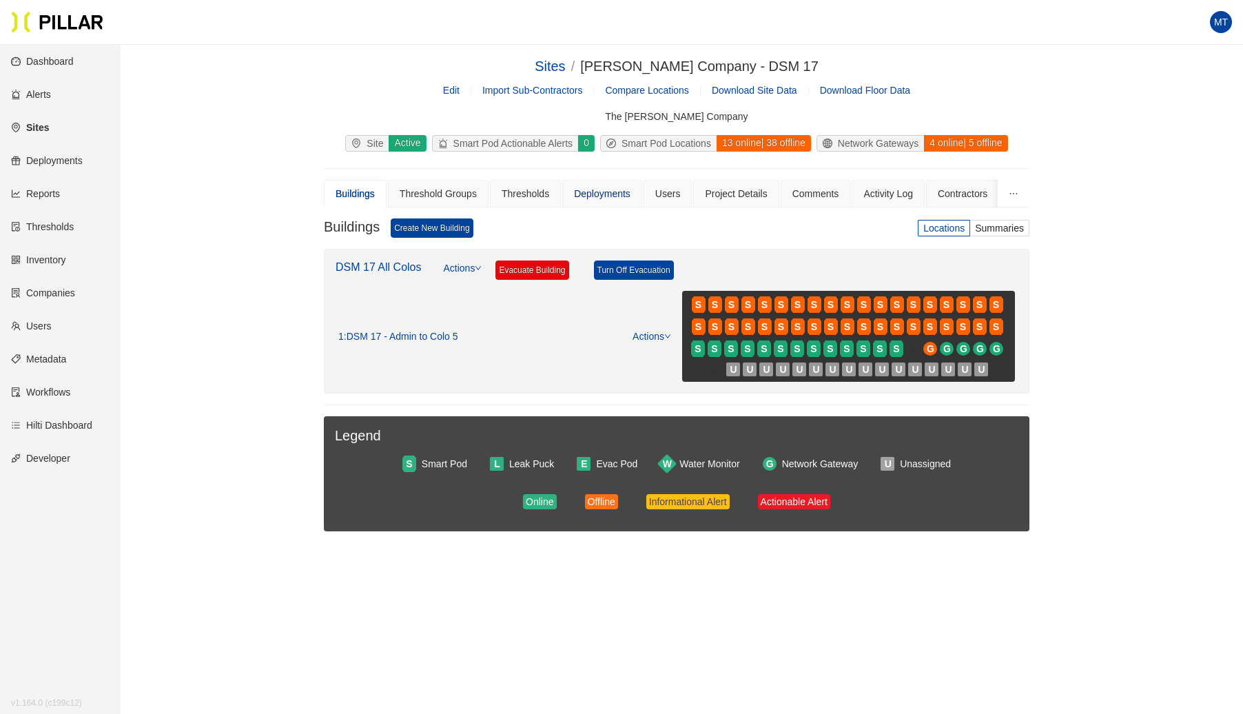
click at [597, 187] on div "Deployments" at bounding box center [602, 193] width 57 height 15
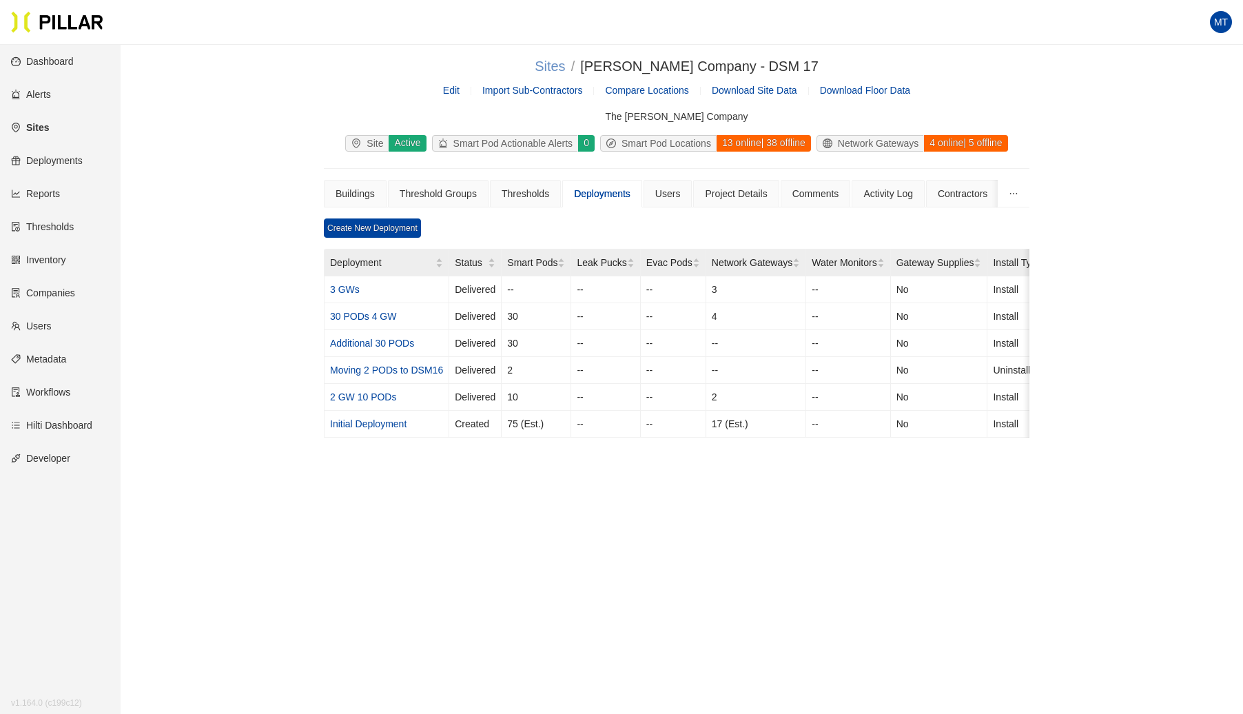
click at [565, 64] on link "Sites" at bounding box center [550, 66] width 30 height 15
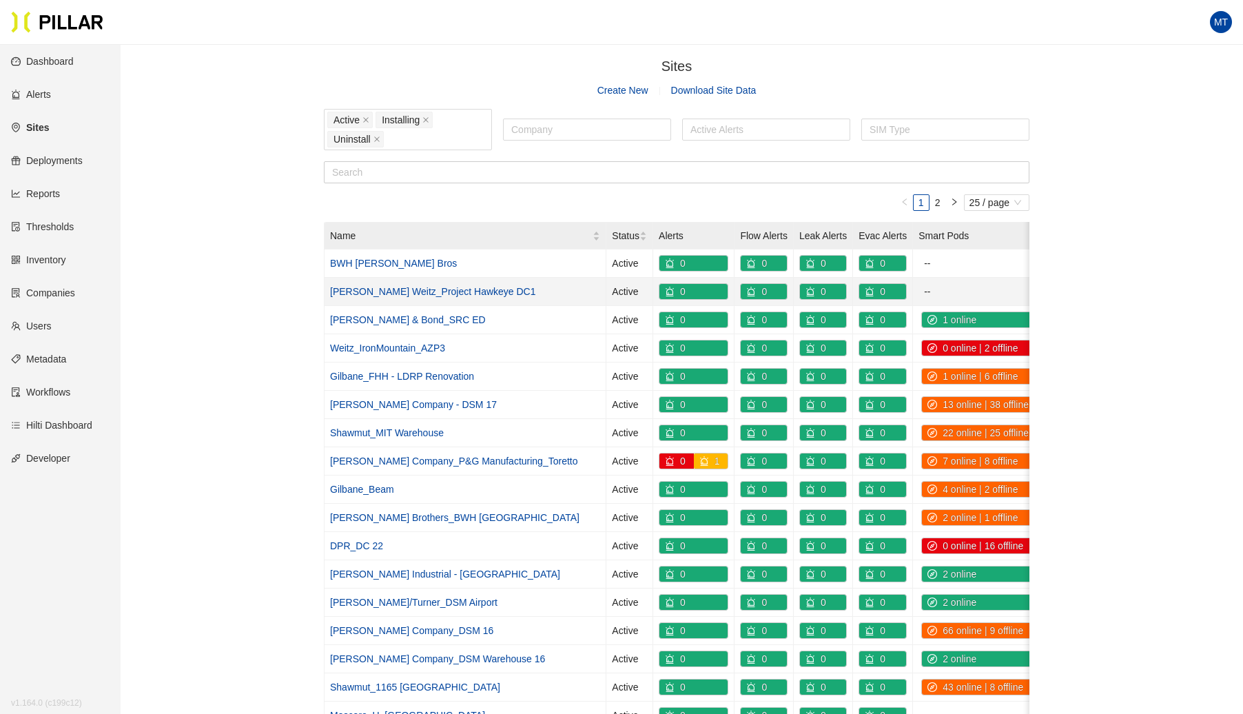
click at [437, 289] on link "[PERSON_NAME] Weitz_Project Hawkeye DC1" at bounding box center [433, 291] width 206 height 11
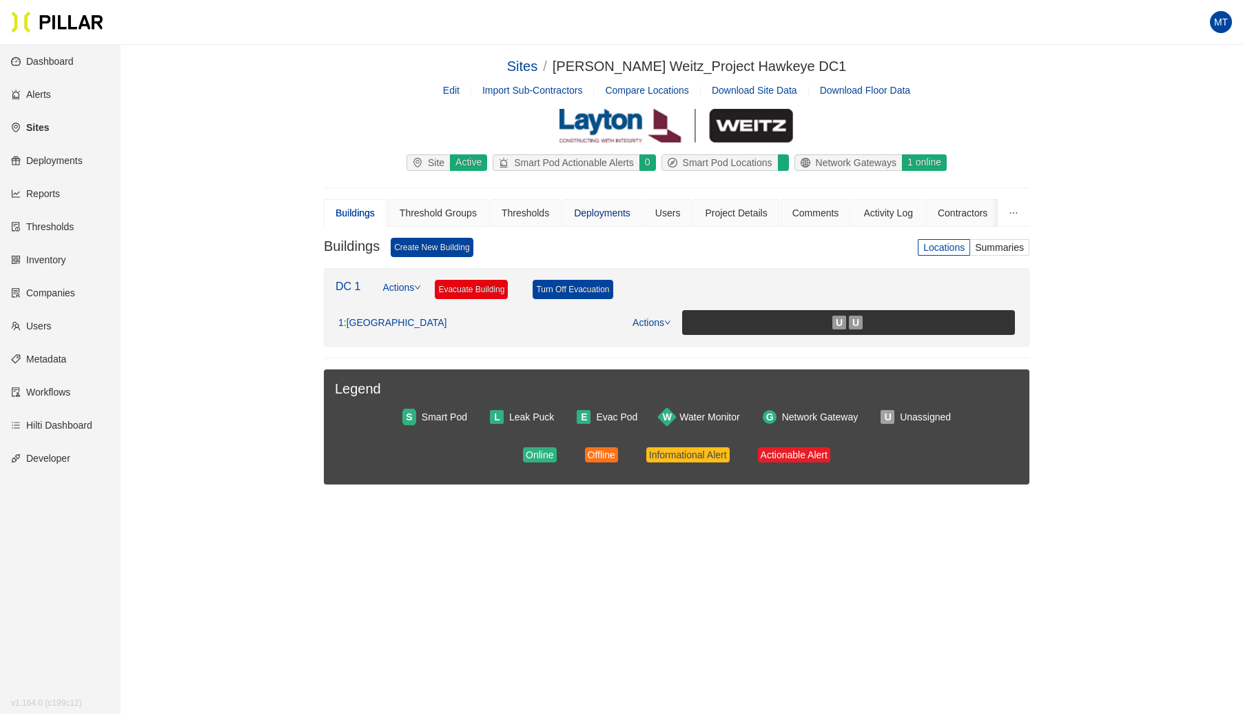
click at [605, 207] on div "Deployments" at bounding box center [602, 212] width 57 height 15
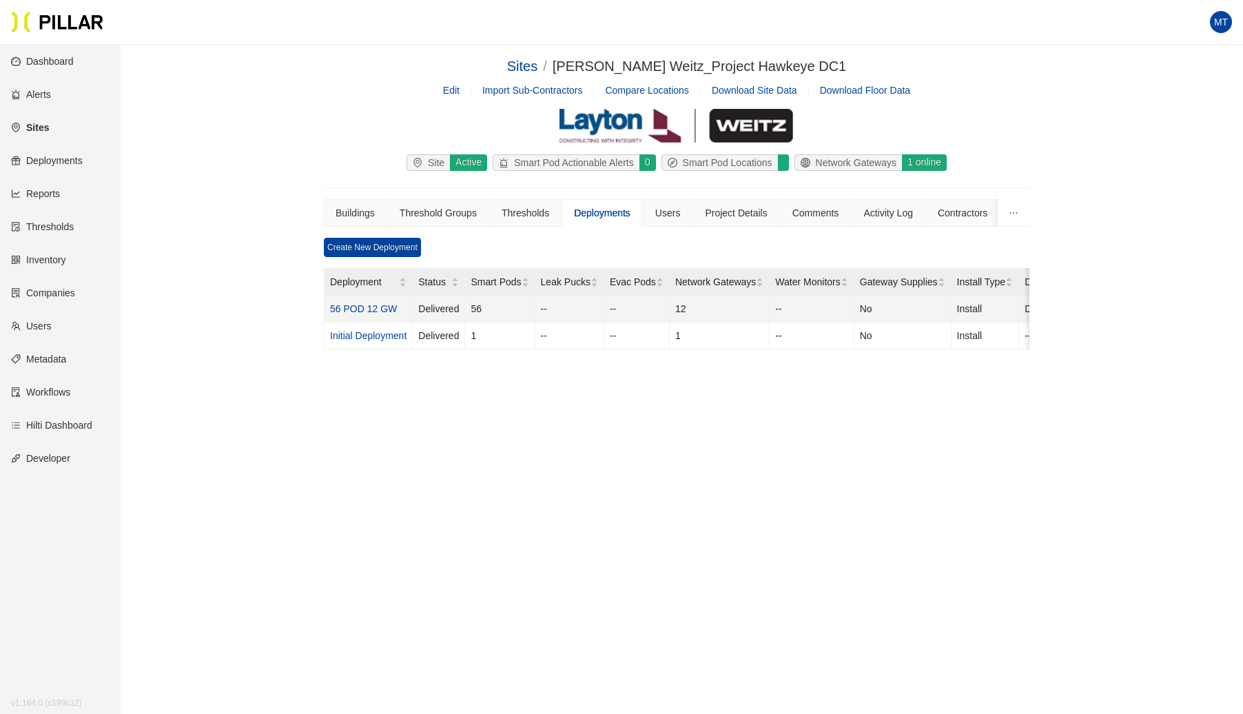
click at [365, 305] on link "56 POD 12 GW" at bounding box center [363, 308] width 67 height 11
